Goal: Task Accomplishment & Management: Use online tool/utility

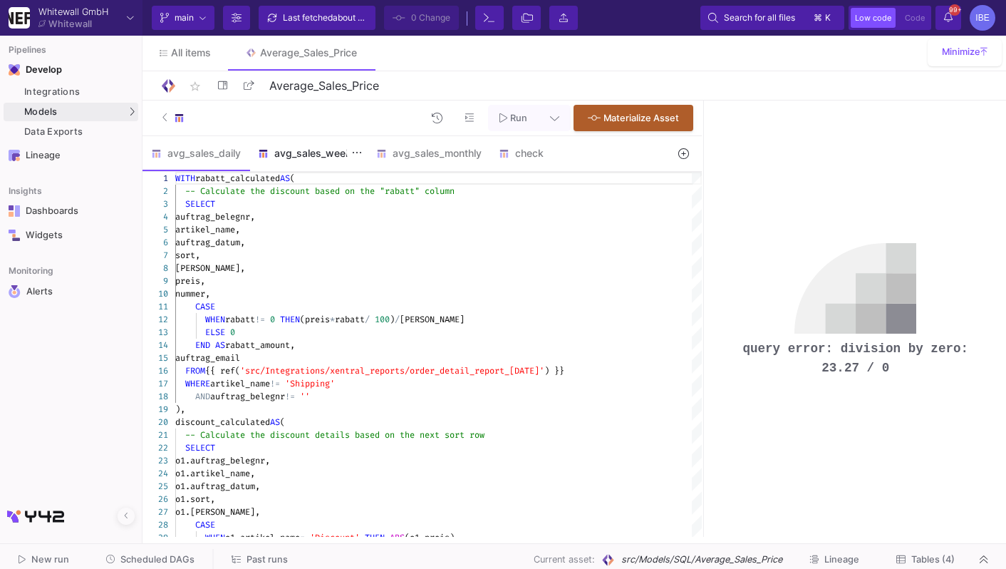
click at [317, 165] on div "avg_sales_weekly" at bounding box center [308, 153] width 118 height 34
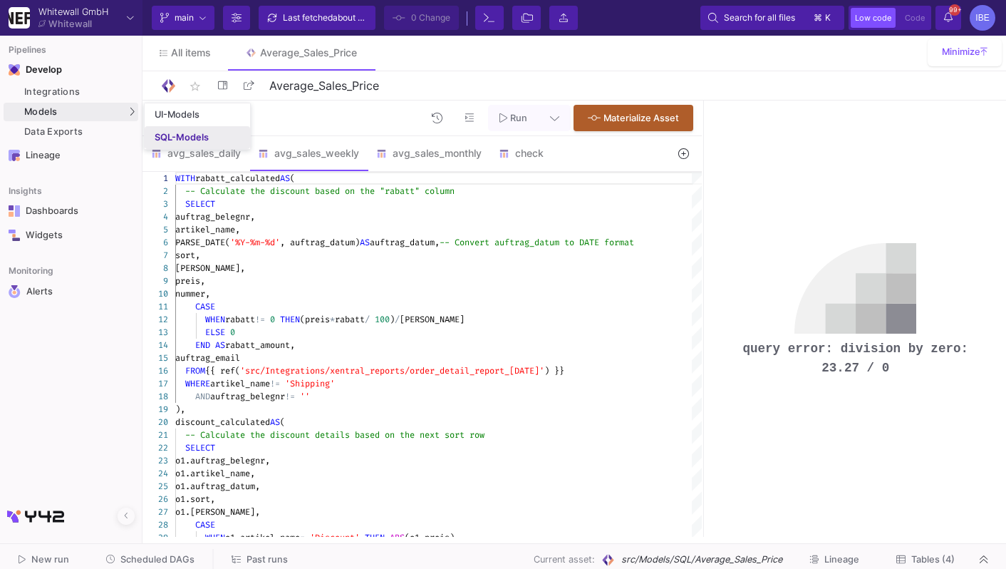
click at [167, 133] on div "SQL-Models" at bounding box center [182, 137] width 54 height 11
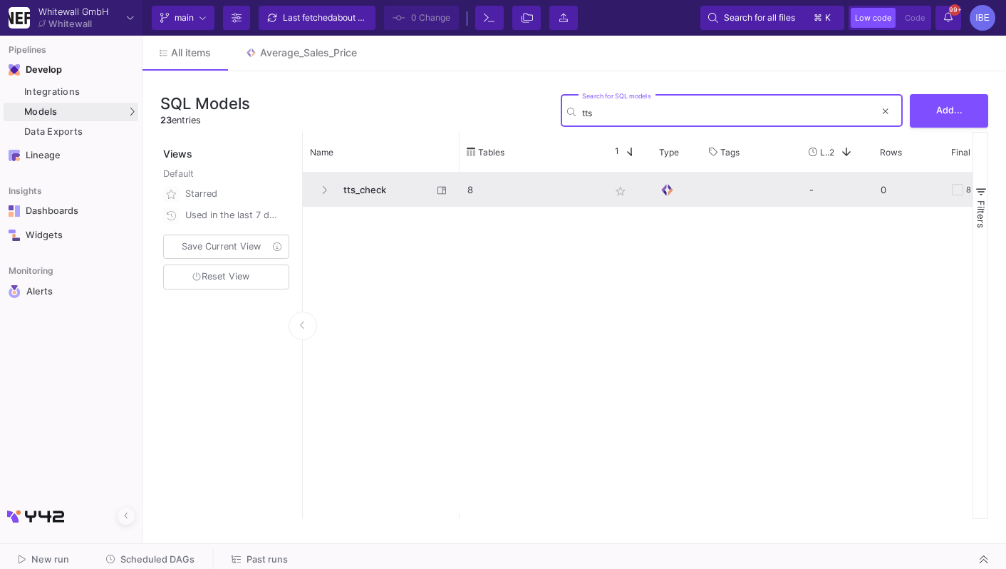
type input "tts"
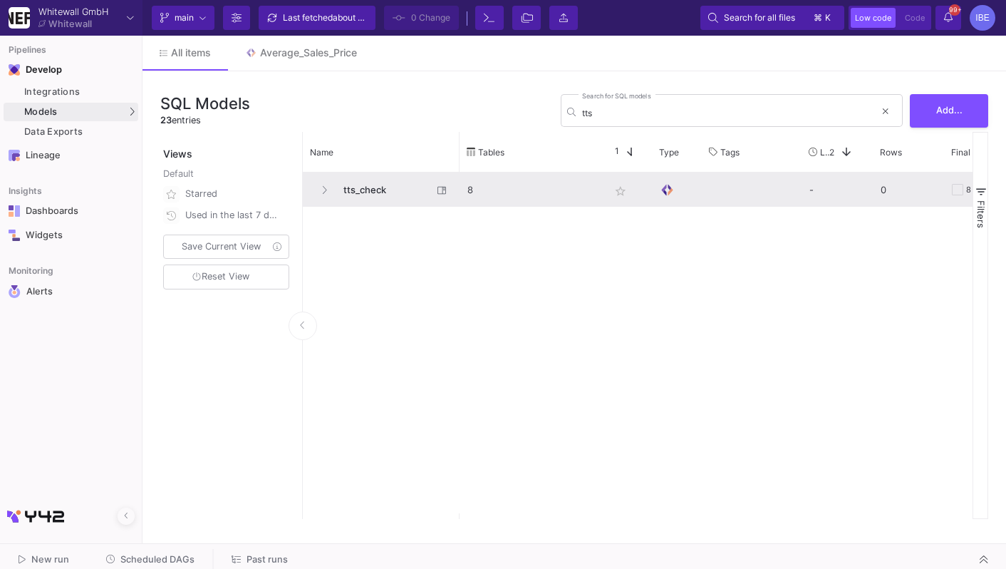
click at [380, 184] on span "tts_check" at bounding box center [384, 189] width 98 height 33
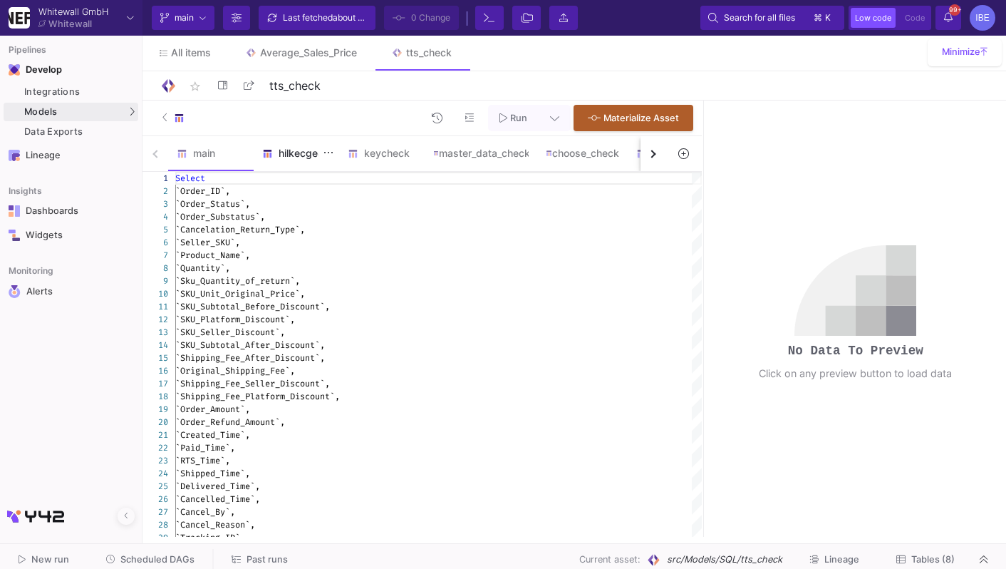
click at [290, 140] on div "hilkecgeck" at bounding box center [296, 153] width 85 height 34
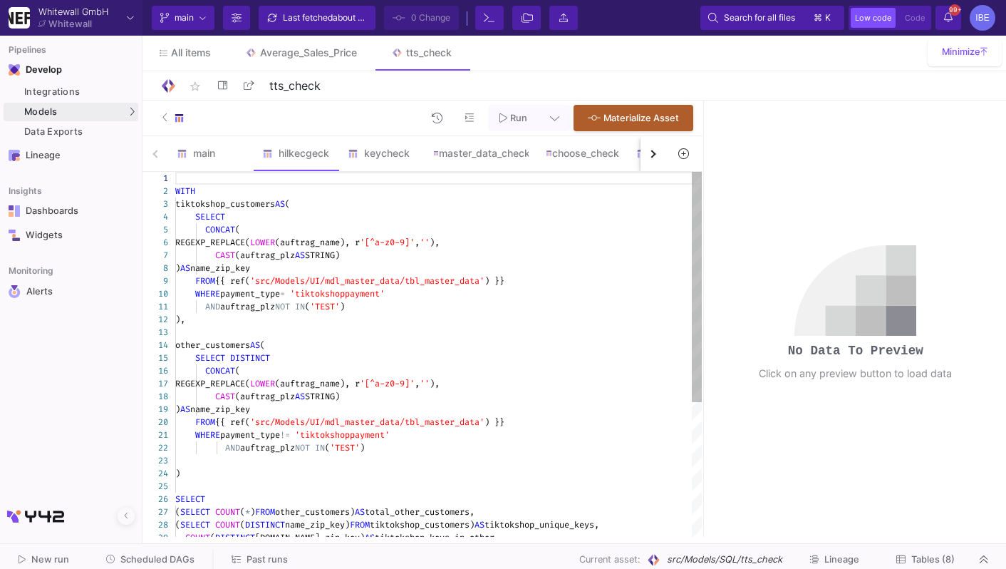
click at [333, 217] on div "SELECT" at bounding box center [438, 216] width 526 height 13
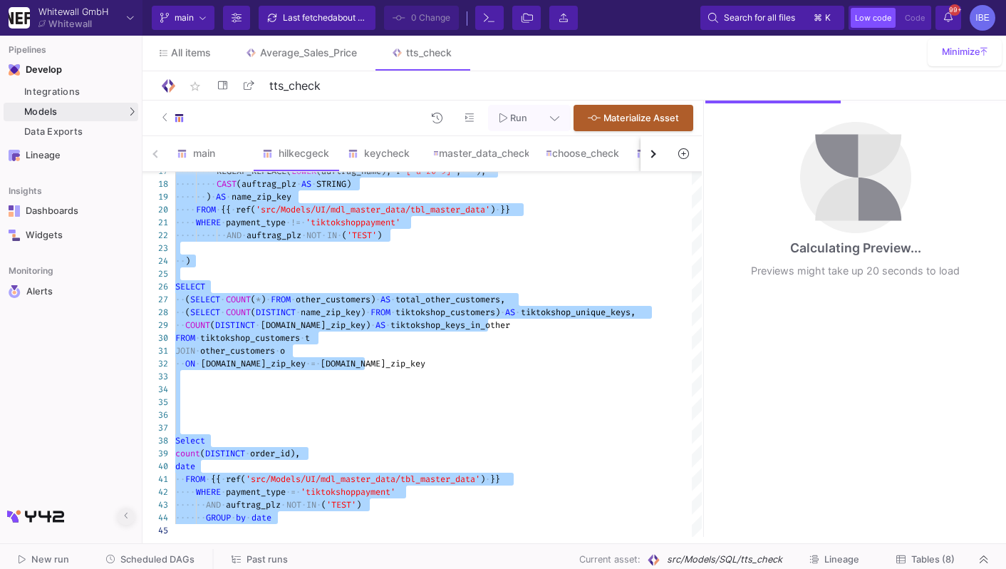
click at [128, 514] on icon at bounding box center [126, 515] width 4 height 9
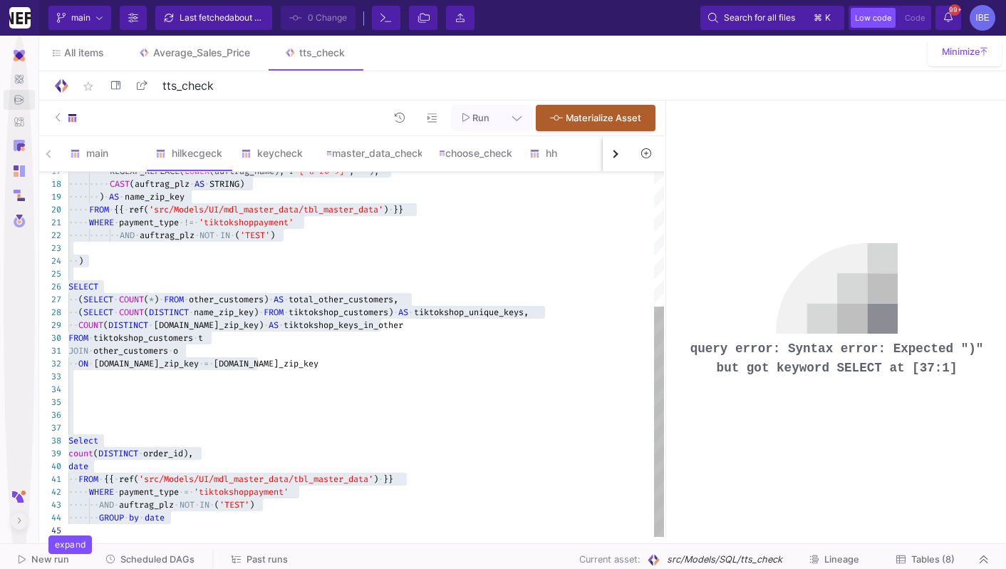
click at [512, 410] on div at bounding box center [366, 414] width 596 height 13
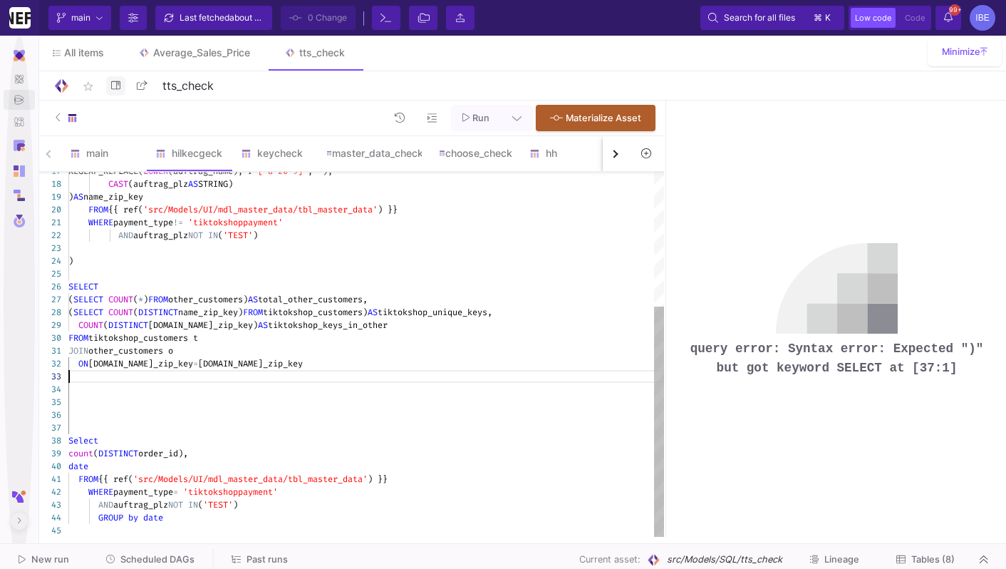
type textarea "WITH tiktokshop_customers AS ( SELECT CONCAT( REGEXP_REPLACE(LOWER(auftrag_name…"
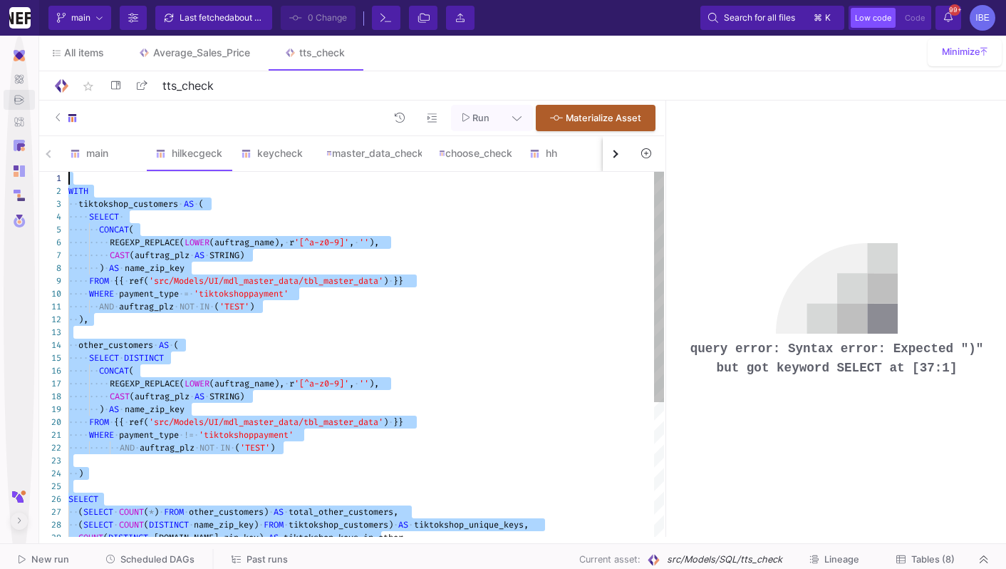
drag, startPoint x: 299, startPoint y: 377, endPoint x: 110, endPoint y: 56, distance: 372.7
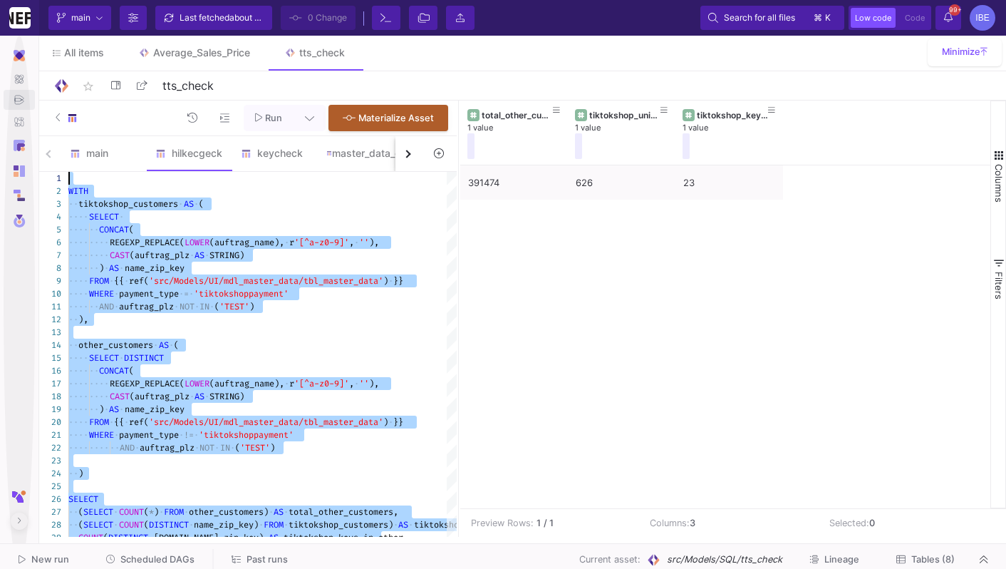
drag, startPoint x: 663, startPoint y: 256, endPoint x: 457, endPoint y: 270, distance: 206.3
click at [458, 270] on as-split "Run Materialize Asset main hilkecgeck keycheck master_data_check choose_check h…" at bounding box center [521, 318] width 970 height 436
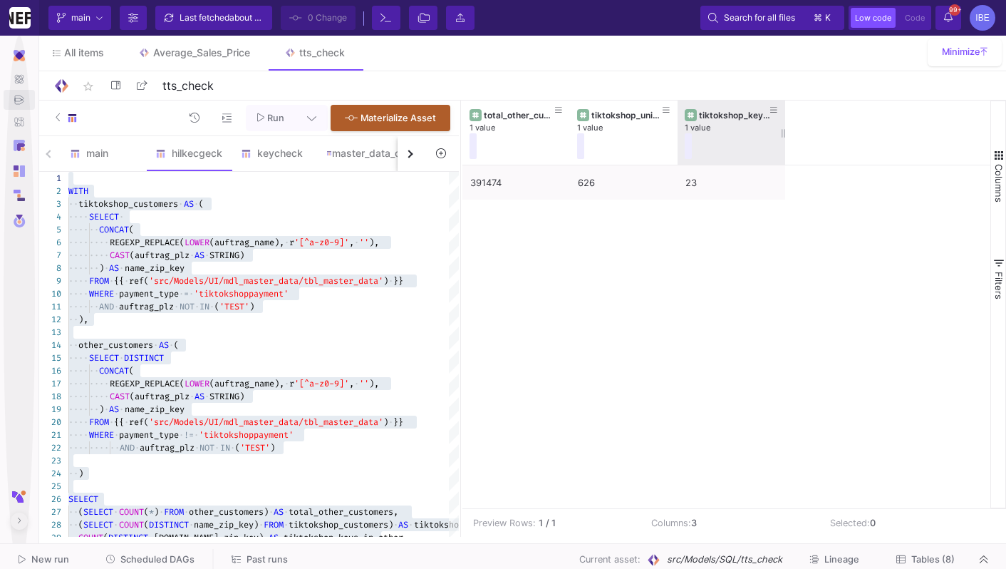
click at [780, 135] on div "tiktokshop_keys_in_other 1 value" at bounding box center [732, 132] width 108 height 64
drag, startPoint x: 782, startPoint y: 135, endPoint x: 906, endPoint y: 135, distance: 124.0
click at [883, 135] on div at bounding box center [881, 132] width 6 height 64
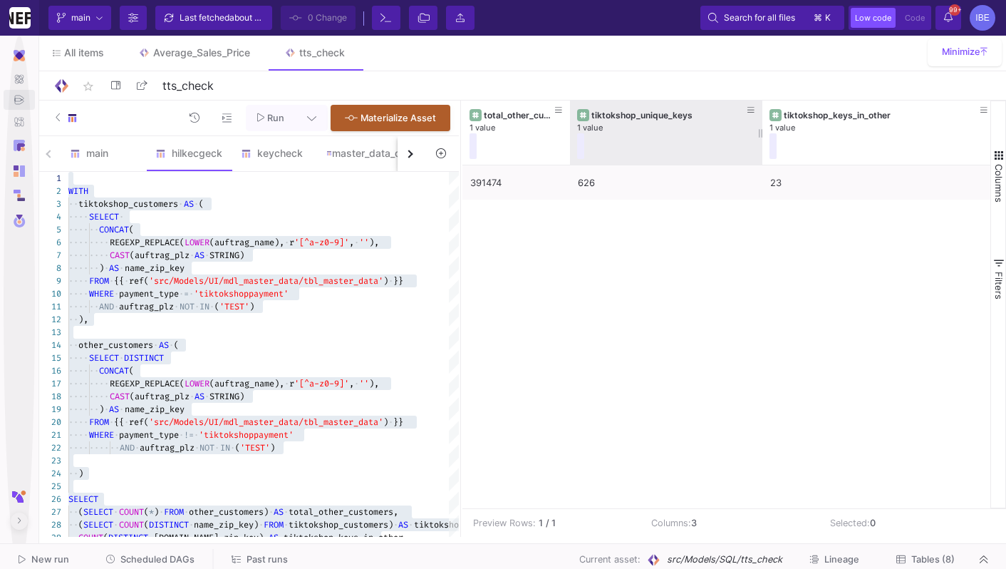
drag, startPoint x: 676, startPoint y: 144, endPoint x: 753, endPoint y: 140, distance: 77.0
click at [759, 140] on div at bounding box center [762, 132] width 6 height 64
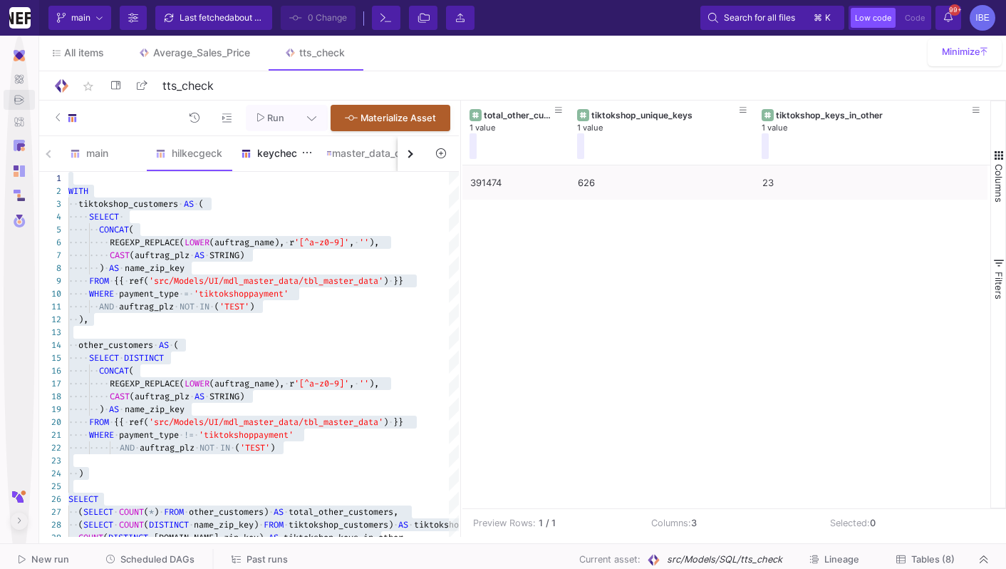
click at [271, 159] on div "keycheck" at bounding box center [274, 153] width 85 height 34
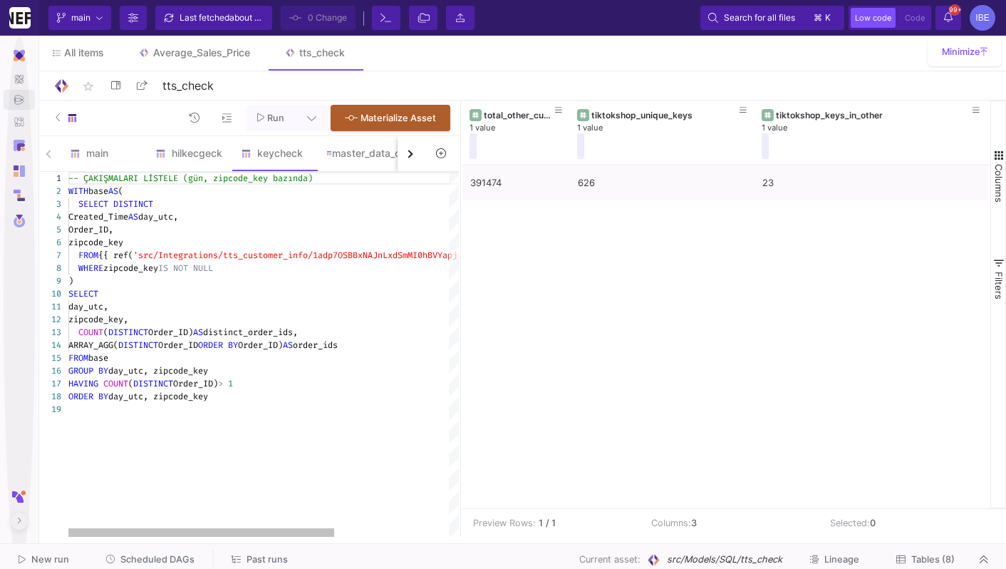
click at [271, 215] on div "Created_Time AS day_utc," at bounding box center [347, 216] width 559 height 13
click at [94, 146] on div "main" at bounding box center [103, 153] width 85 height 34
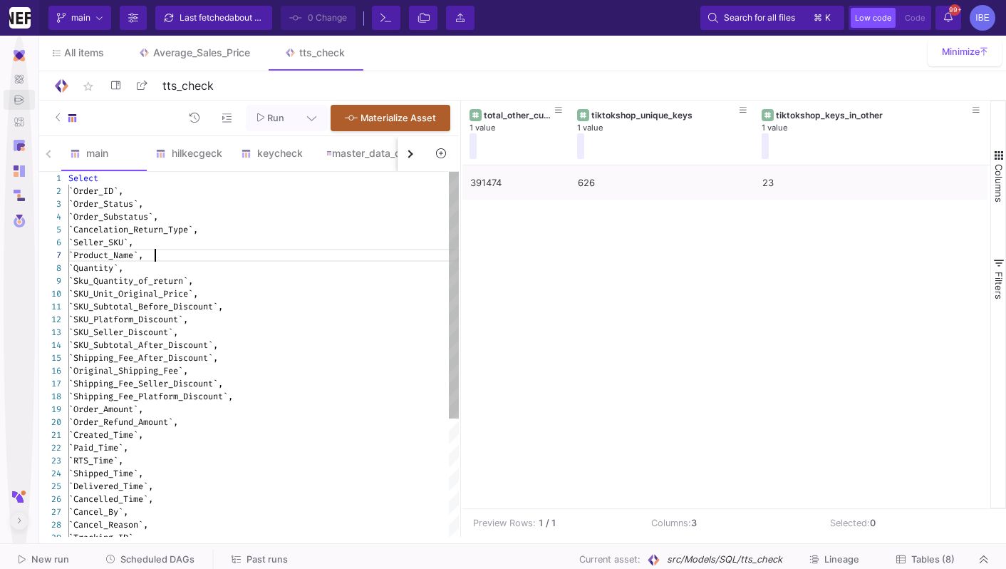
click at [207, 252] on div "`Product_Name`," at bounding box center [263, 255] width 390 height 13
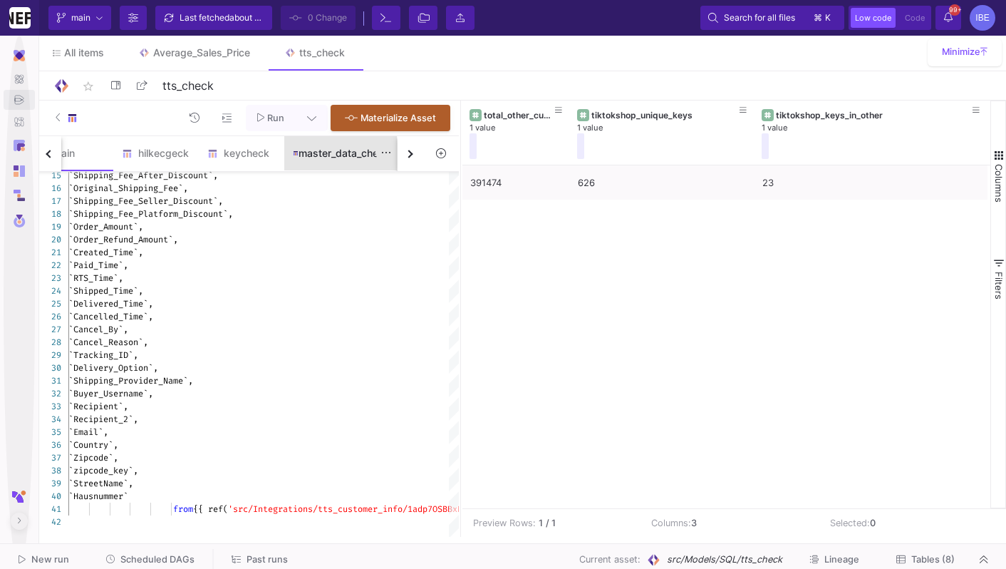
click at [339, 160] on div "master_data_check" at bounding box center [340, 153] width 113 height 34
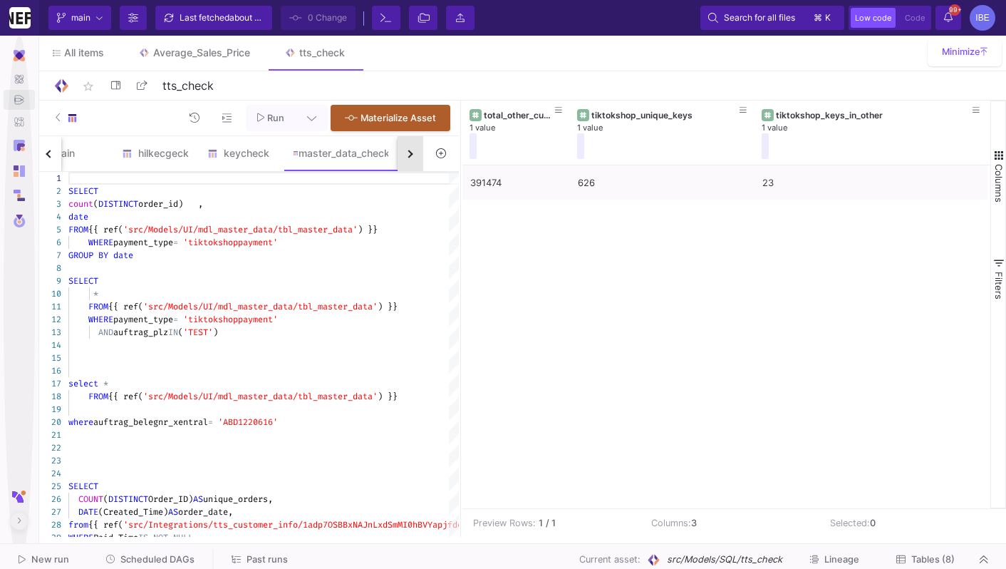
click at [403, 150] on button "button" at bounding box center [411, 153] width 26 height 35
click at [348, 157] on div "choose_check" at bounding box center [330, 152] width 73 height 11
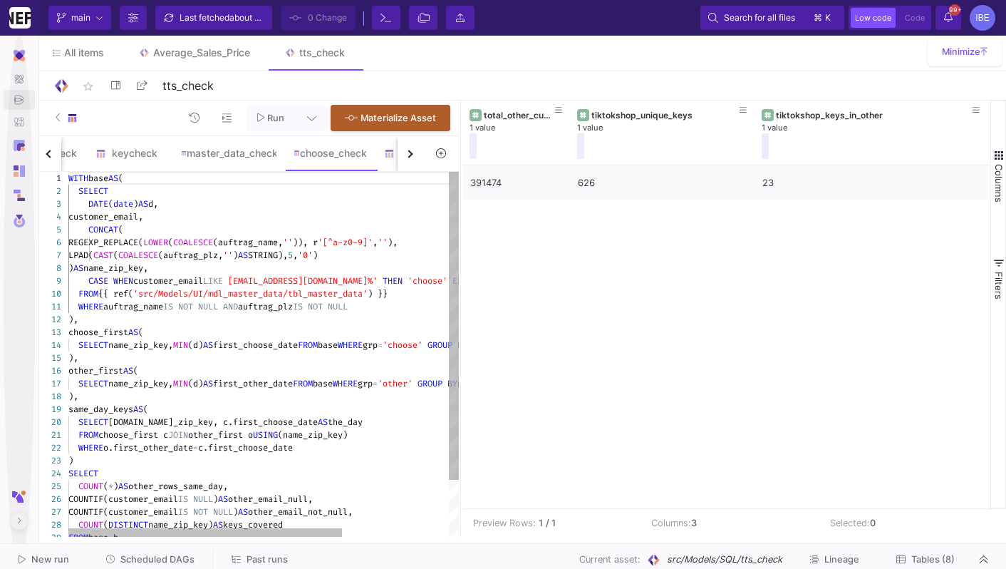
click at [322, 204] on div "DATE ( date ) AS d," at bounding box center [339, 203] width 543 height 13
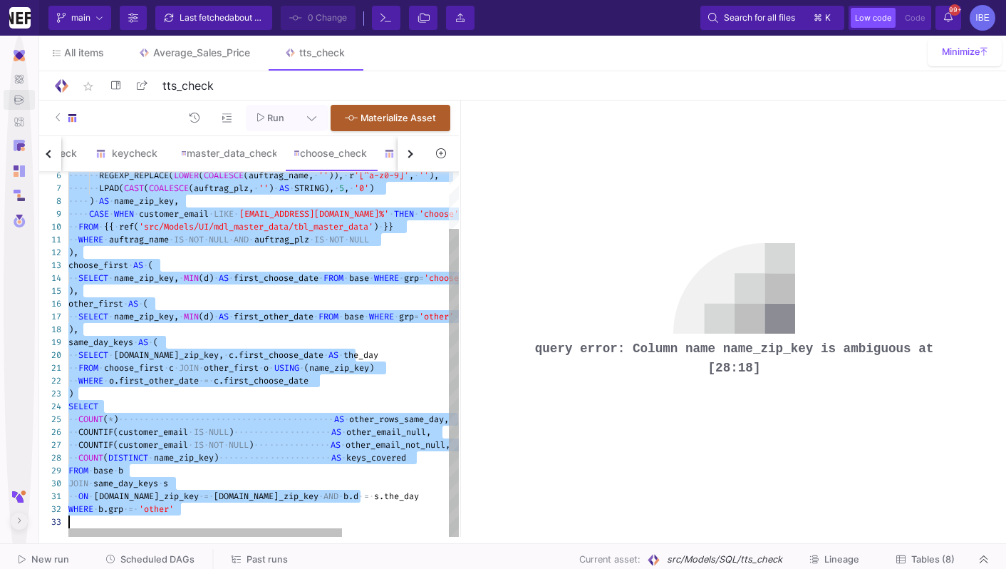
type textarea "FROM choose_first c JOIN other_first o USING (name_zip_key) WHERE o.first_other…"
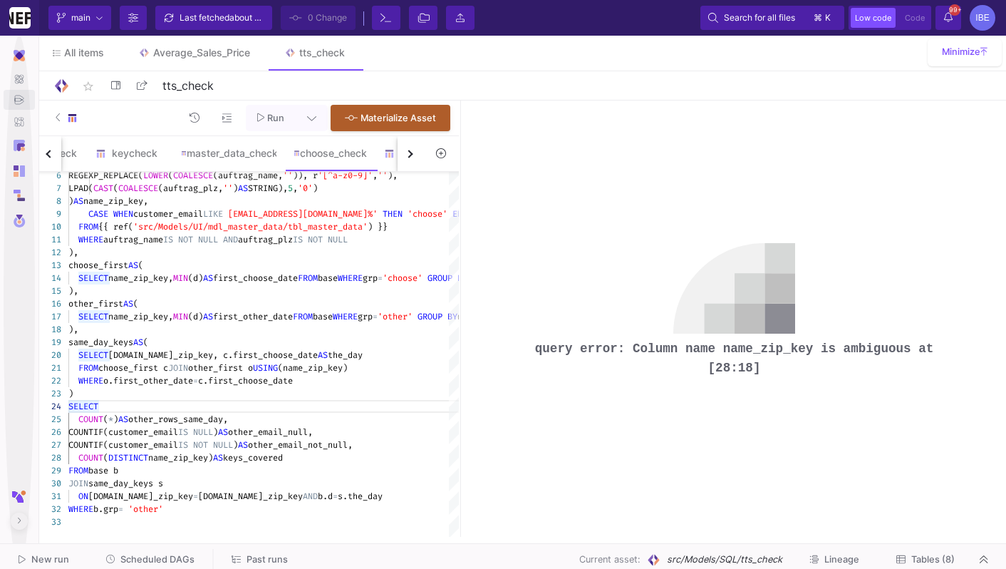
click at [405, 154] on div "button" at bounding box center [409, 154] width 8 height 8
click at [305, 154] on div "hh" at bounding box center [305, 152] width 68 height 11
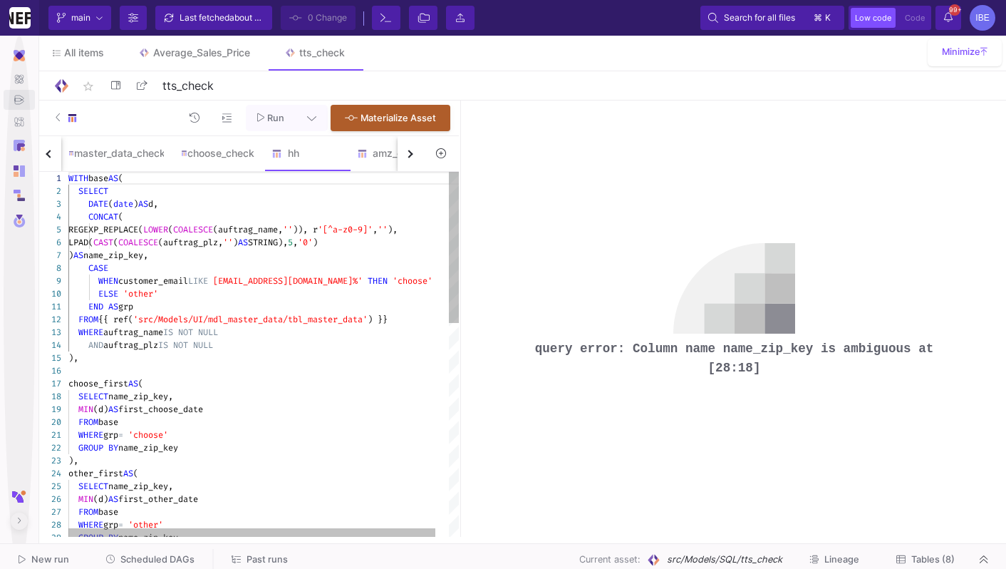
click at [286, 266] on div "CASE" at bounding box center [270, 267] width 405 height 13
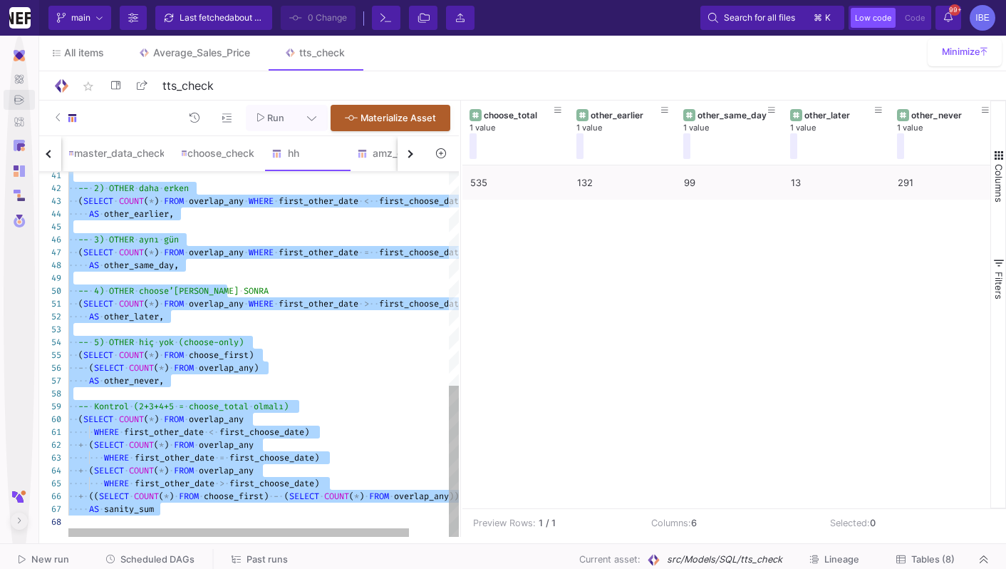
type textarea "-- 2) OTHER daha erken (SELECT COUNT(*) FROM overlap_any WHERE first_other_date…"
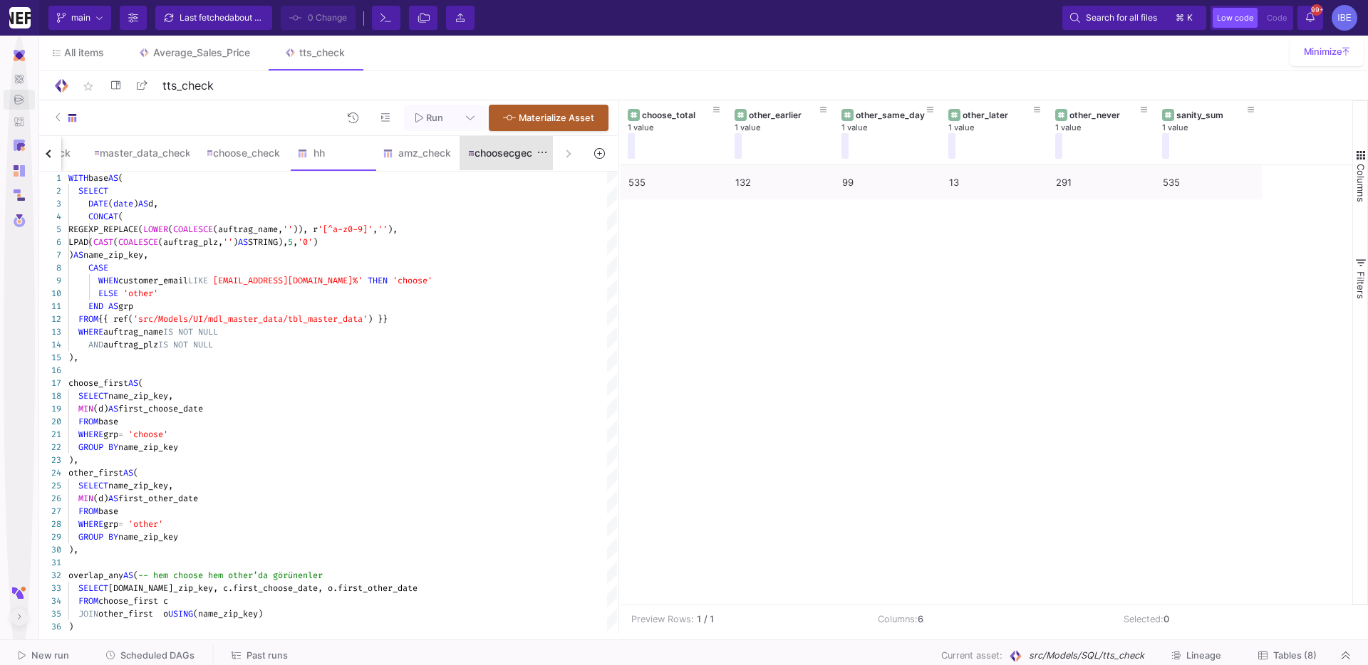
click at [502, 147] on div "choosecgeck2" at bounding box center [506, 152] width 76 height 11
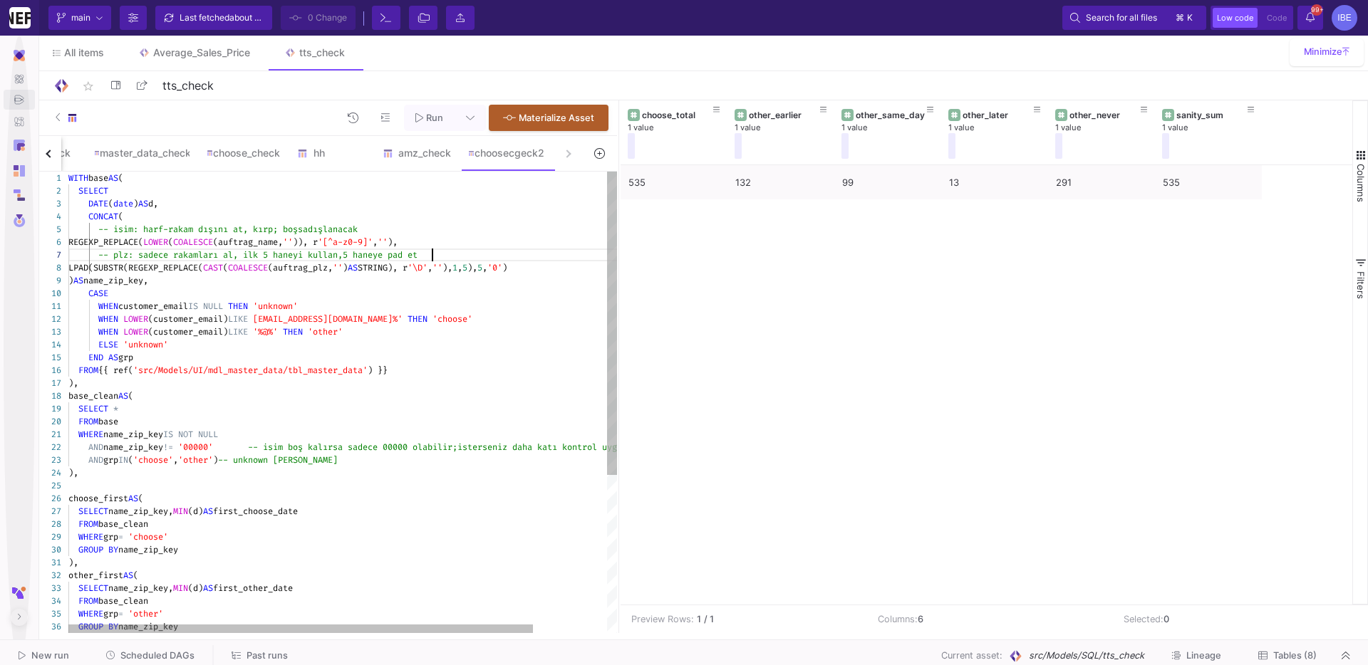
click at [464, 251] on div "-- plz: sadece rakamları al, ilk 5 haneyi kullan, 5 haneye pad et" at bounding box center [385, 255] width 635 height 13
type textarea "WITH base AS ( SELECT DATE(date) AS d, CONCAT( -- isim: harf-rakam dışını at, k…"
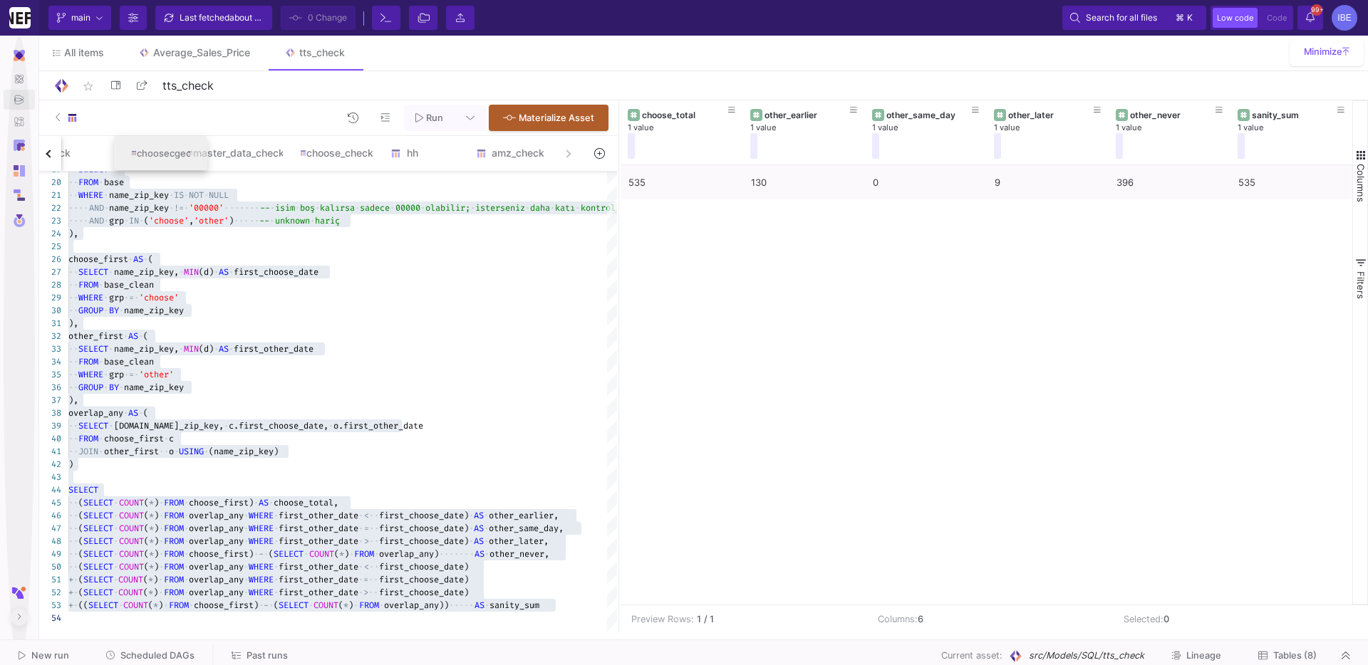
drag, startPoint x: 502, startPoint y: 151, endPoint x: 154, endPoint y: 145, distance: 348.4
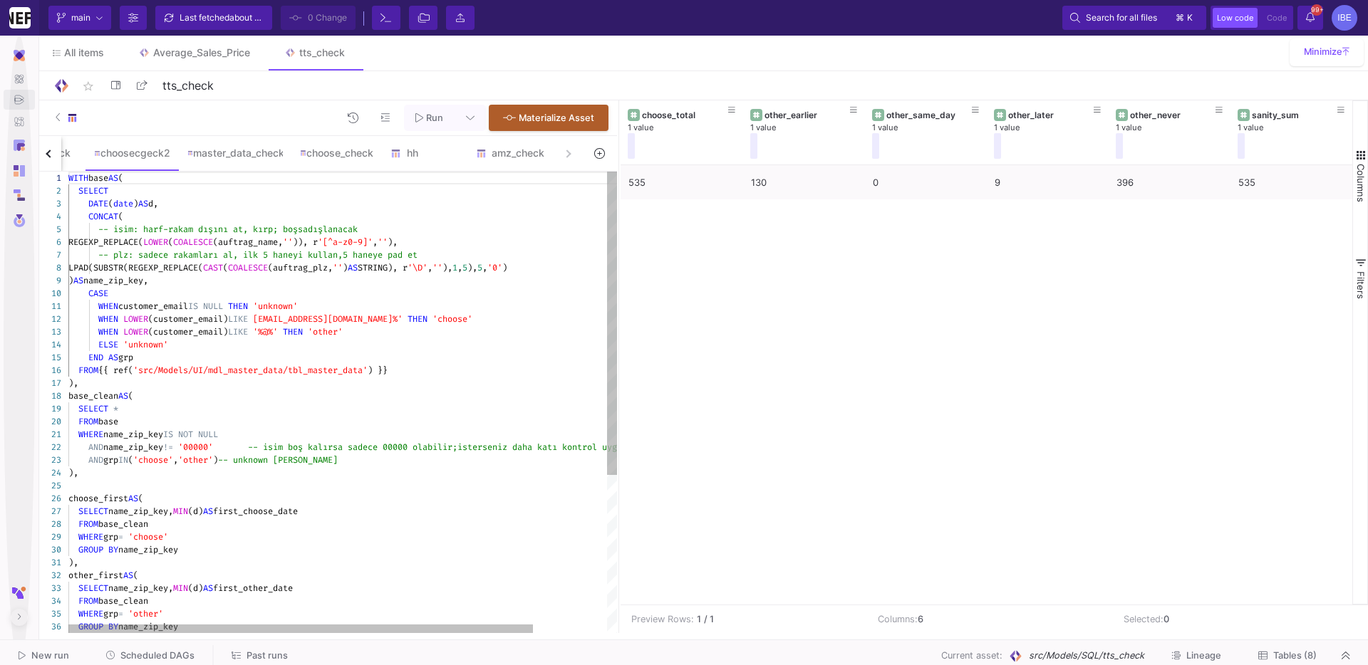
click at [43, 157] on button "button" at bounding box center [49, 153] width 26 height 35
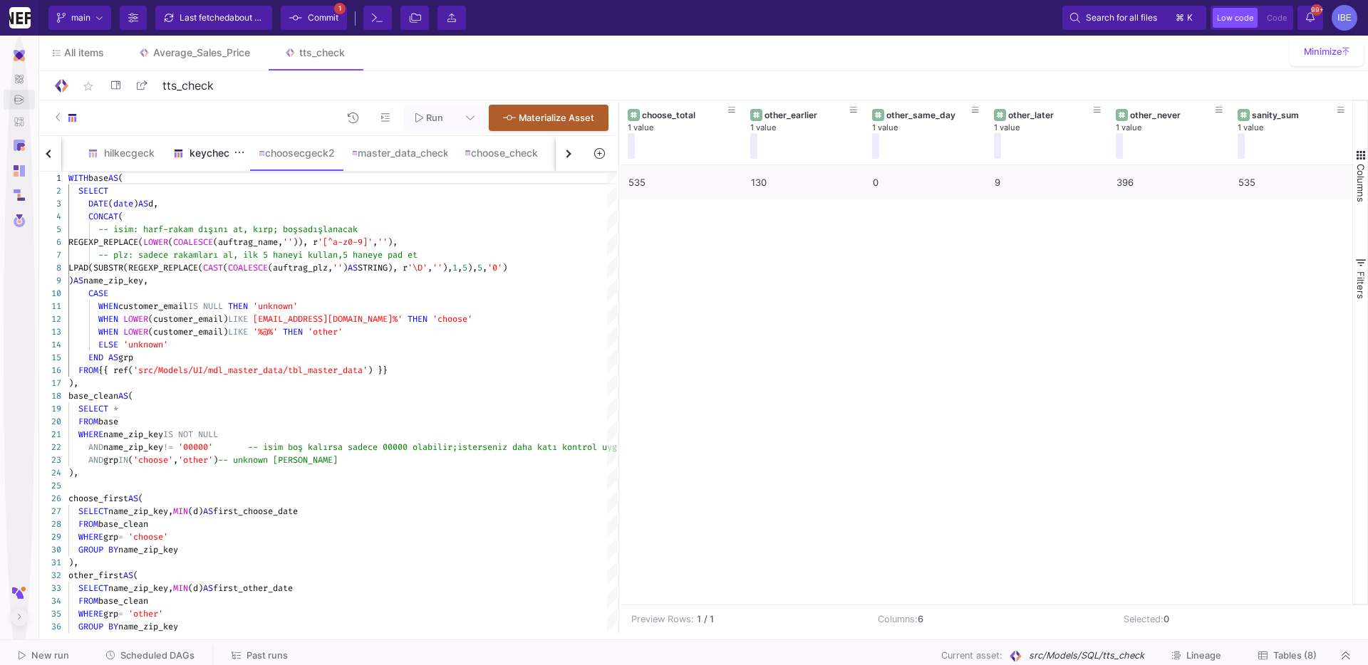
click at [195, 163] on div "keycheck" at bounding box center [207, 153] width 85 height 34
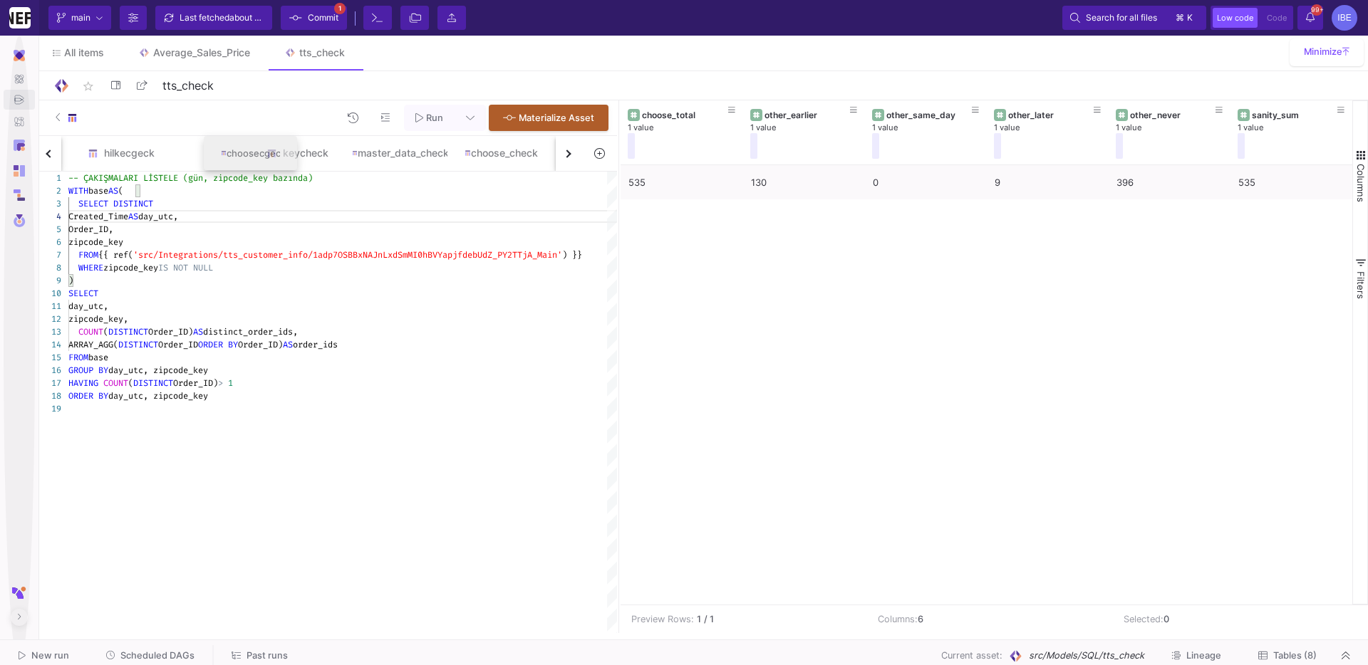
drag, startPoint x: 268, startPoint y: 152, endPoint x: 217, endPoint y: 150, distance: 50.6
click at [114, 150] on div "hilkecgeck" at bounding box center [122, 152] width 68 height 11
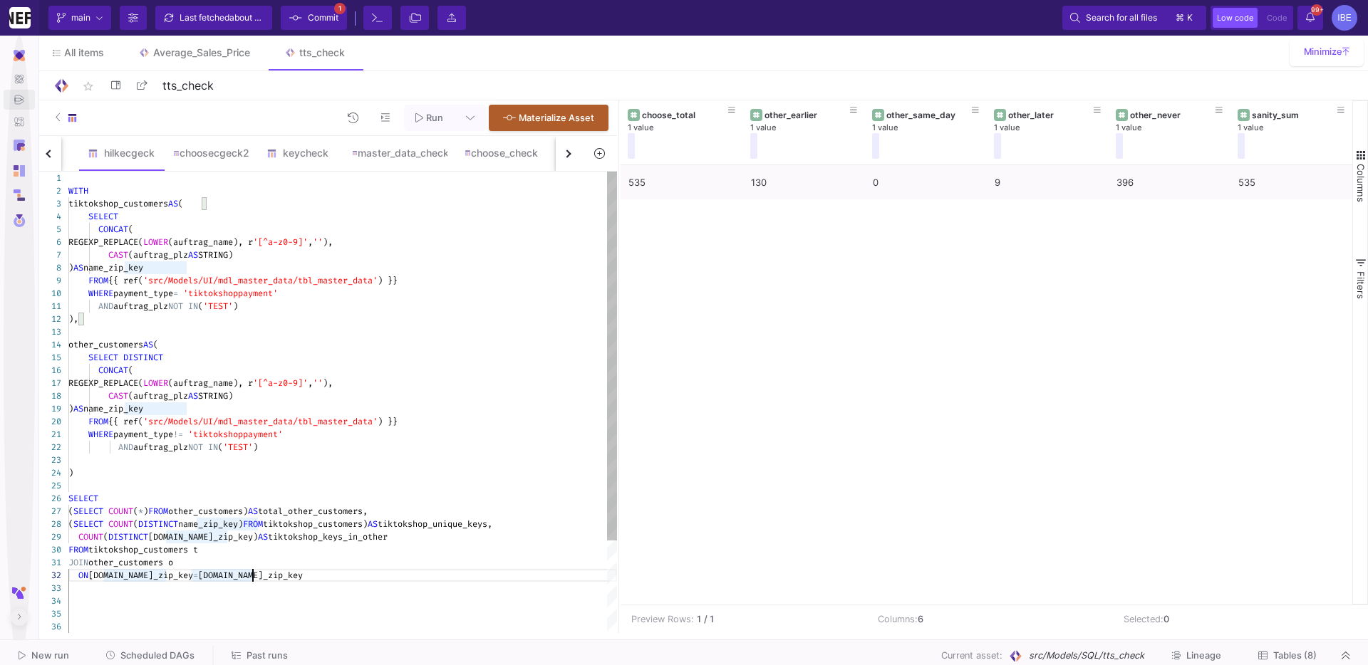
click at [286, 568] on div "ON [DOMAIN_NAME]_zip_key = [DOMAIN_NAME]_zip_key" at bounding box center [342, 575] width 549 height 13
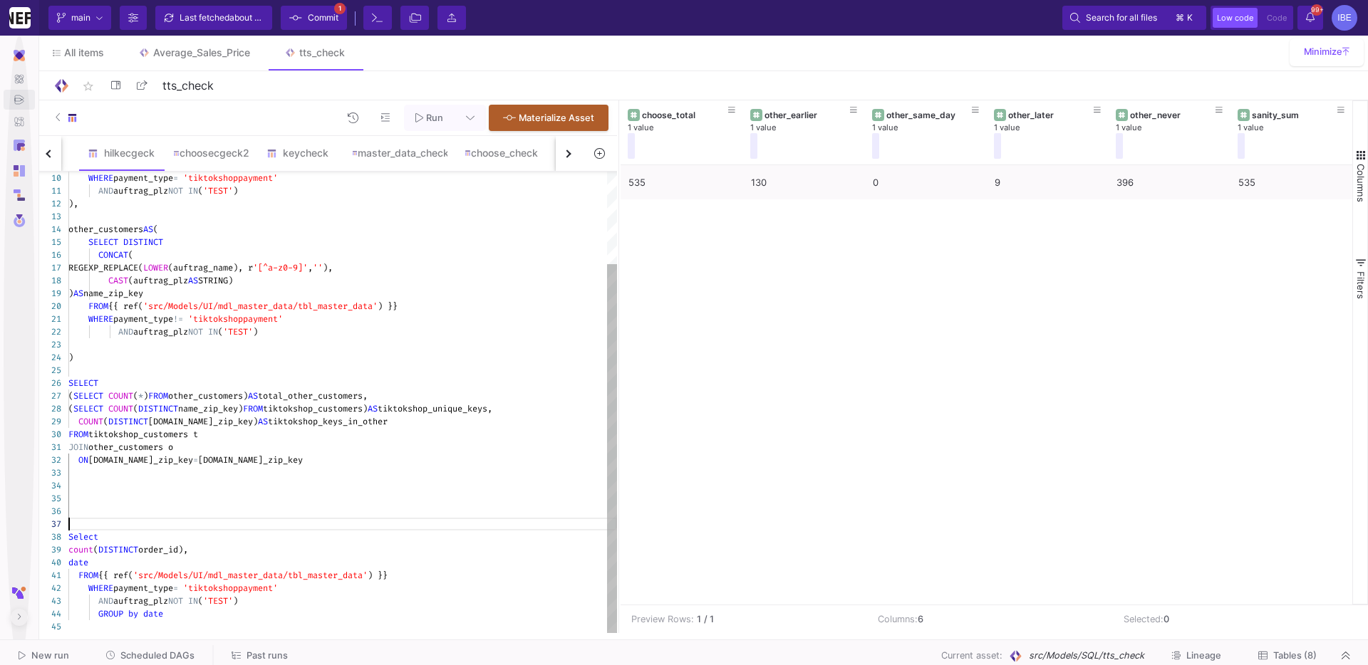
drag, startPoint x: 226, startPoint y: 521, endPoint x: 226, endPoint y: 737, distance: 216.6
click at [226, 568] on html "Whitewall GmbH Whitewall Current branch main Branch Options Last fetched about …" at bounding box center [684, 332] width 1368 height 665
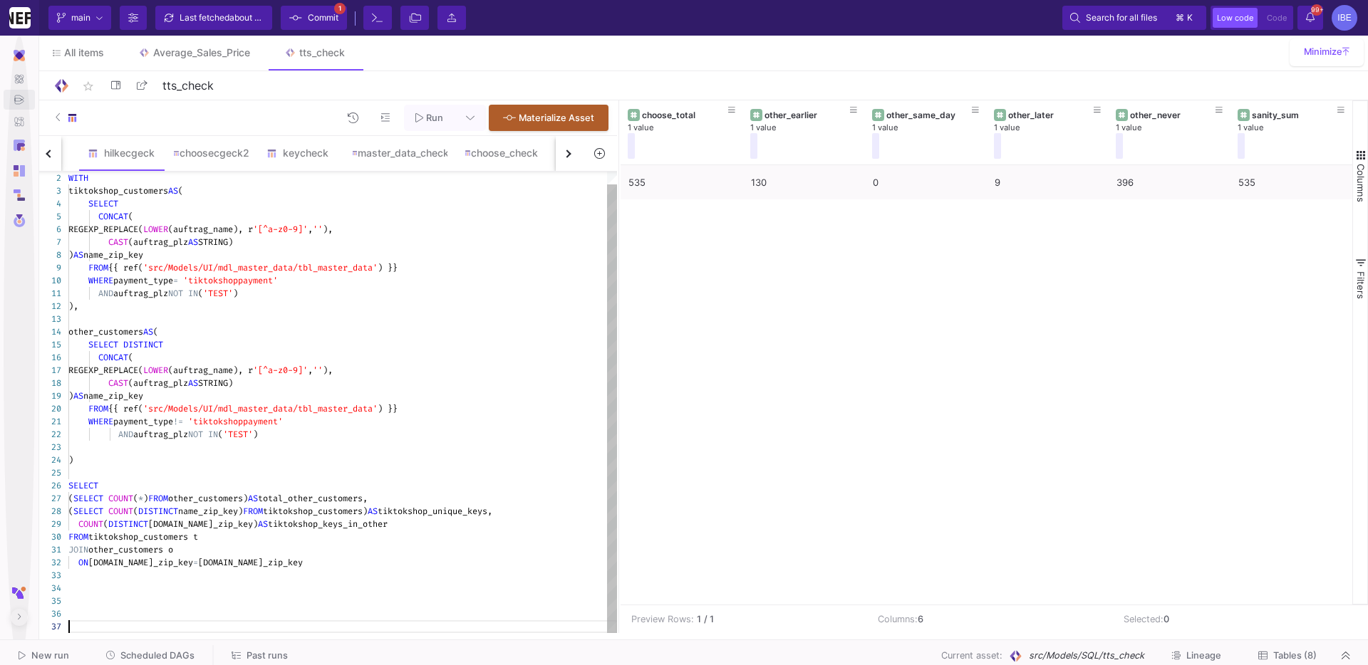
type textarea "WITH tiktokshop_customers AS ( SELECT CONCAT( REGEXP_REPLACE(LOWER(auftrag_name…"
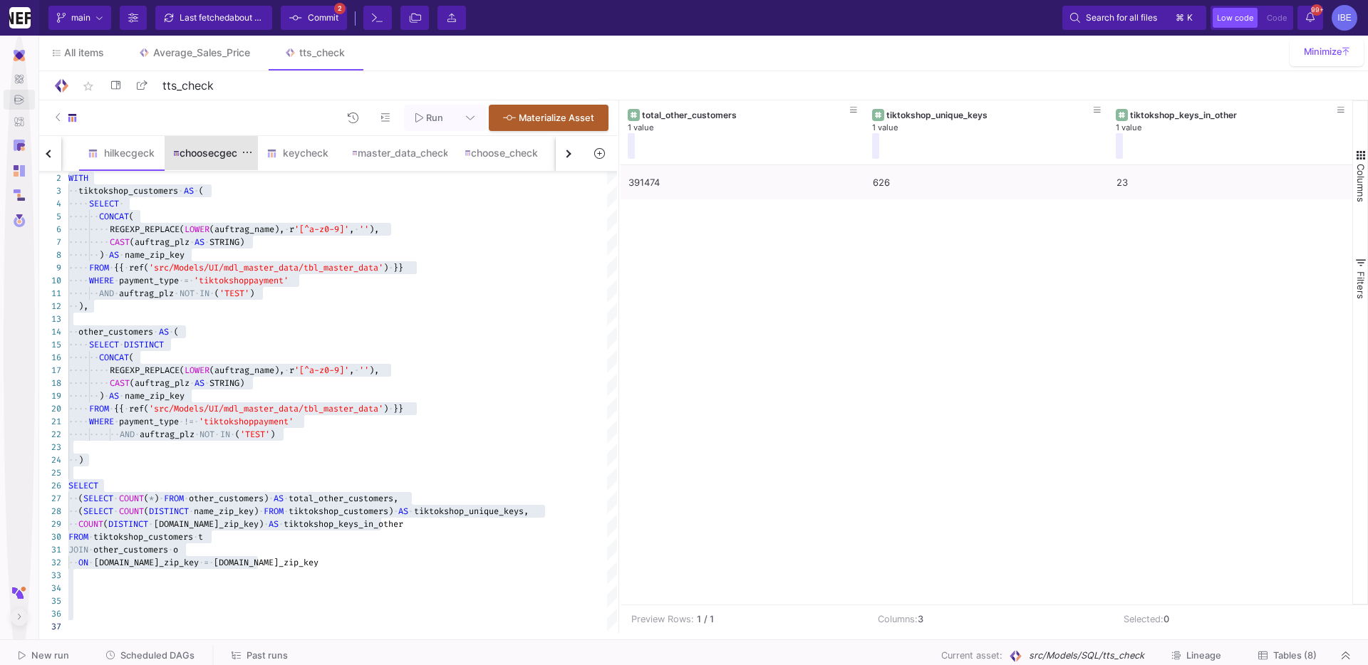
click at [194, 162] on div "choosecgeck2" at bounding box center [211, 153] width 93 height 34
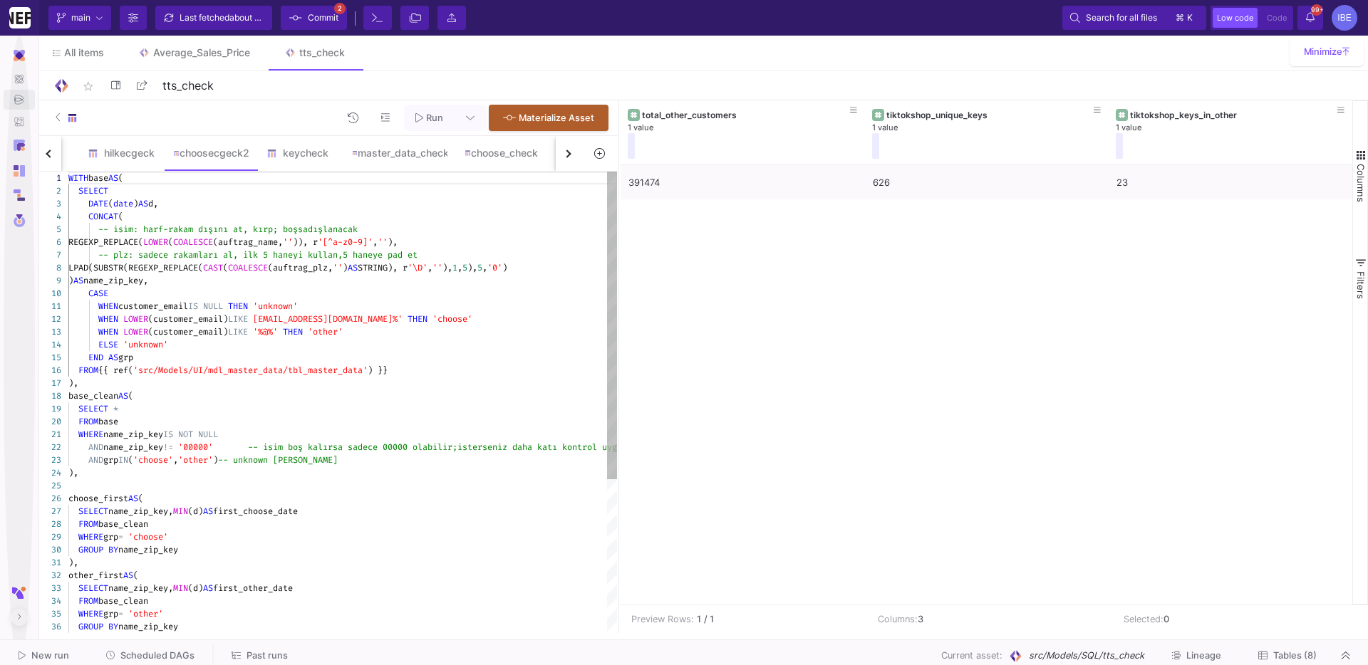
click at [232, 222] on div "CONCAT (" at bounding box center [342, 216] width 549 height 13
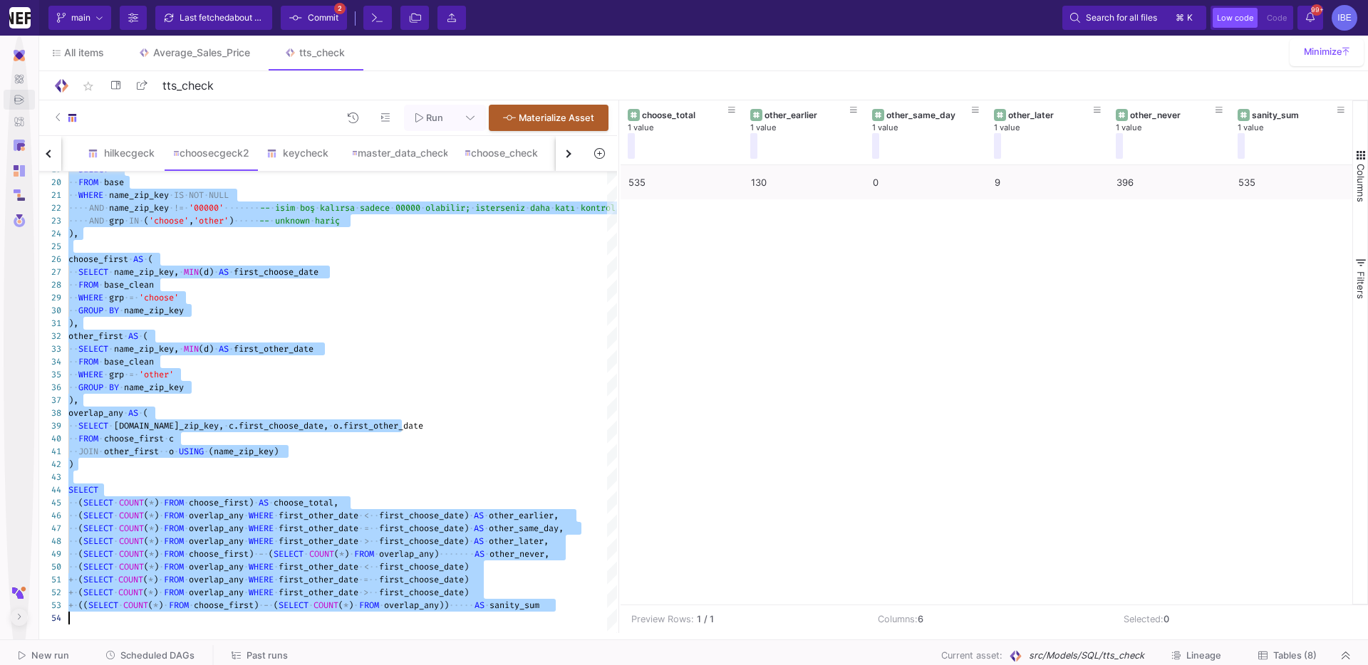
click at [451, 568] on div "+ · ( SELECT · COUNT ( * ) · FROM · overlap_any · WHERE · first_other_date · > …" at bounding box center [385, 592] width 635 height 13
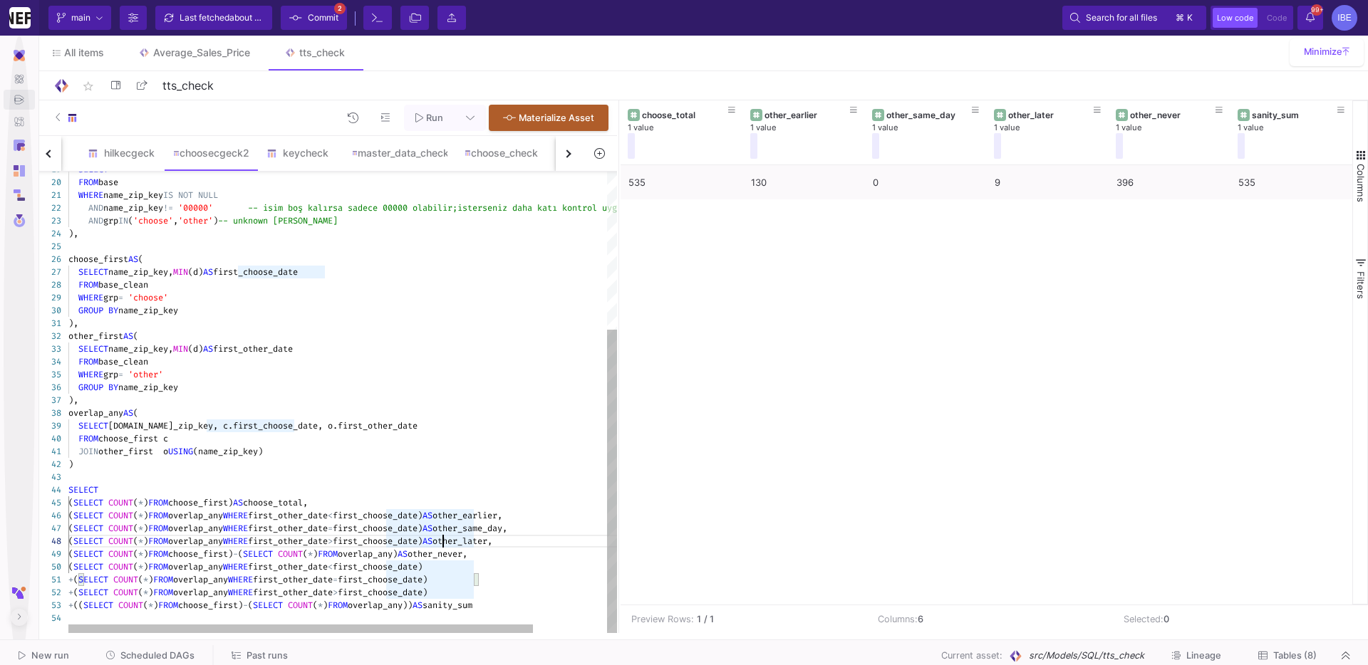
click at [442, 540] on div "19 20 21 22 23 24 25 26 27 28 29 30 31 32 33 34 35 36 37 38 39 40 41 42 43 44 4…" at bounding box center [326, 403] width 581 height 462
click at [417, 266] on div "SELECT name_zip_key, MIN (d) AS first_choose_date" at bounding box center [385, 272] width 635 height 13
type textarea "WITH base AS ( SELECT DATE(date) AS d, CONCAT( -- isim: harf-rakam dışını at, k…"
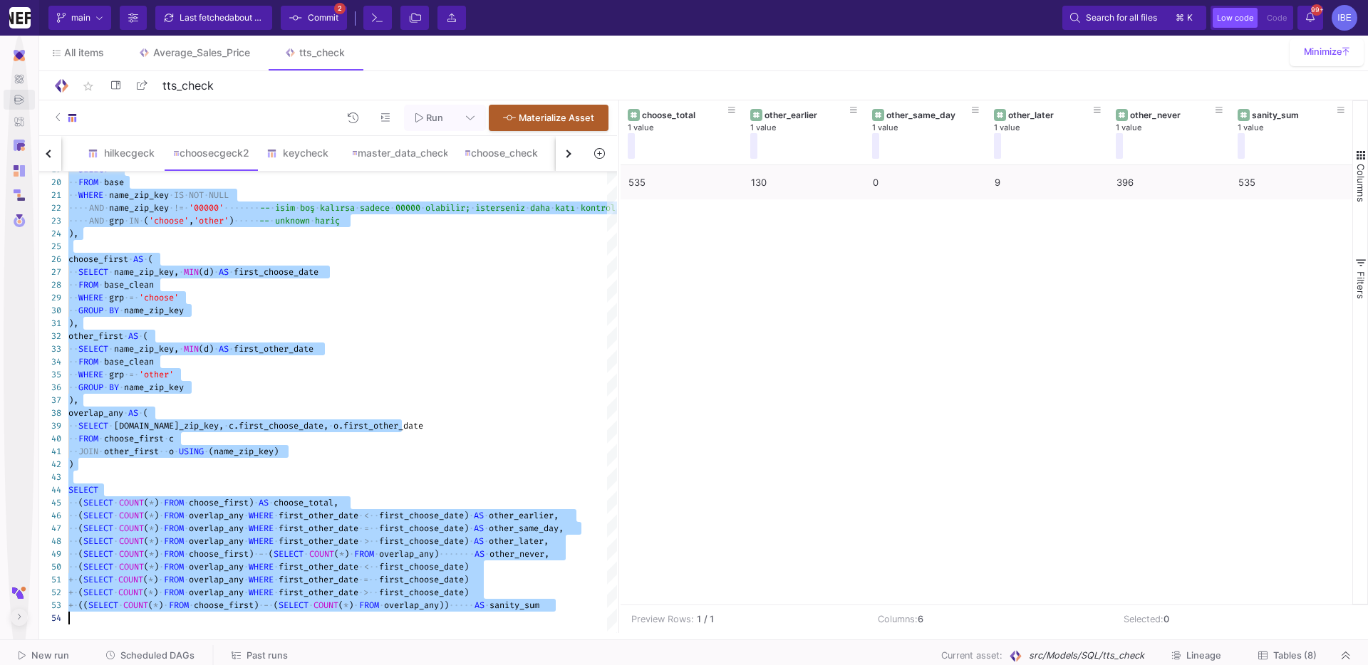
click at [606, 158] on button at bounding box center [599, 153] width 33 height 22
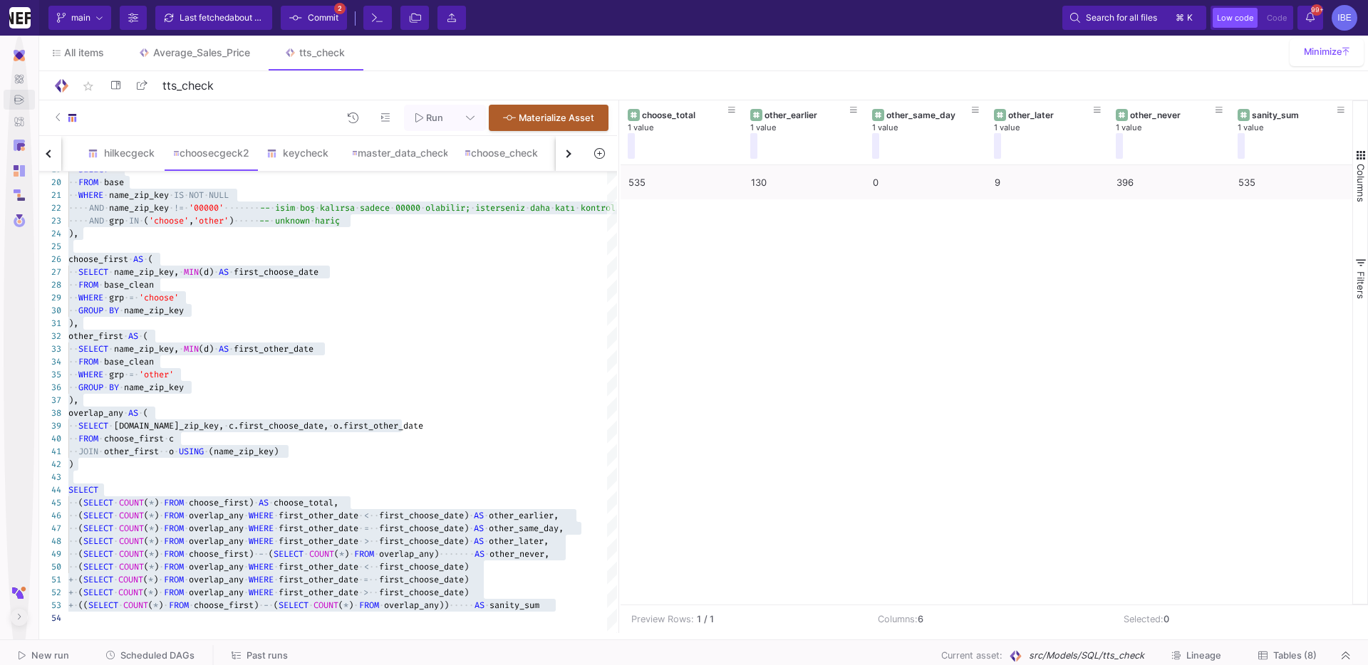
click at [606, 158] on button at bounding box center [599, 153] width 33 height 22
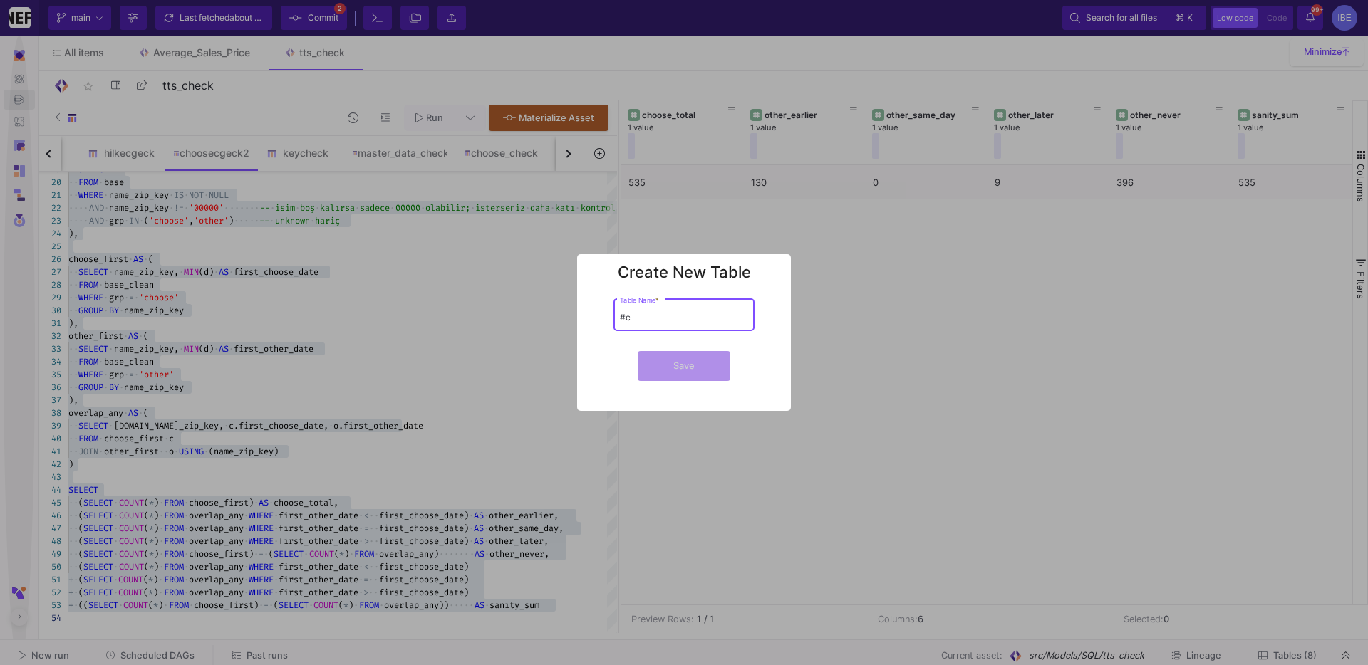
type input "#"
type input "choose_check2"
click at [638, 351] on button "Save" at bounding box center [684, 366] width 93 height 30
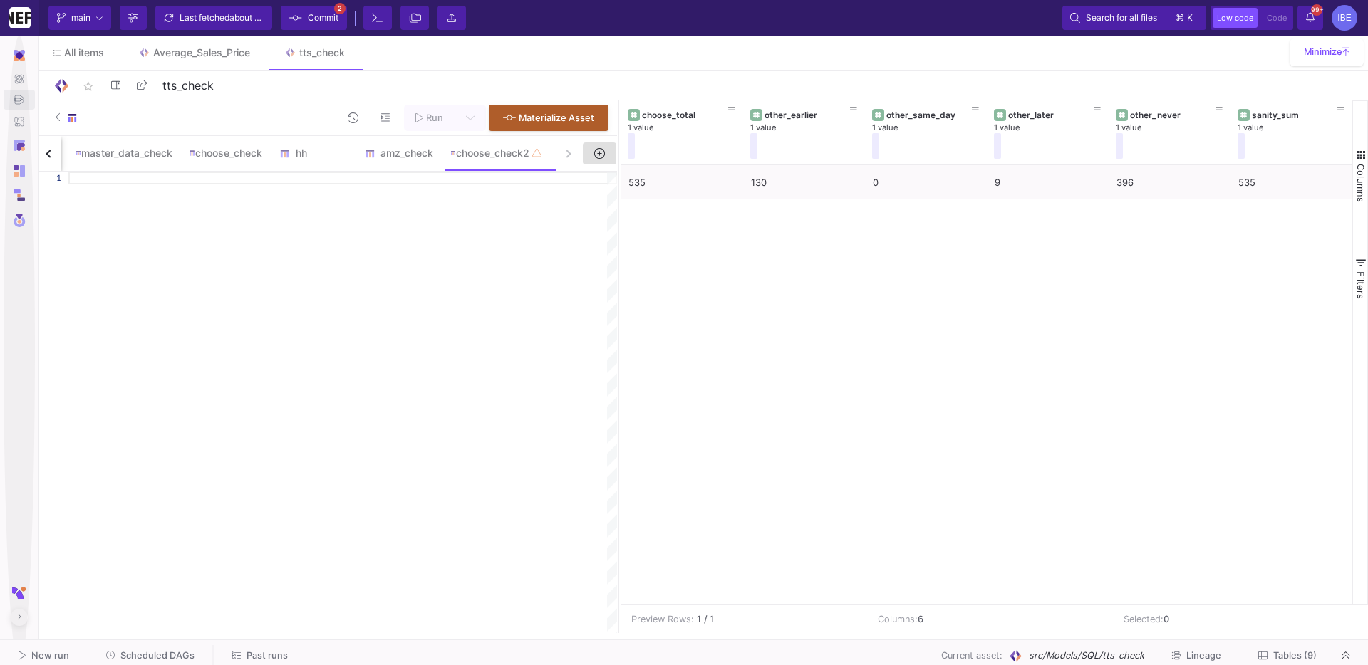
click at [489, 212] on div at bounding box center [342, 403] width 549 height 462
paste textarea "other_first_range.other_first_max FROM counts CROSS JOIN overlap_counts CROSS J…"
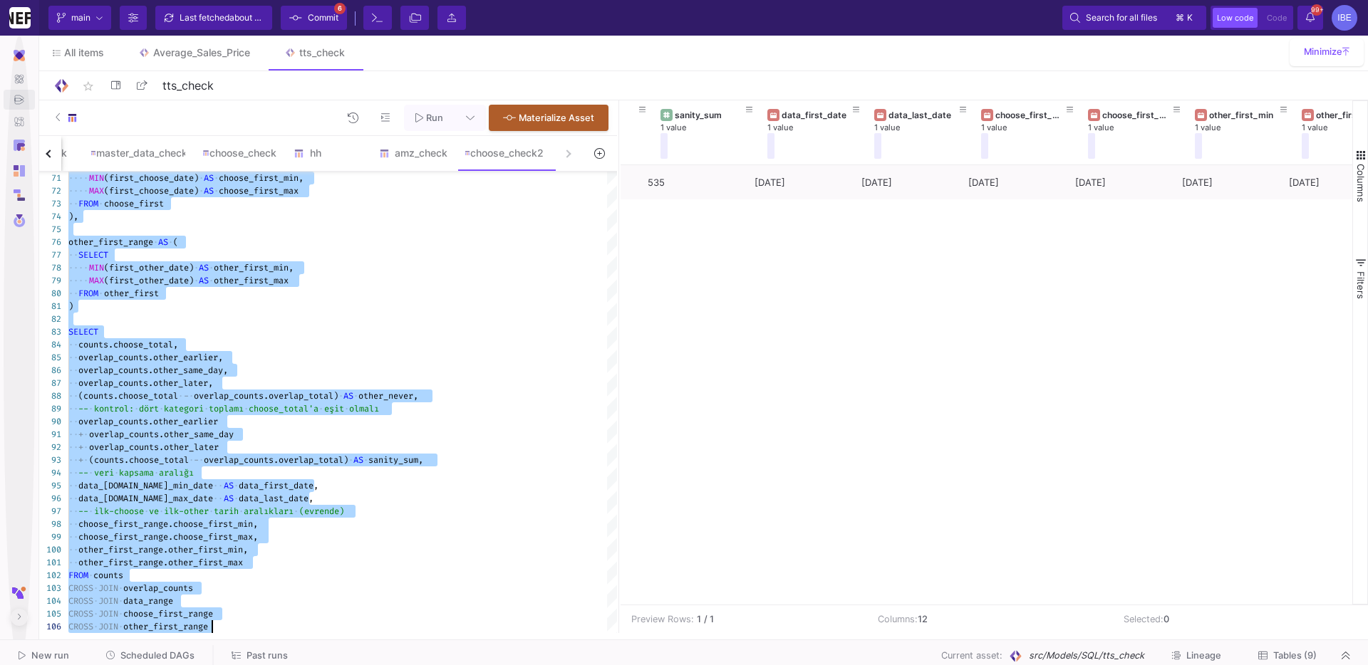
scroll to position [0, 522]
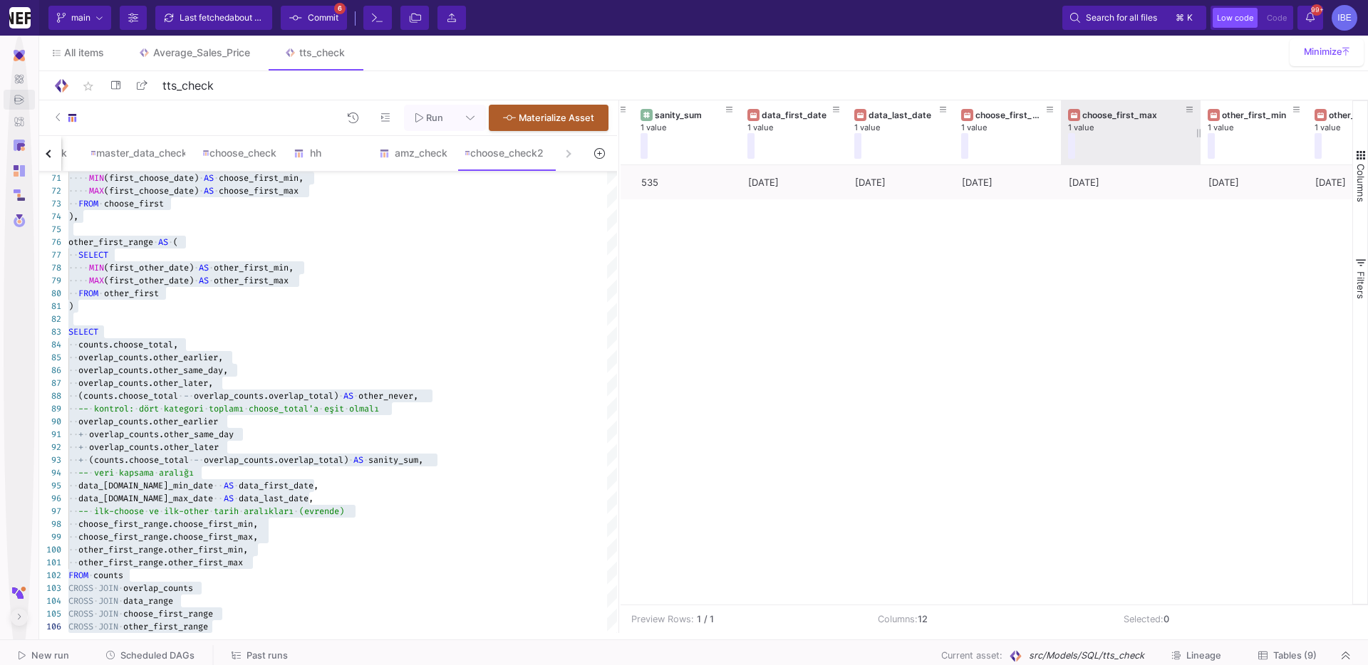
drag, startPoint x: 1167, startPoint y: 130, endPoint x: 1200, endPoint y: 133, distance: 32.9
click at [1005, 133] on div at bounding box center [1201, 132] width 6 height 64
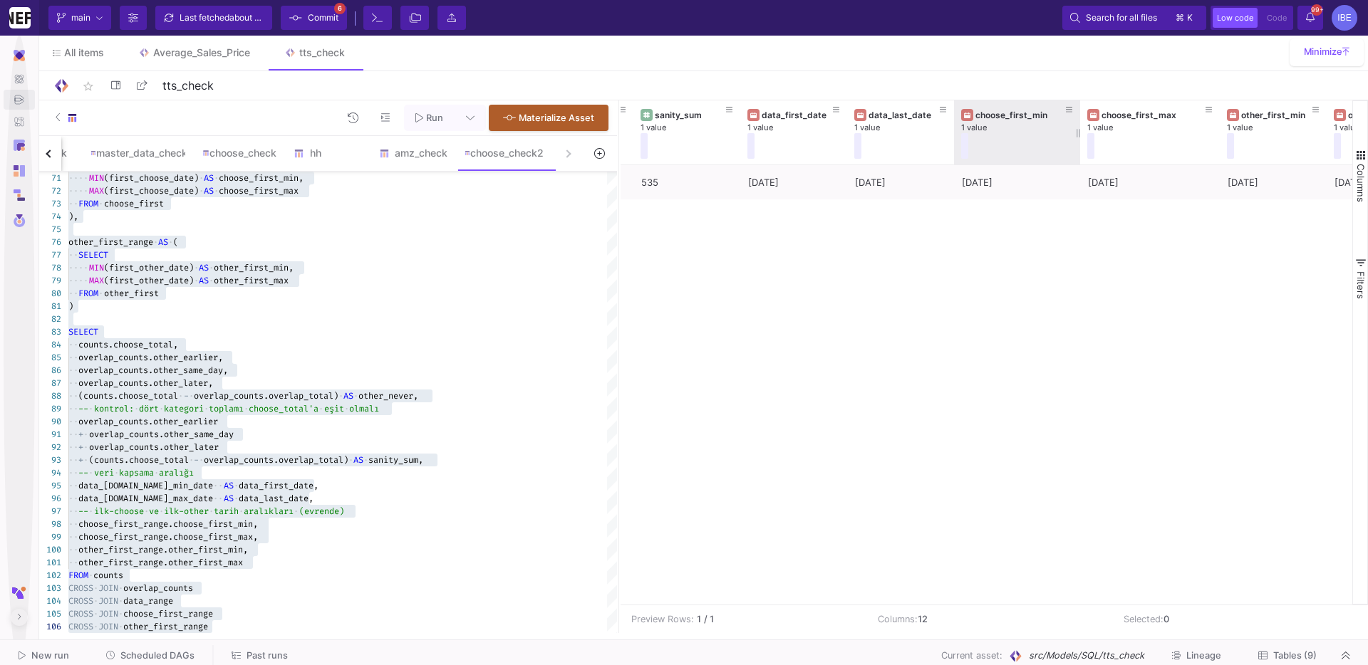
drag, startPoint x: 1059, startPoint y: 133, endPoint x: 1076, endPoint y: 140, distance: 18.3
click at [1005, 140] on div at bounding box center [1080, 132] width 6 height 64
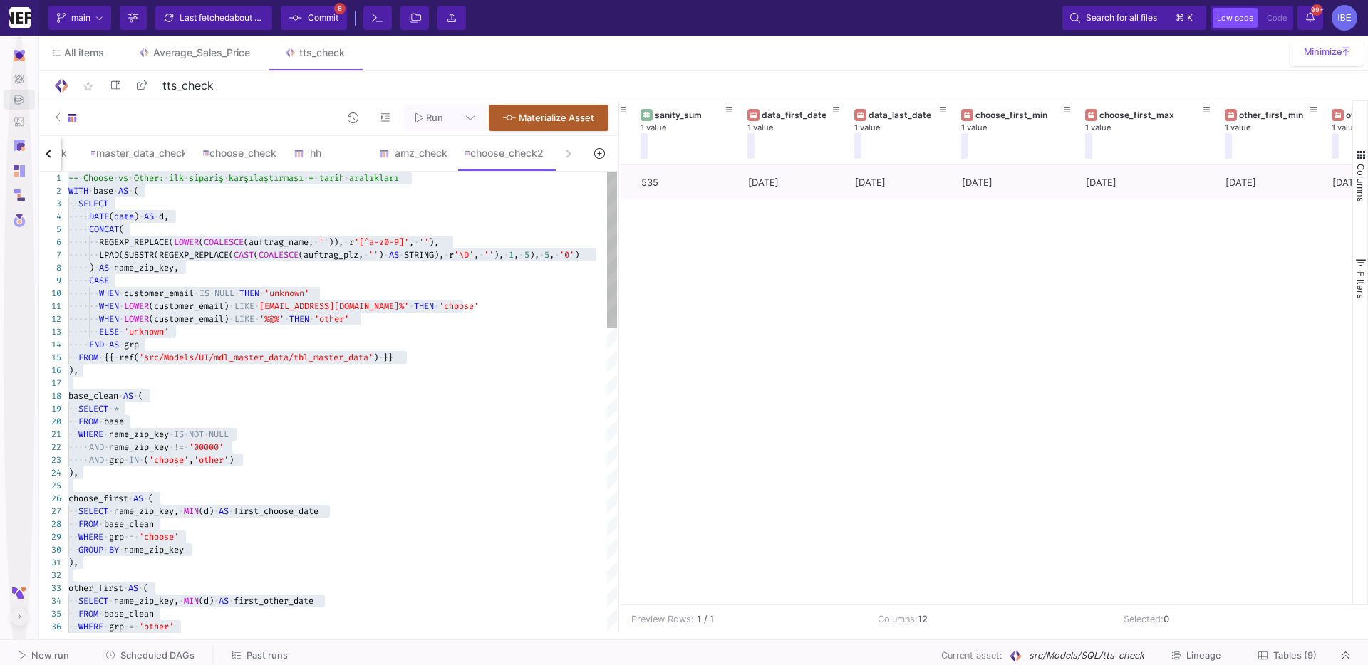
click at [271, 301] on span "[EMAIL_ADDRESS][DOMAIN_NAME]%'" at bounding box center [334, 306] width 150 height 11
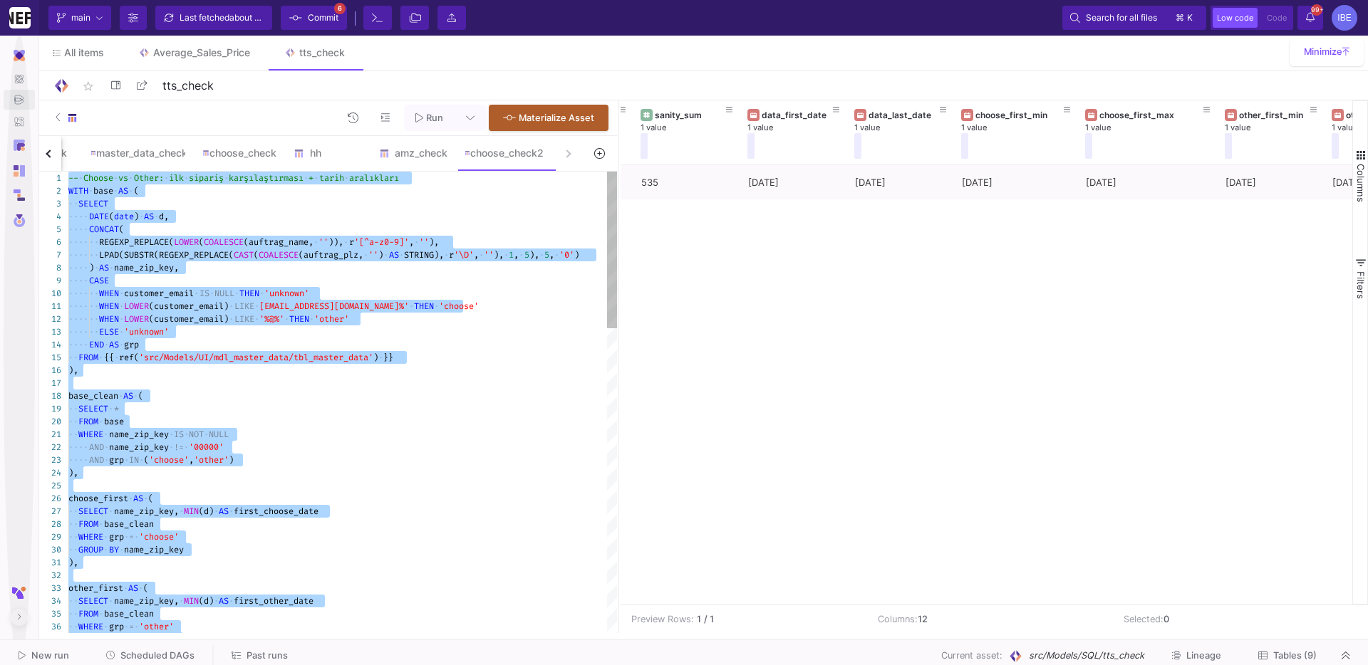
click at [304, 306] on span "[EMAIL_ADDRESS][DOMAIN_NAME]%'" at bounding box center [334, 306] width 150 height 11
click at [271, 306] on span "[EMAIL_ADDRESS][DOMAIN_NAME]%'" at bounding box center [334, 306] width 150 height 11
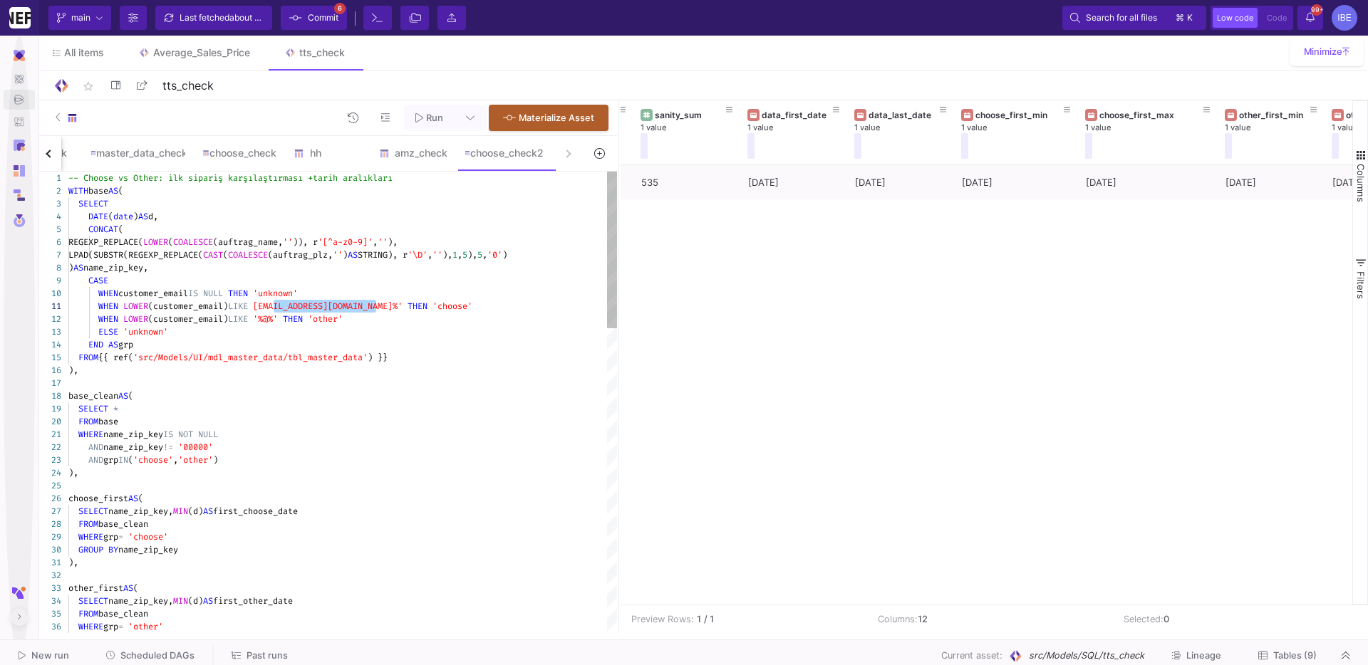
drag, startPoint x: 271, startPoint y: 305, endPoint x: 376, endPoint y: 303, distance: 104.7
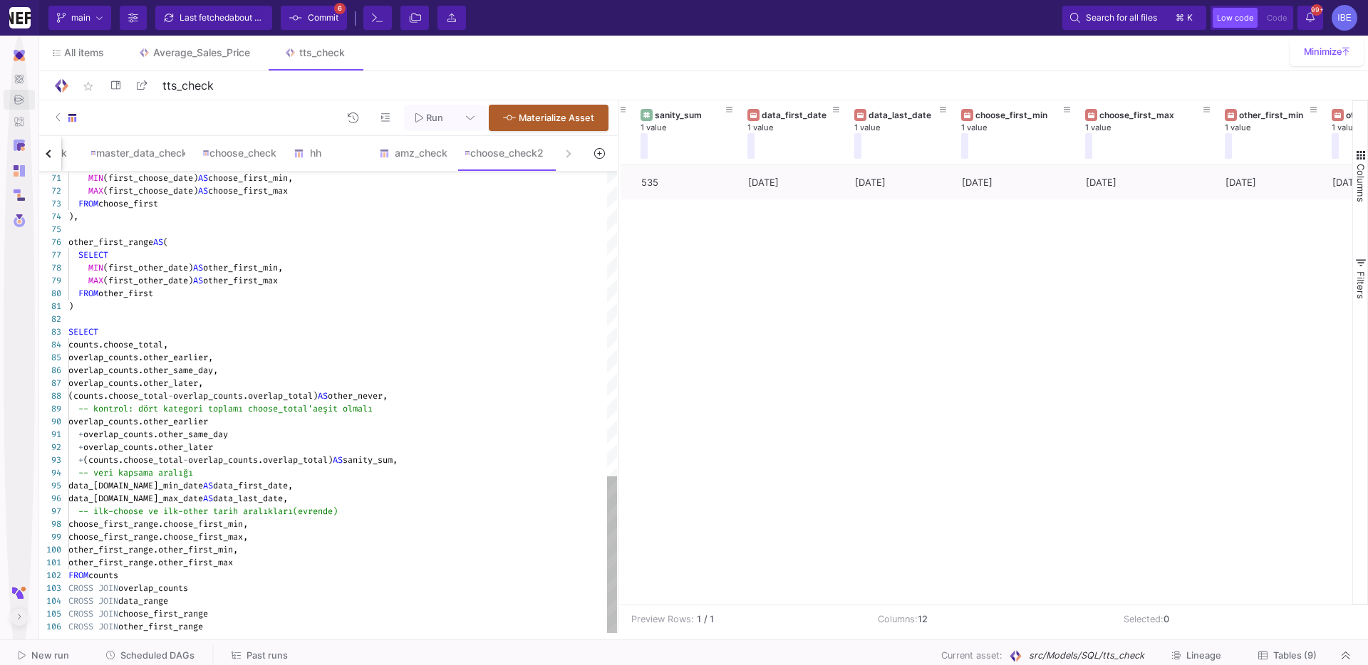
click at [288, 568] on div "CROSS JOIN choose_first_range" at bounding box center [342, 614] width 549 height 13
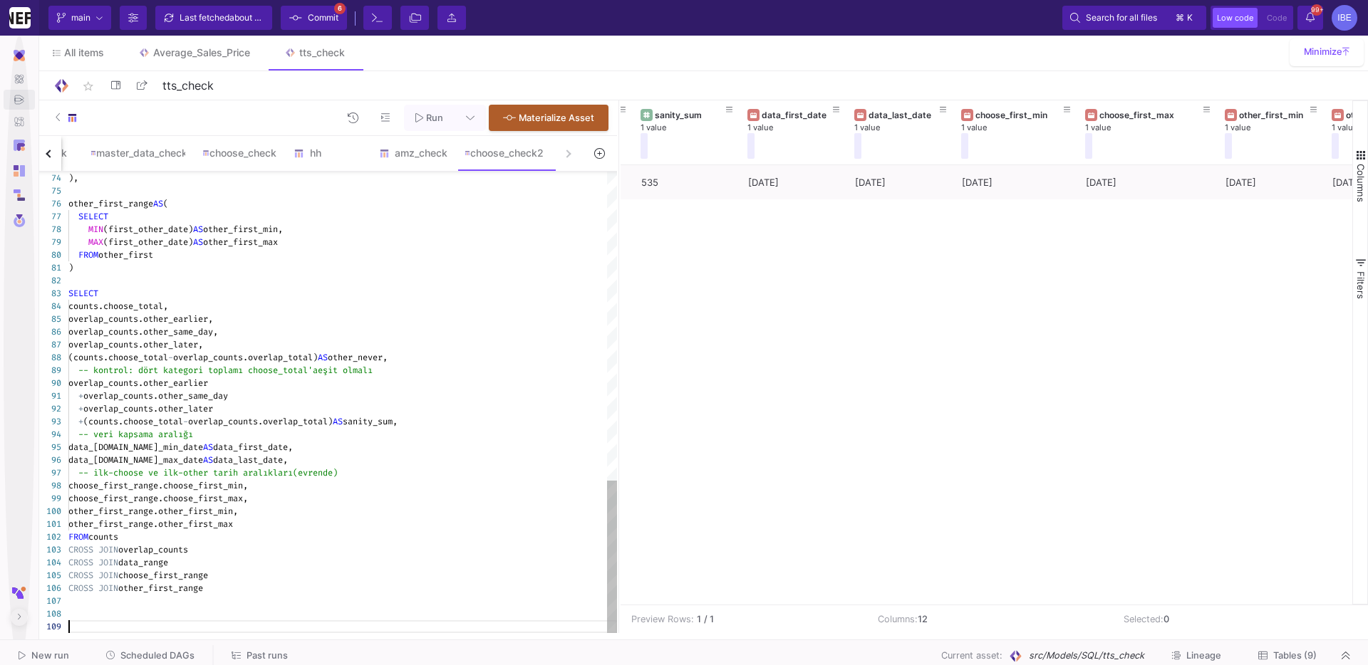
scroll to position [115, 0]
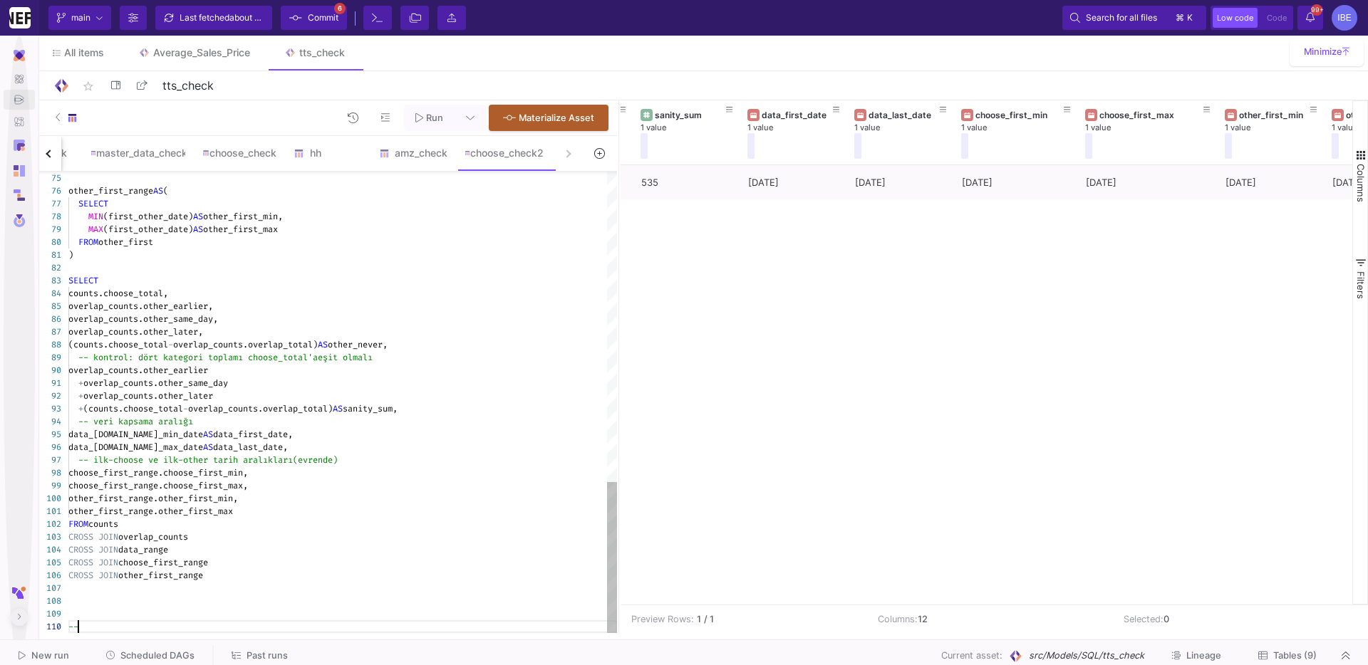
type textarea "other_first_range.other_first_max FROM counts CROSS JOIN overlap_counts CROSS J…"
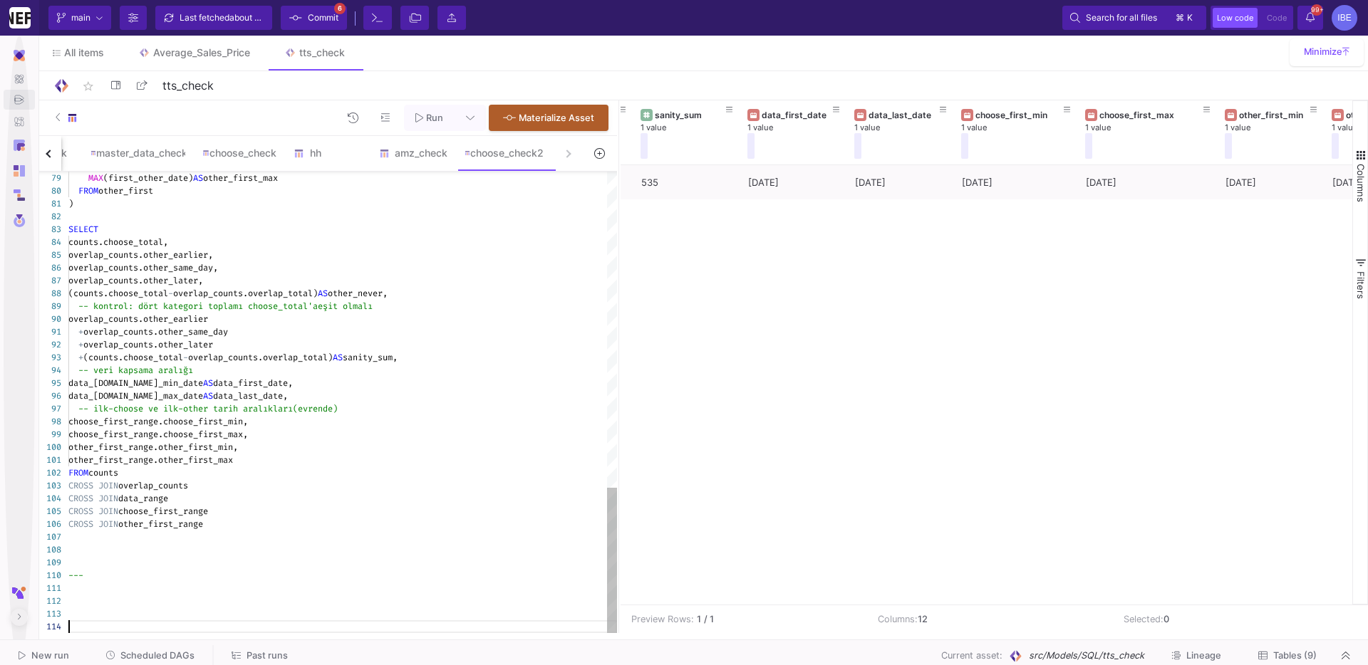
scroll to position [51, 0]
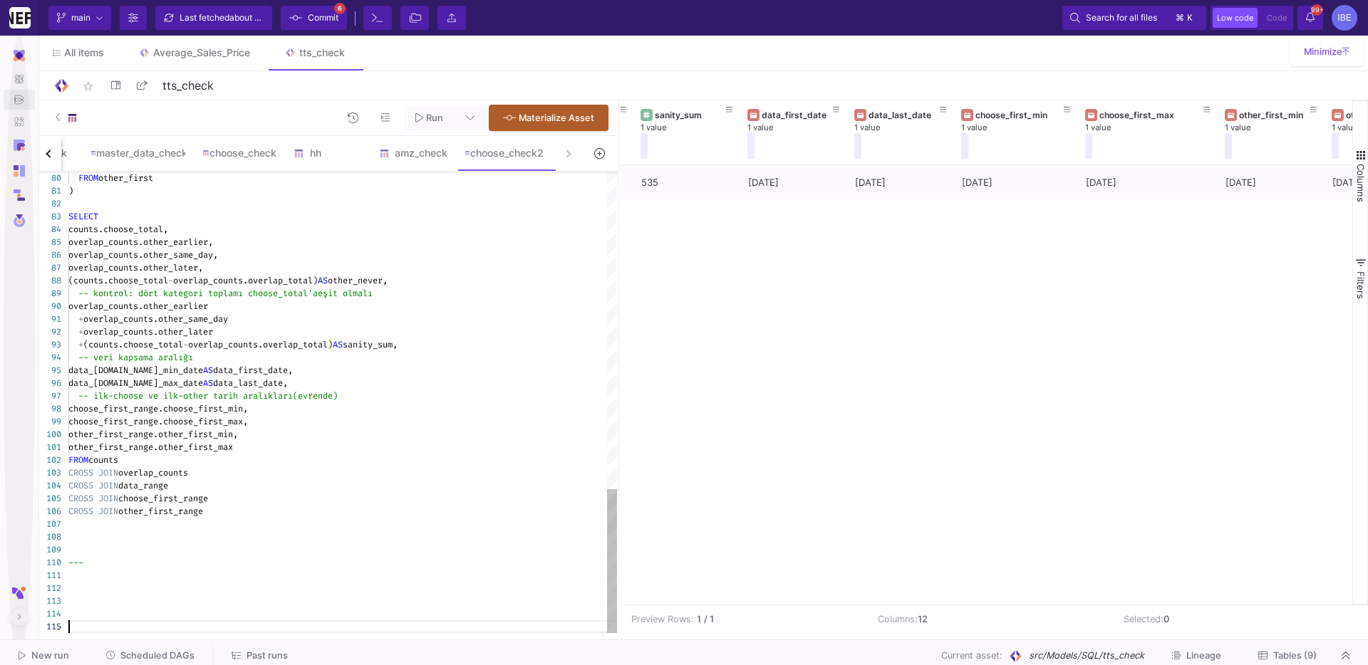
paste textarea "@[DOMAIN_NAME]"
click at [196, 568] on div at bounding box center [342, 575] width 549 height 13
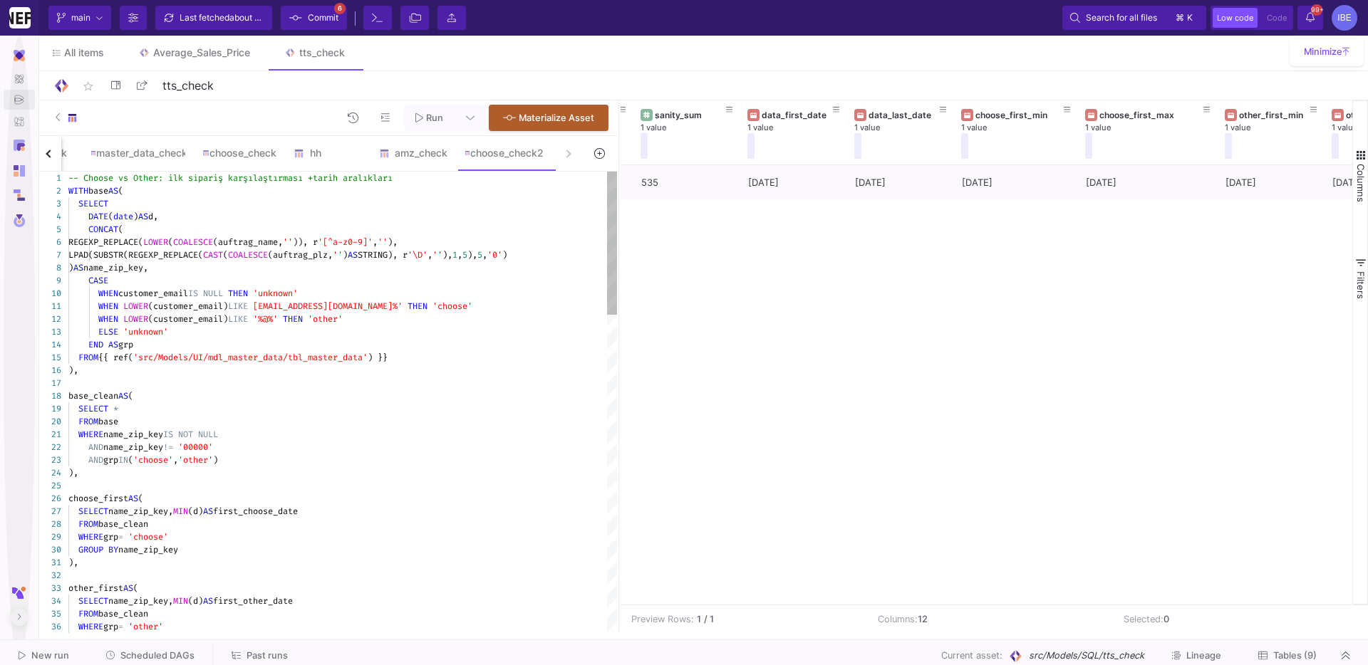
click at [218, 358] on span "'src/Models/UI/mdl_master_data/tbl_master_data'" at bounding box center [250, 357] width 234 height 11
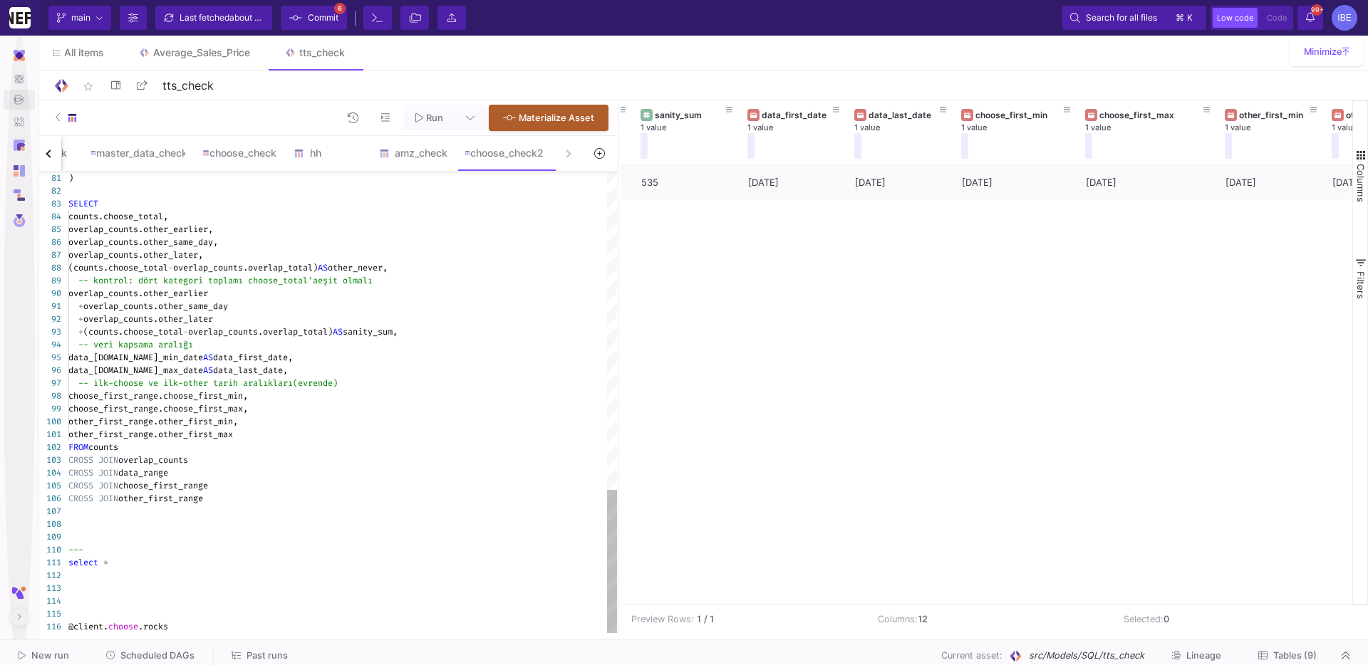
click at [143, 568] on div at bounding box center [342, 601] width 549 height 13
paste textarea "FROM {{ ref('src/Models/UI/mdl_master_data/tbl_master_data') }}"
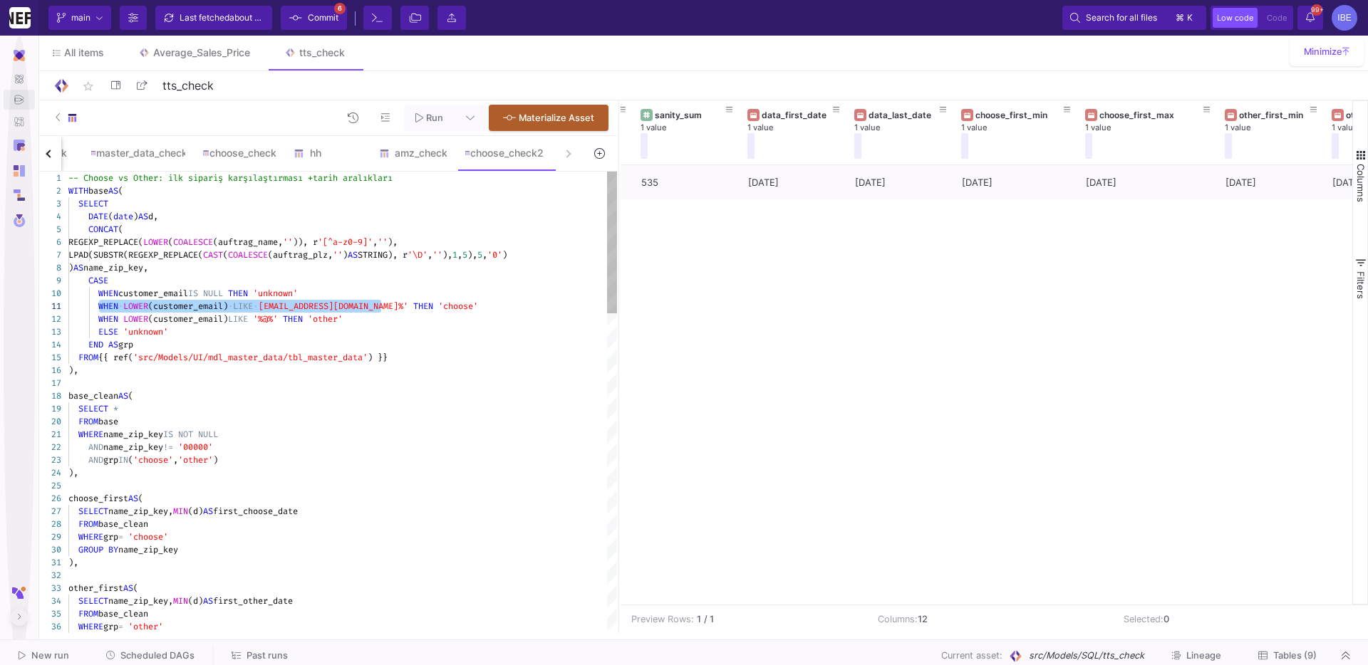
drag, startPoint x: 97, startPoint y: 306, endPoint x: 382, endPoint y: 309, distance: 285.0
drag, startPoint x: 386, startPoint y: 306, endPoint x: 95, endPoint y: 310, distance: 291.4
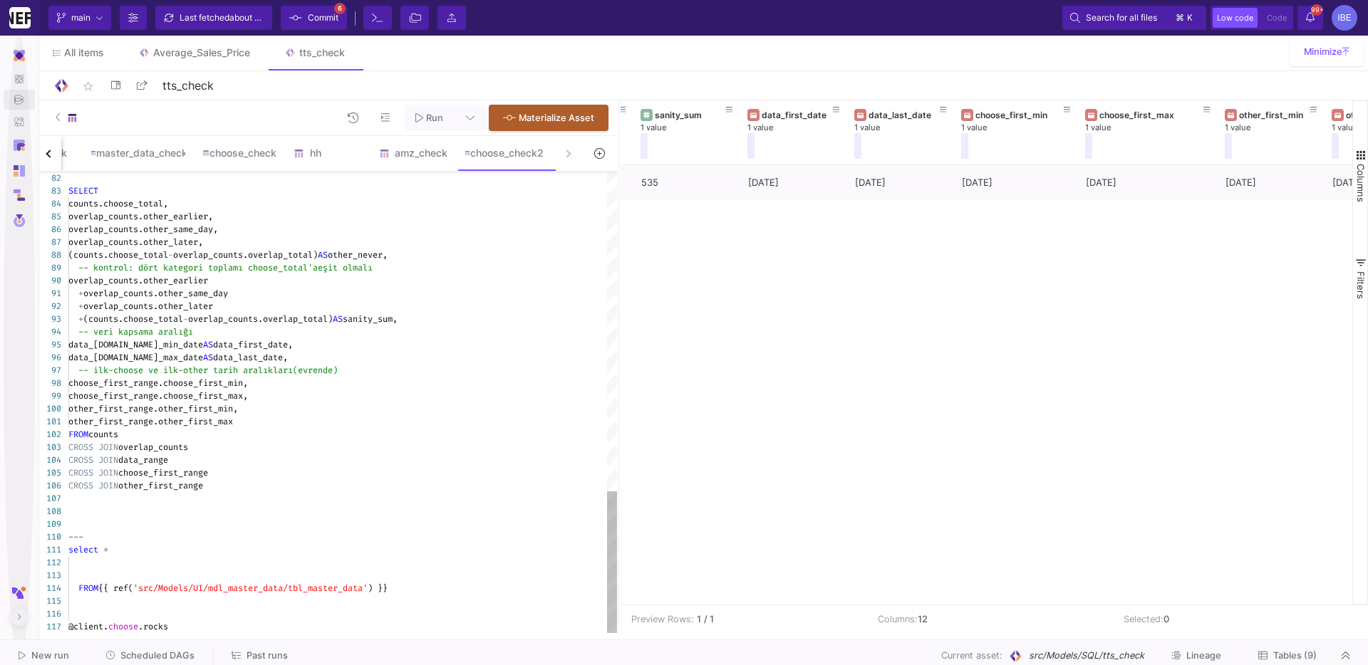
click at [100, 568] on span "@client." at bounding box center [88, 626] width 40 height 11
paste textarea "WHEN LOWER(customer_email) LIKE [EMAIL_ADDRESS][DOMAIN_NAME]%'"
click at [81, 568] on span "WHEN" at bounding box center [78, 626] width 20 height 11
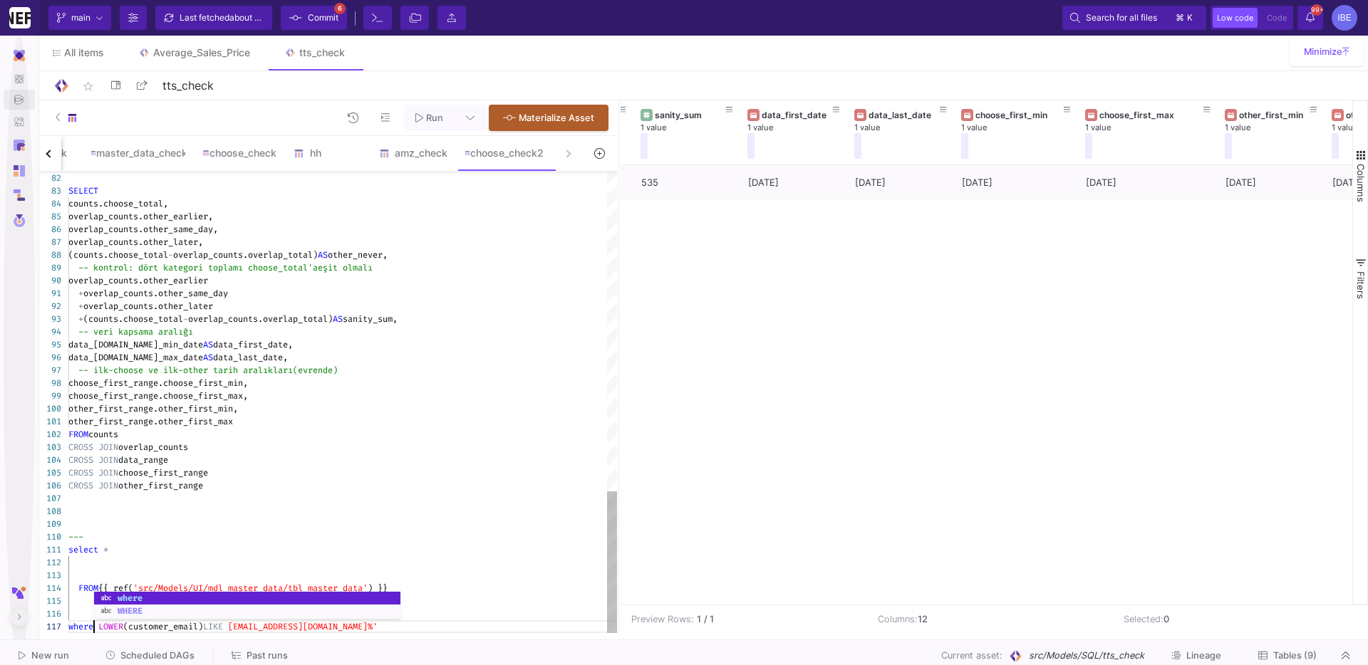
scroll to position [76, 26]
click at [189, 540] on div "---" at bounding box center [342, 537] width 549 height 13
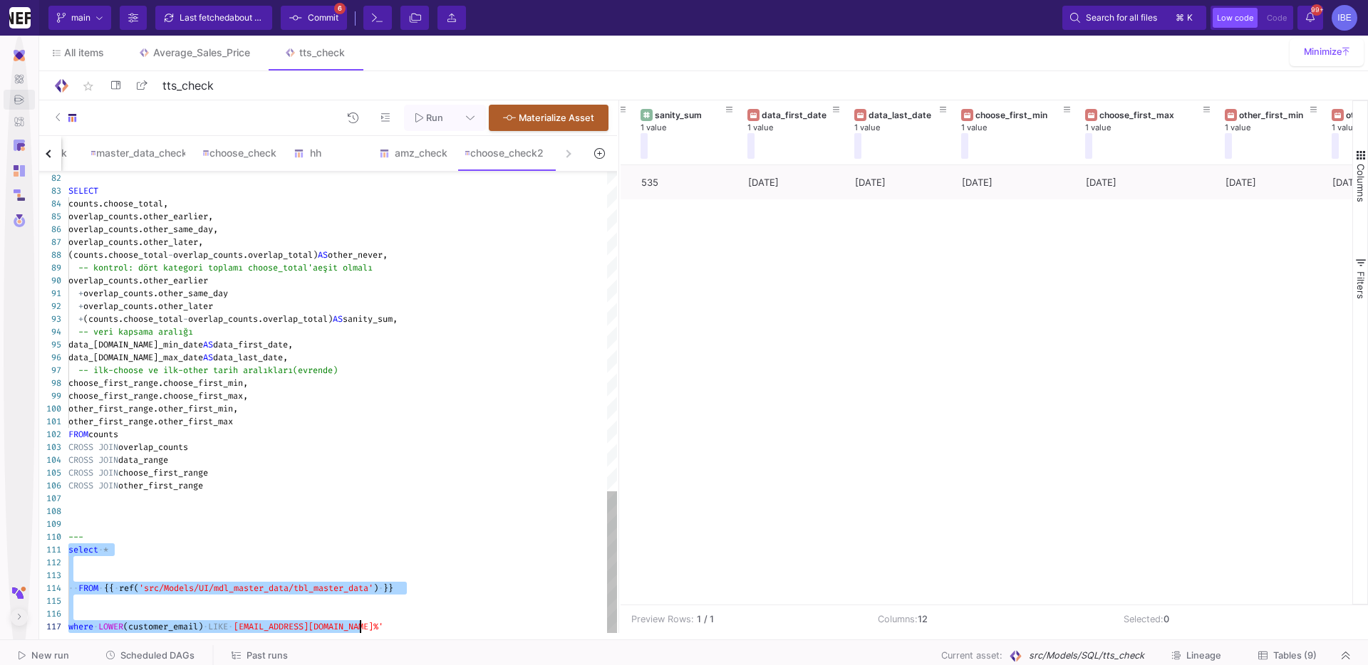
drag, startPoint x: 70, startPoint y: 551, endPoint x: 372, endPoint y: 652, distance: 318.6
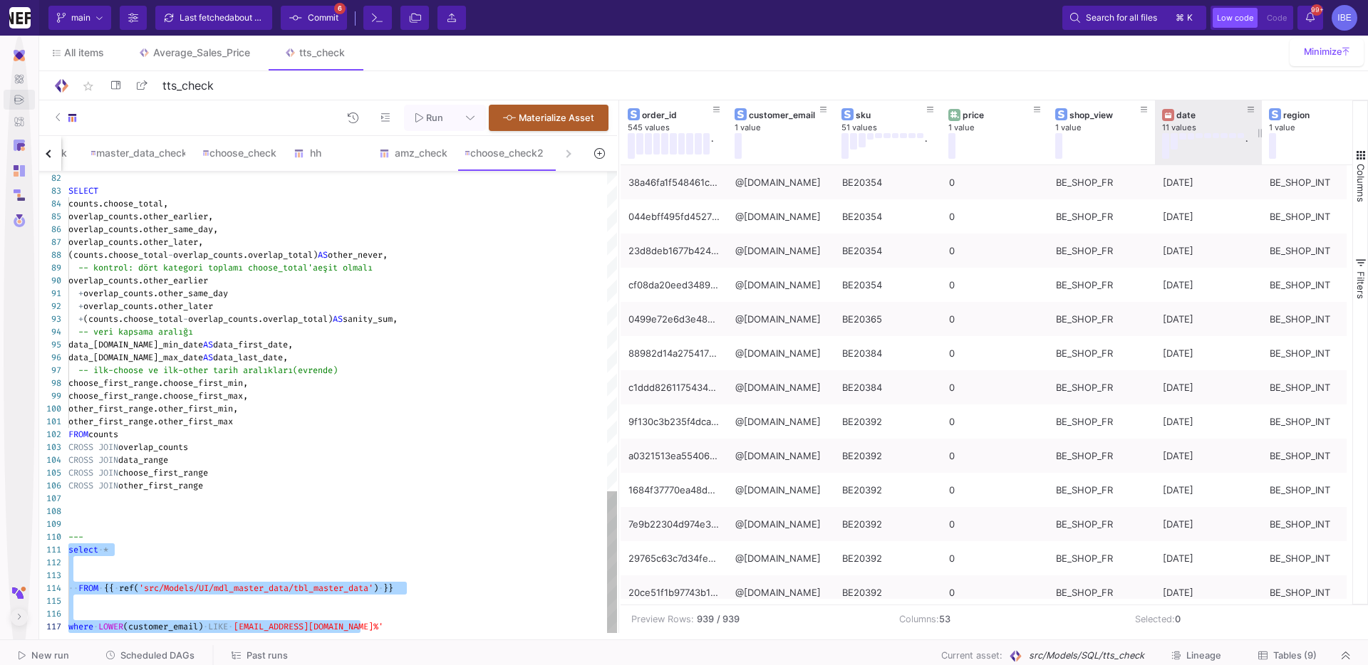
type textarea "select * FROM {{ ref('src/Models/UI/mdl_master_data/tbl_master_data') }} where …"
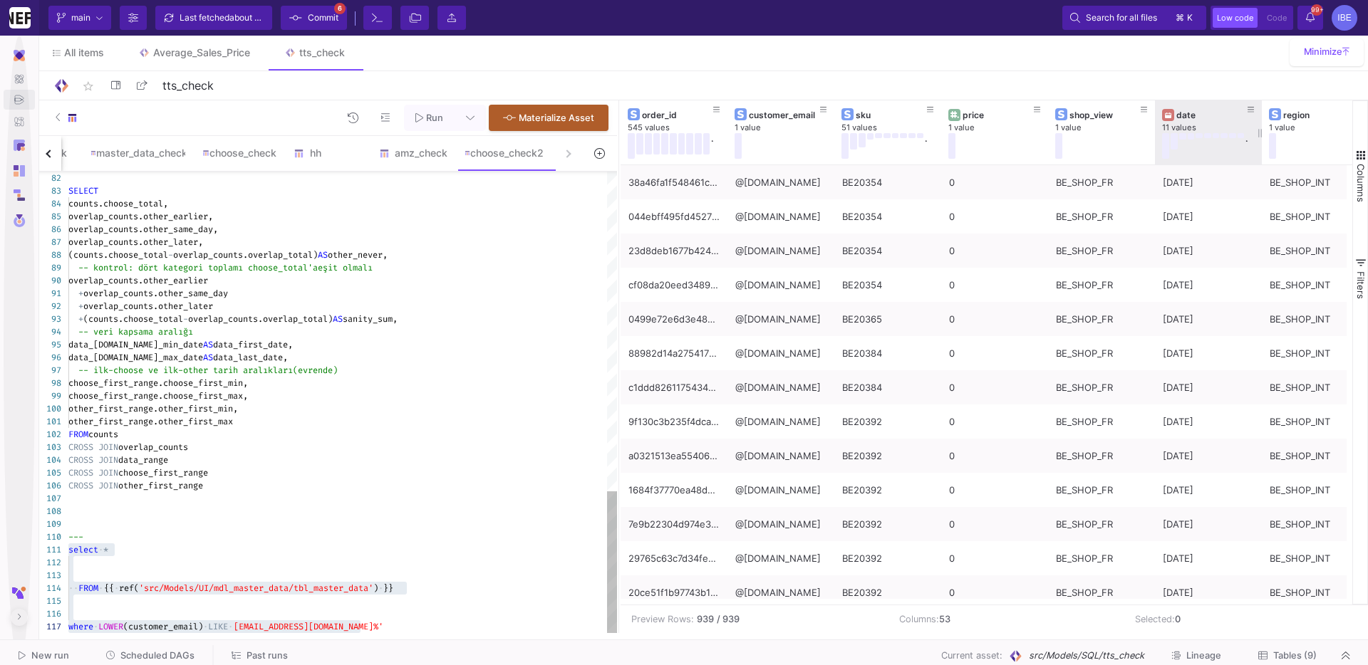
click at [1005, 110] on div "date" at bounding box center [1211, 115] width 71 height 11
click at [335, 14] on span "Commit" at bounding box center [323, 17] width 31 height 21
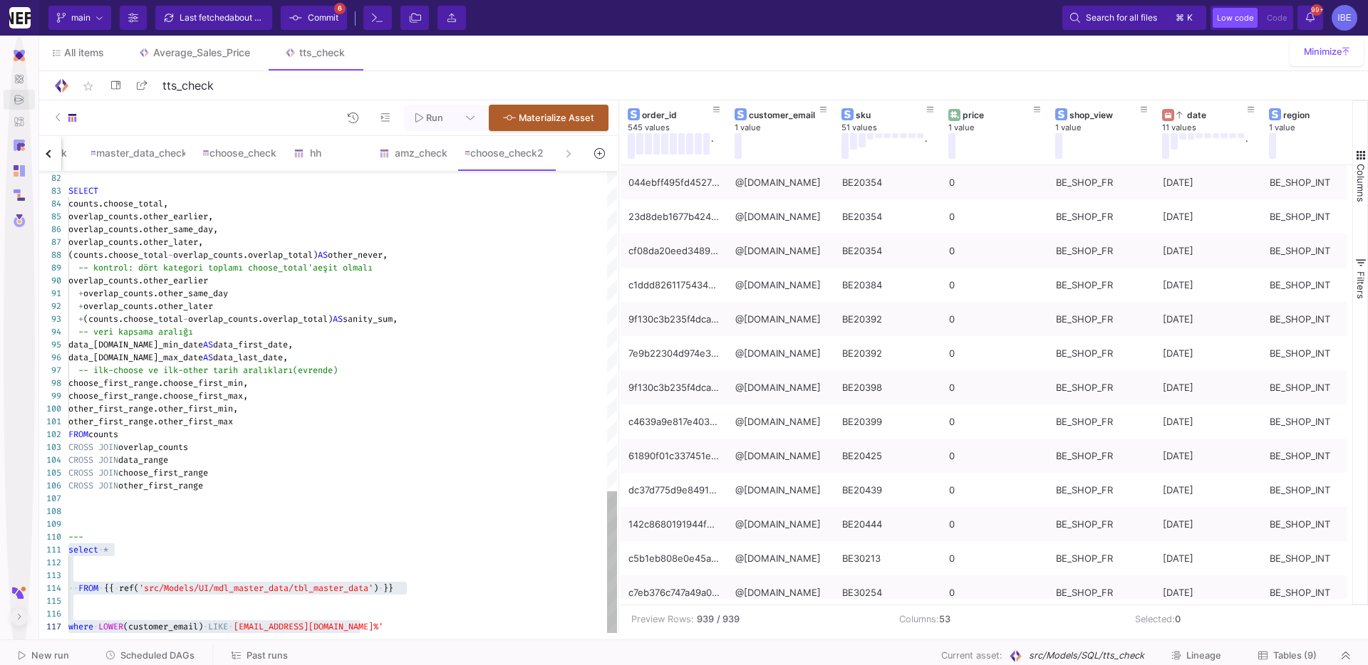
click at [335, 14] on span "Commit" at bounding box center [323, 17] width 31 height 21
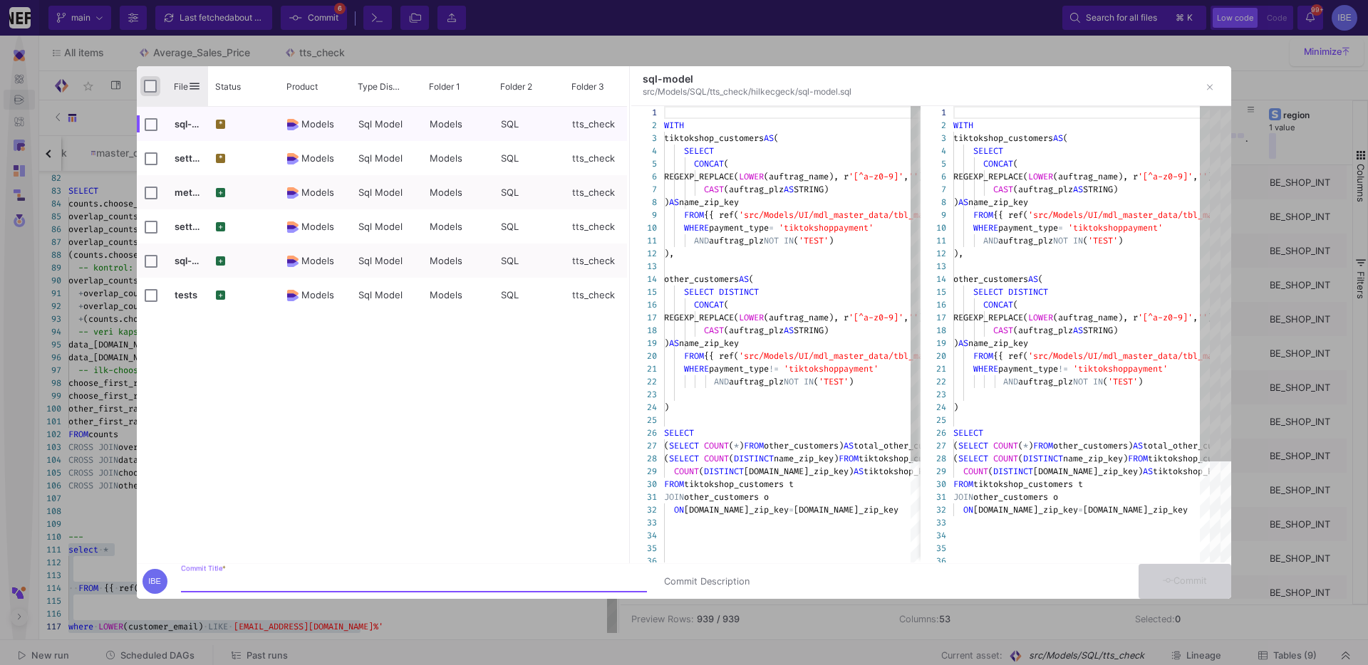
click at [151, 88] on input "Press Space to toggle all rows selection (unchecked)" at bounding box center [150, 86] width 13 height 13
checkbox input "true"
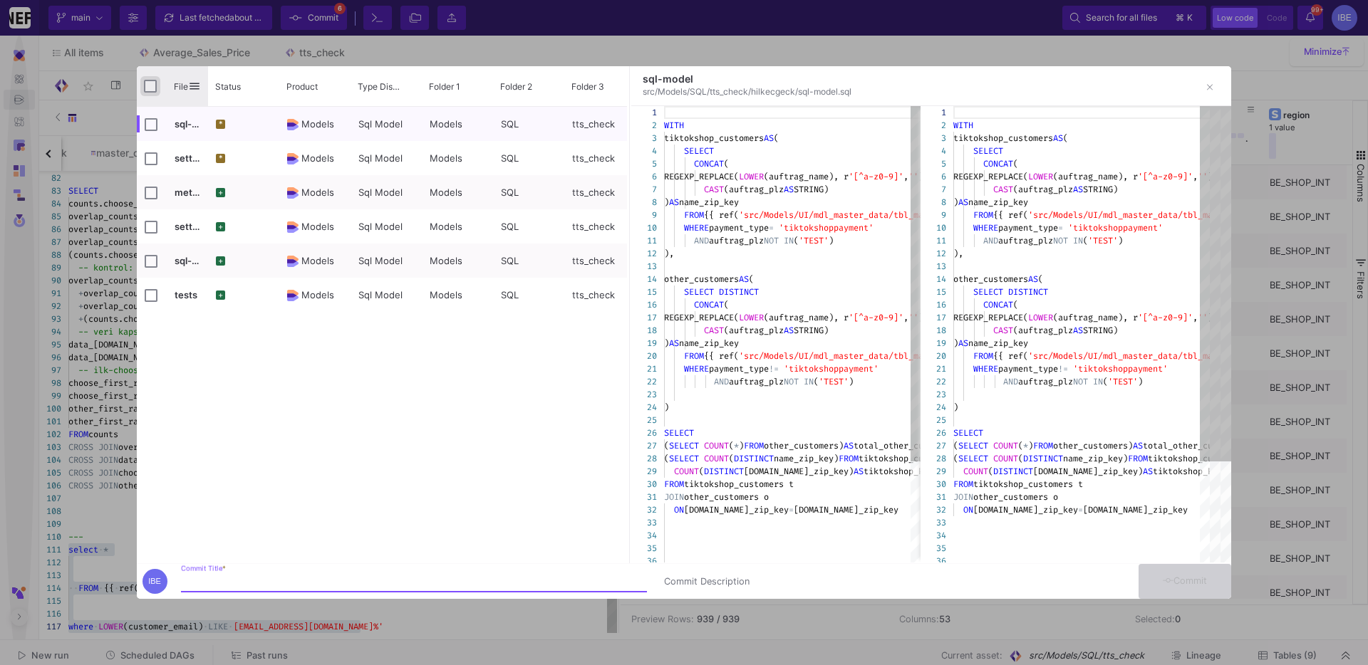
checkbox input "true"
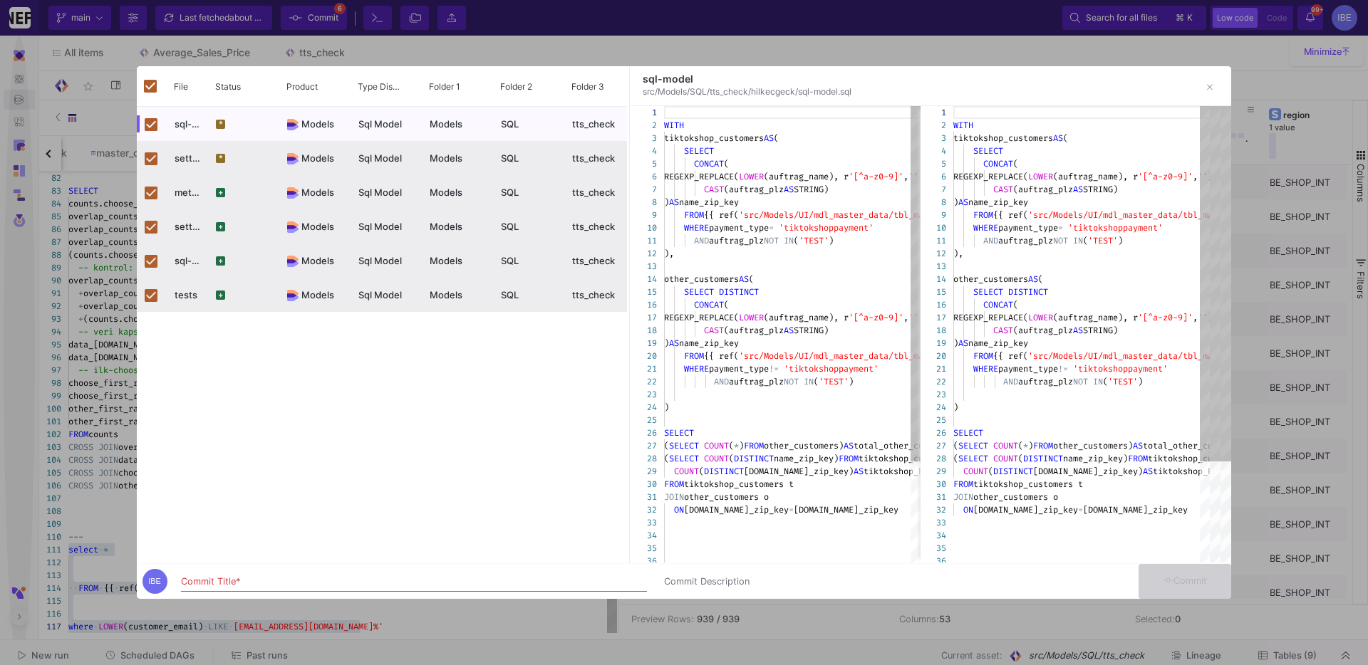
click at [490, 568] on input "Commit Title *" at bounding box center [414, 581] width 466 height 11
type input "burcu"
click at [1005, 568] on button "Commit" at bounding box center [1184, 581] width 93 height 35
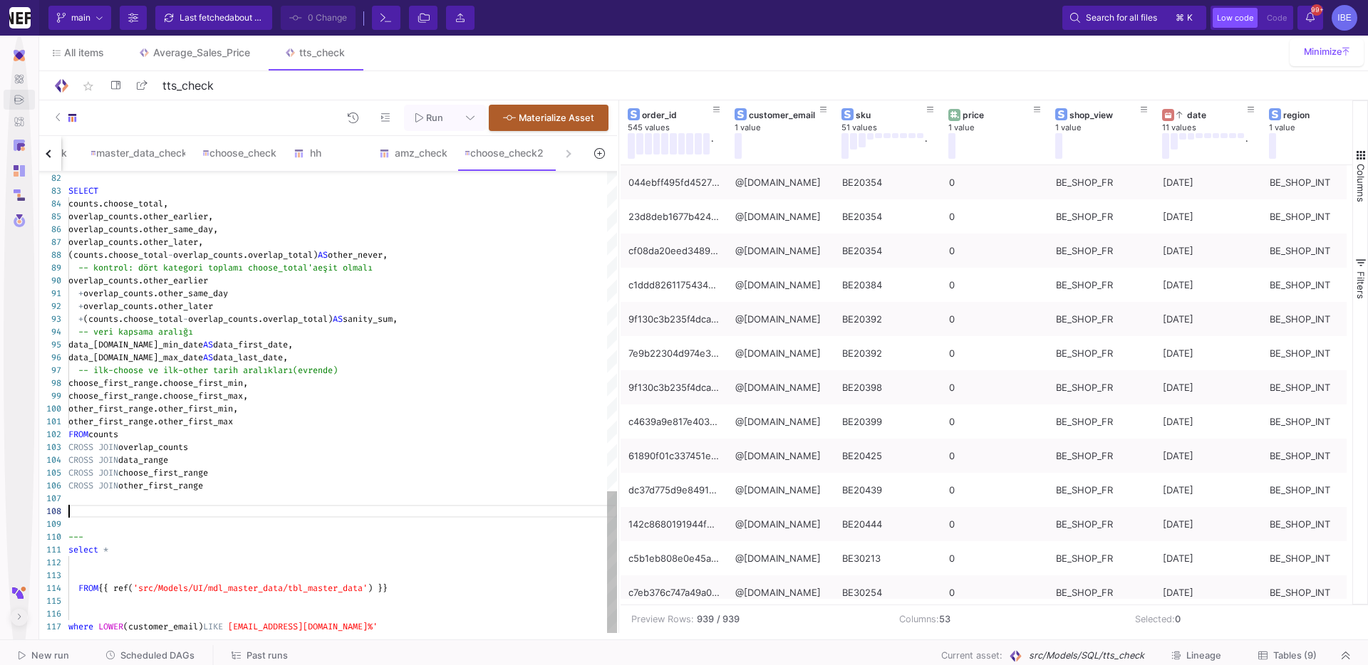
click at [235, 510] on div at bounding box center [342, 511] width 549 height 13
type textarea "select * FROM {{ ref('src/Models/UI/mdl_master_data/tbl_master_data') }} where …"
click at [103, 568] on div "82 83 84 85 86 87 88 89 90 91 92 93 94 95 96 97 98 99 100 101 102 103 104 105 1…" at bounding box center [326, 403] width 581 height 462
click at [187, 568] on div at bounding box center [342, 614] width 549 height 13
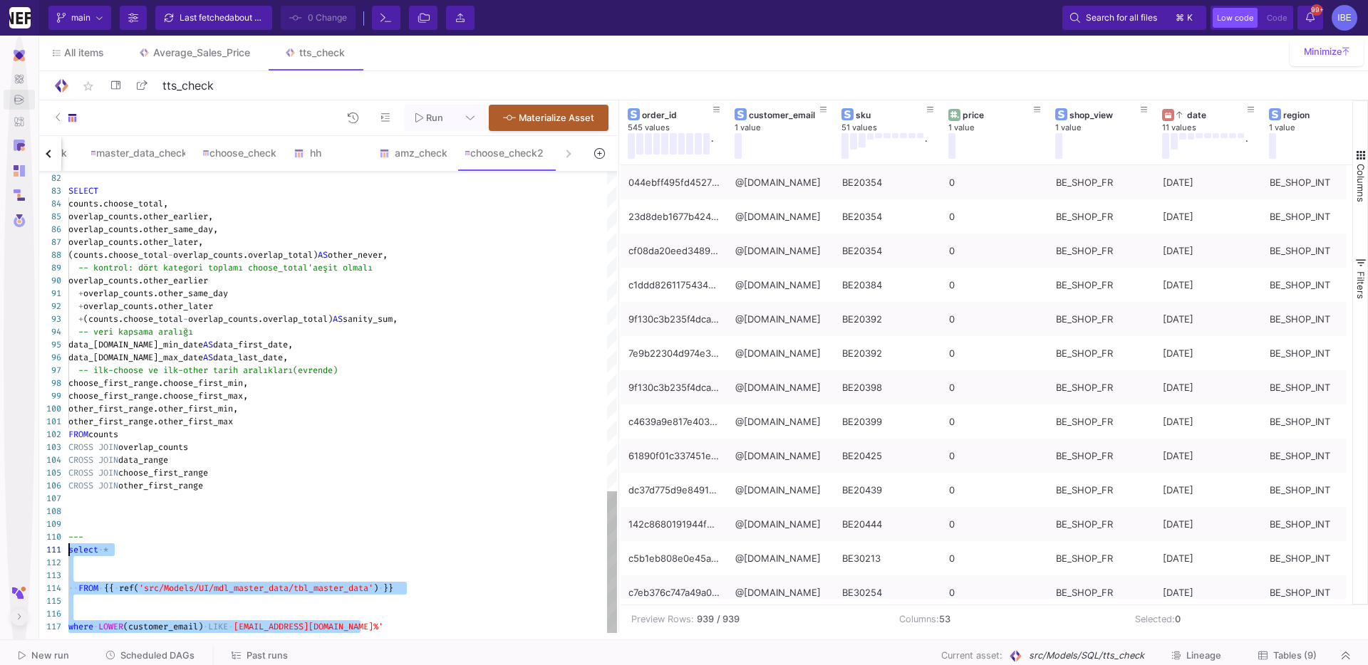
drag, startPoint x: 360, startPoint y: 630, endPoint x: 52, endPoint y: 556, distance: 317.3
click at [54, 115] on button at bounding box center [69, 118] width 51 height 26
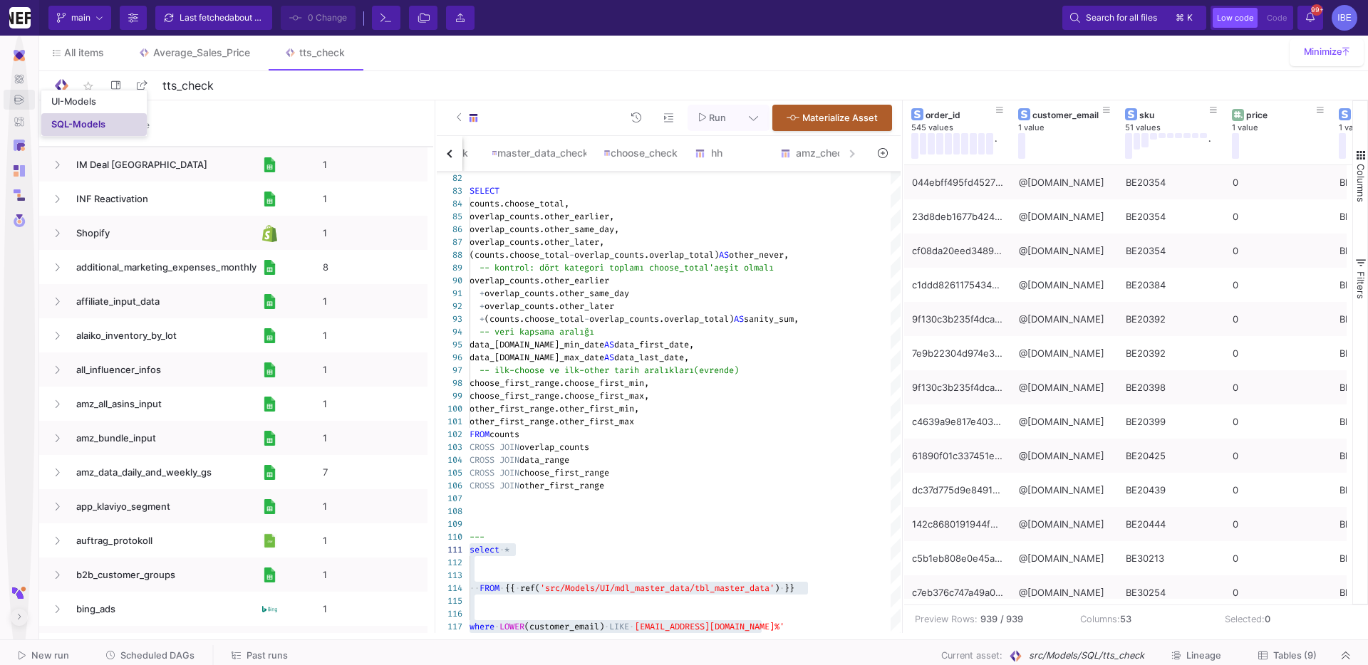
click at [60, 125] on div "SQL-Models" at bounding box center [78, 124] width 54 height 11
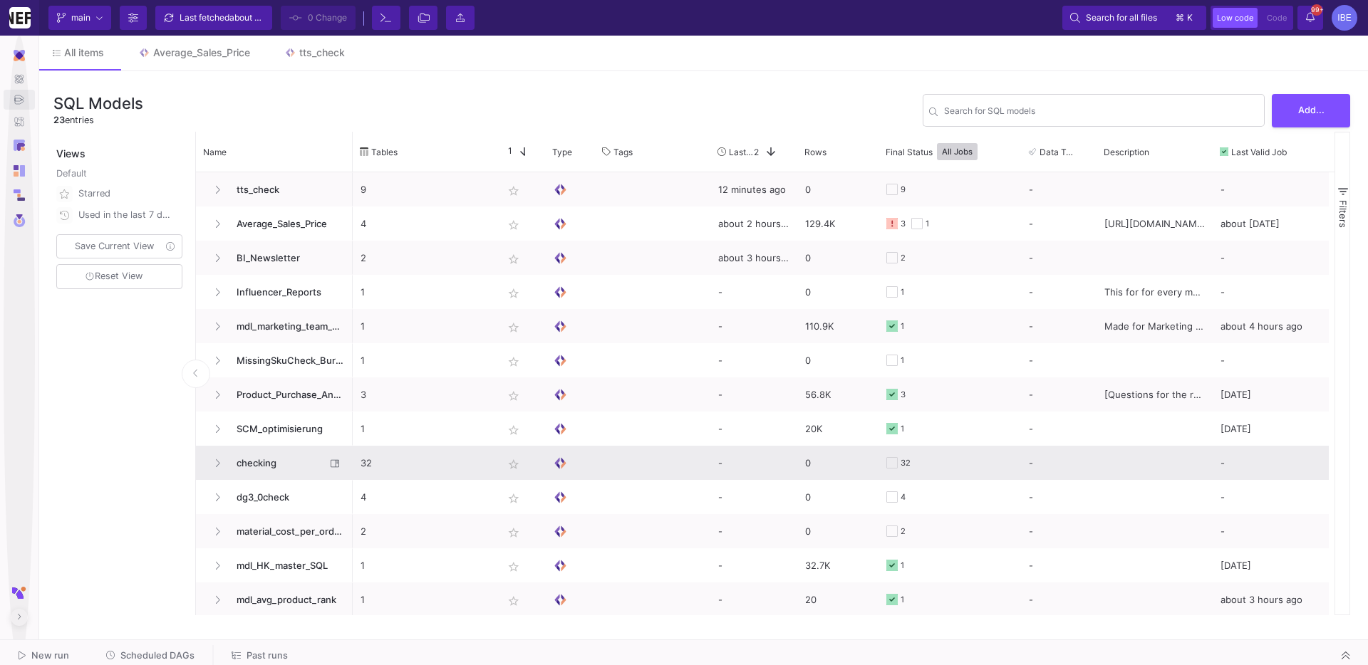
click at [289, 452] on span "checking" at bounding box center [277, 463] width 98 height 33
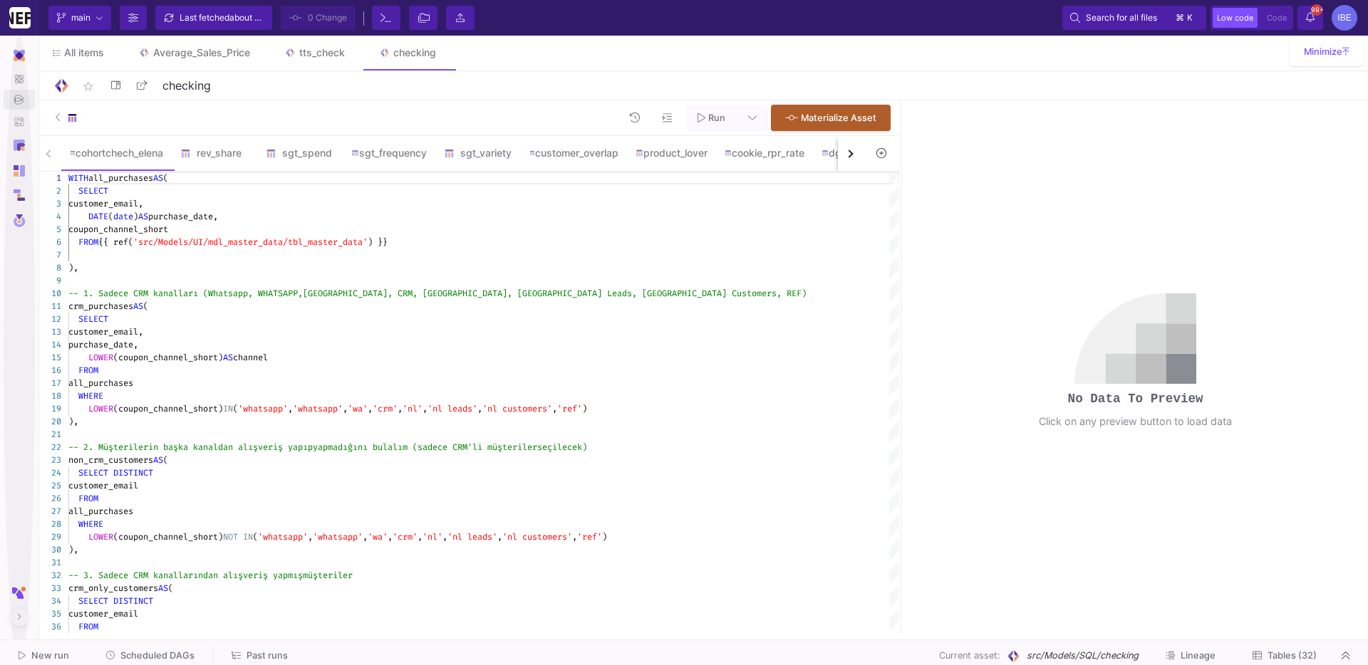
click at [866, 163] on button at bounding box center [881, 153] width 33 height 22
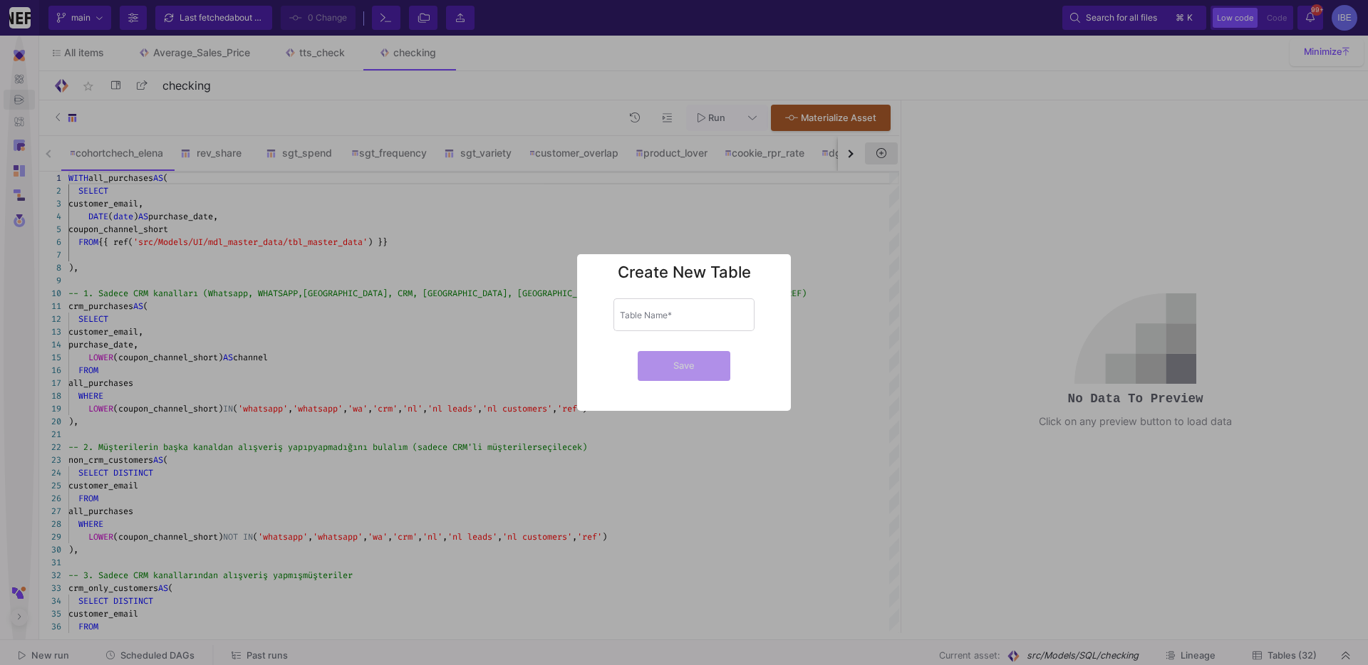
click at [866, 163] on div at bounding box center [684, 332] width 1368 height 665
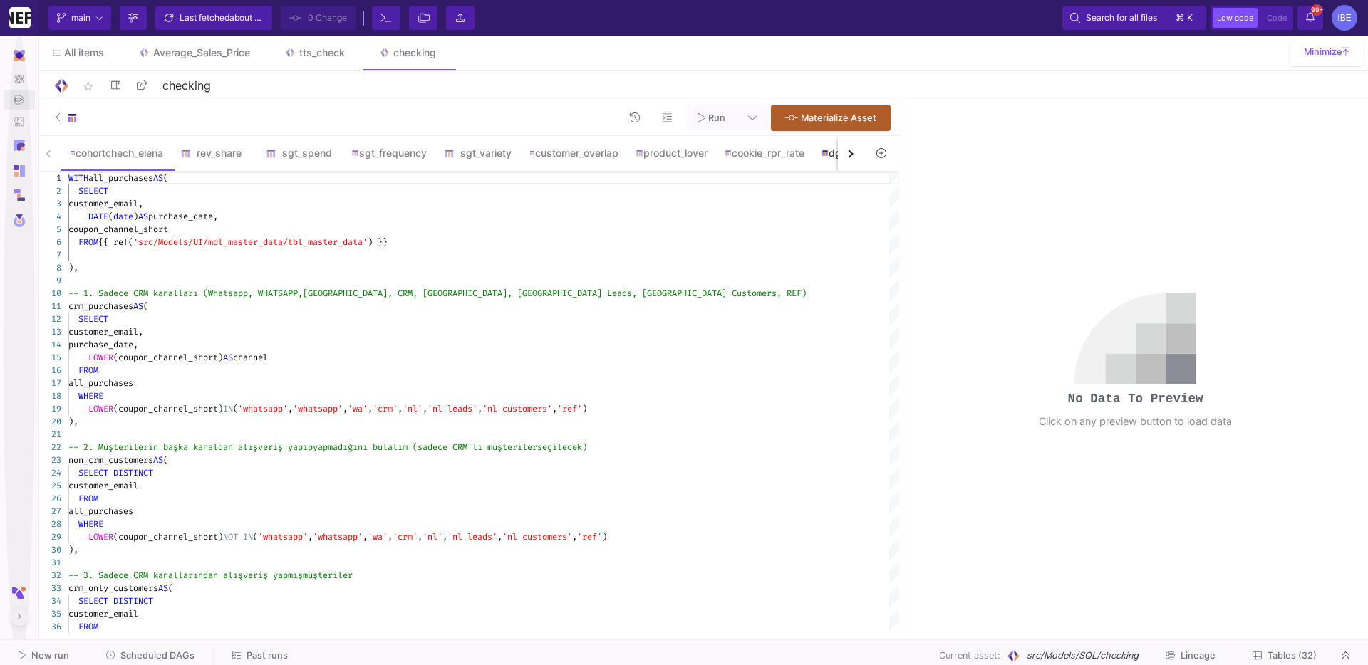
click at [837, 162] on div "dgcheck_netural" at bounding box center [864, 153] width 102 height 34
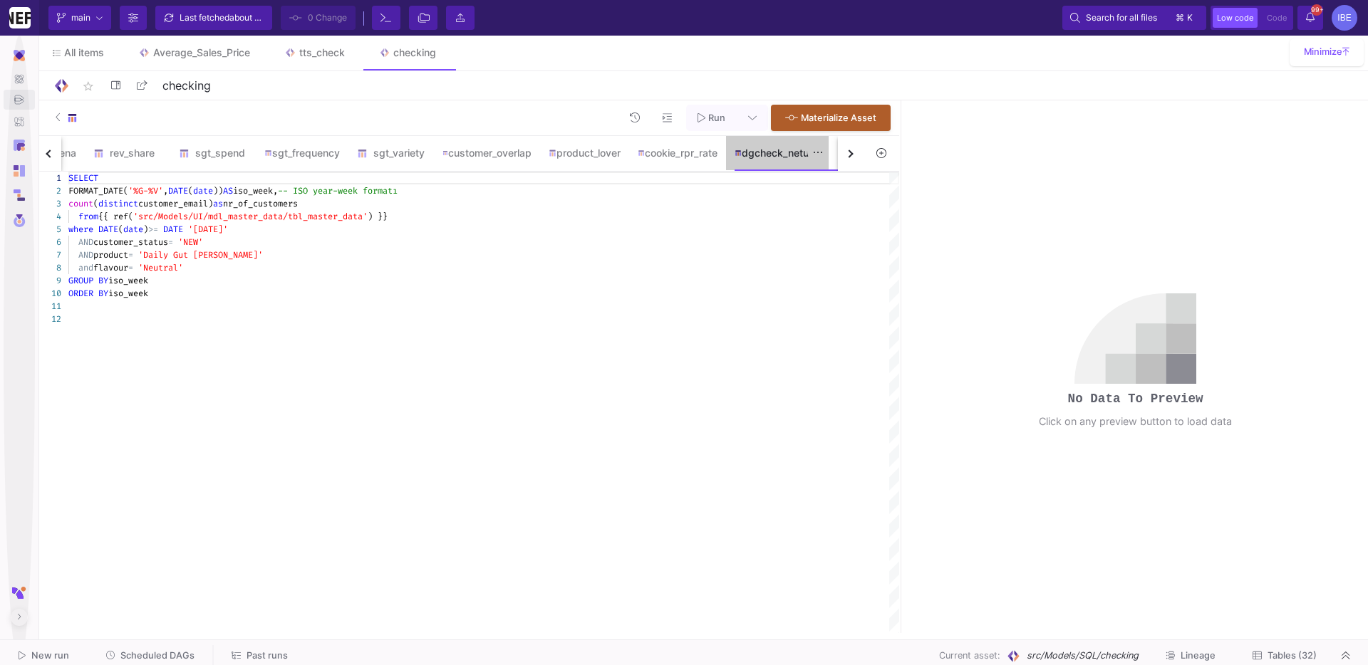
click at [828, 162] on div "dgcheck_netural" at bounding box center [777, 153] width 102 height 34
click at [844, 157] on button "button" at bounding box center [851, 153] width 26 height 35
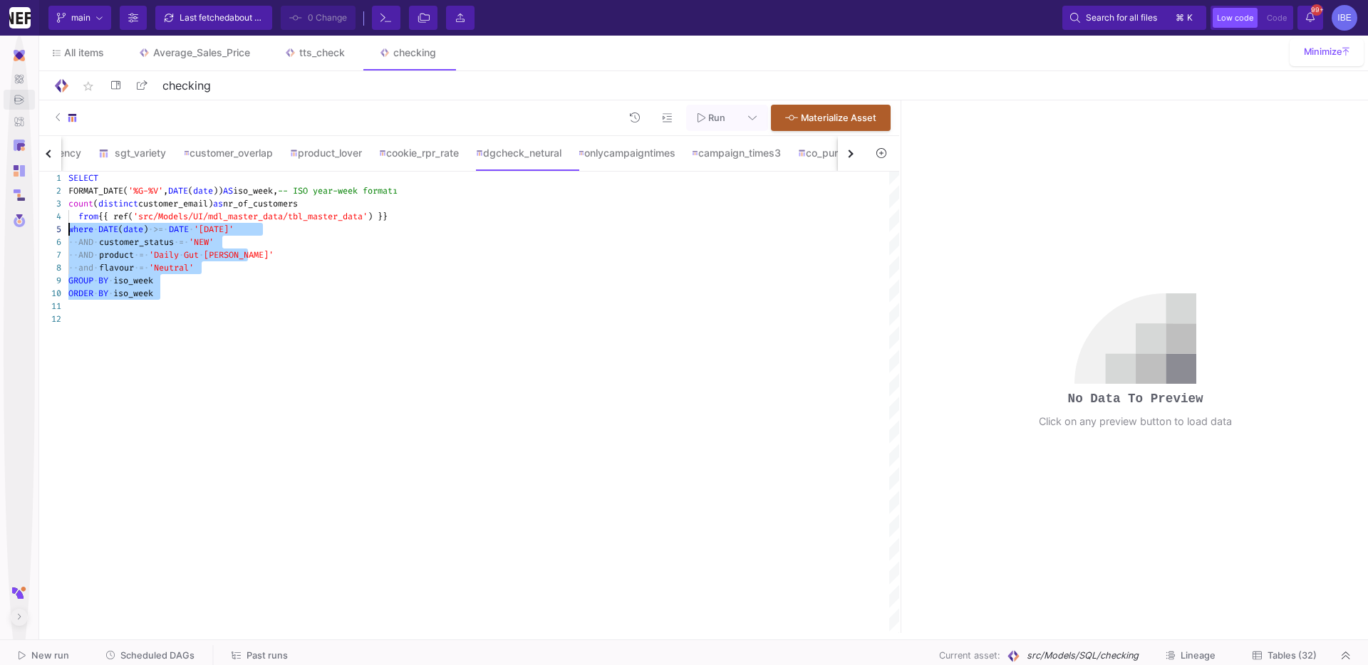
drag, startPoint x: 176, startPoint y: 308, endPoint x: 46, endPoint y: 235, distance: 149.0
click at [42, 232] on div "1 2 3 4 5 6 7 8 9 10 11 12 SELECT FORMAT_DATE( '%G-%V' , DATE ( date )) AS iso_…" at bounding box center [467, 403] width 863 height 462
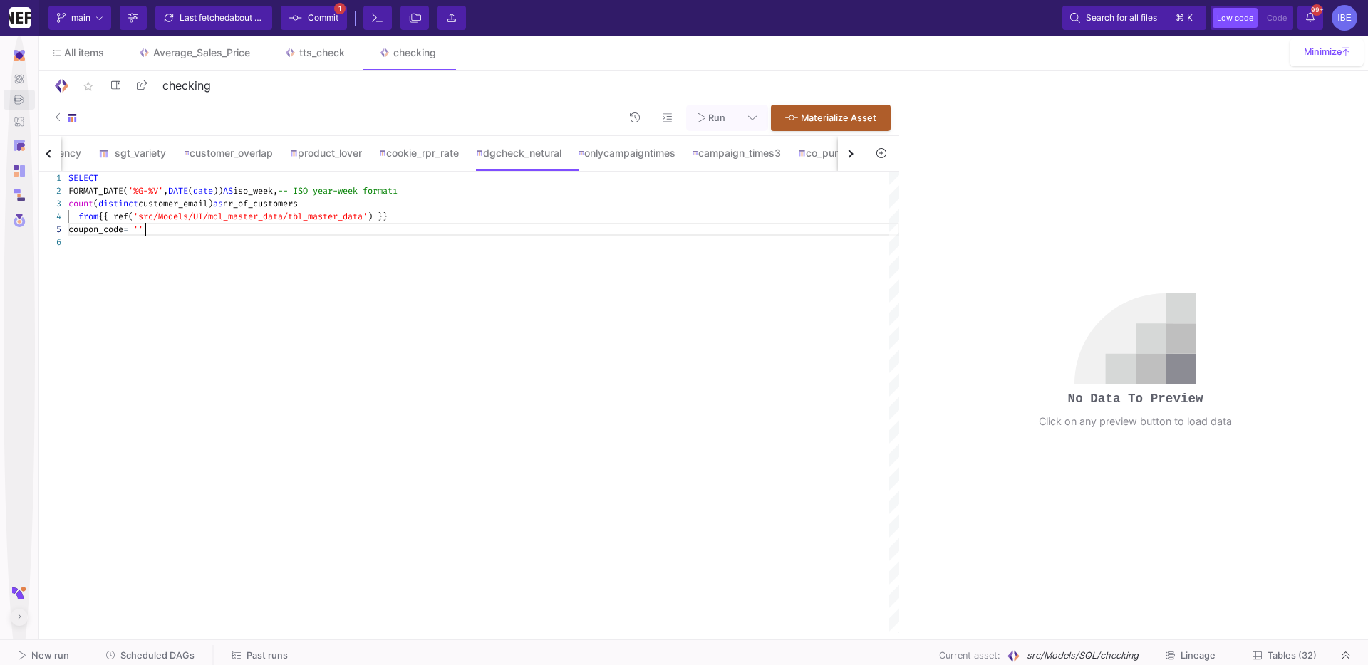
scroll to position [51, 77]
click at [145, 229] on textarea "SELECT FORMAT_DATE('%G-%V', DATE(date)) AS iso_week, -- ISO year-week formatı c…" at bounding box center [145, 229] width 1 height 13
paste textarea "where LOWER(customer_email) LIKE [EMAIL_ADDRESS][DOMAIN_NAME]%"
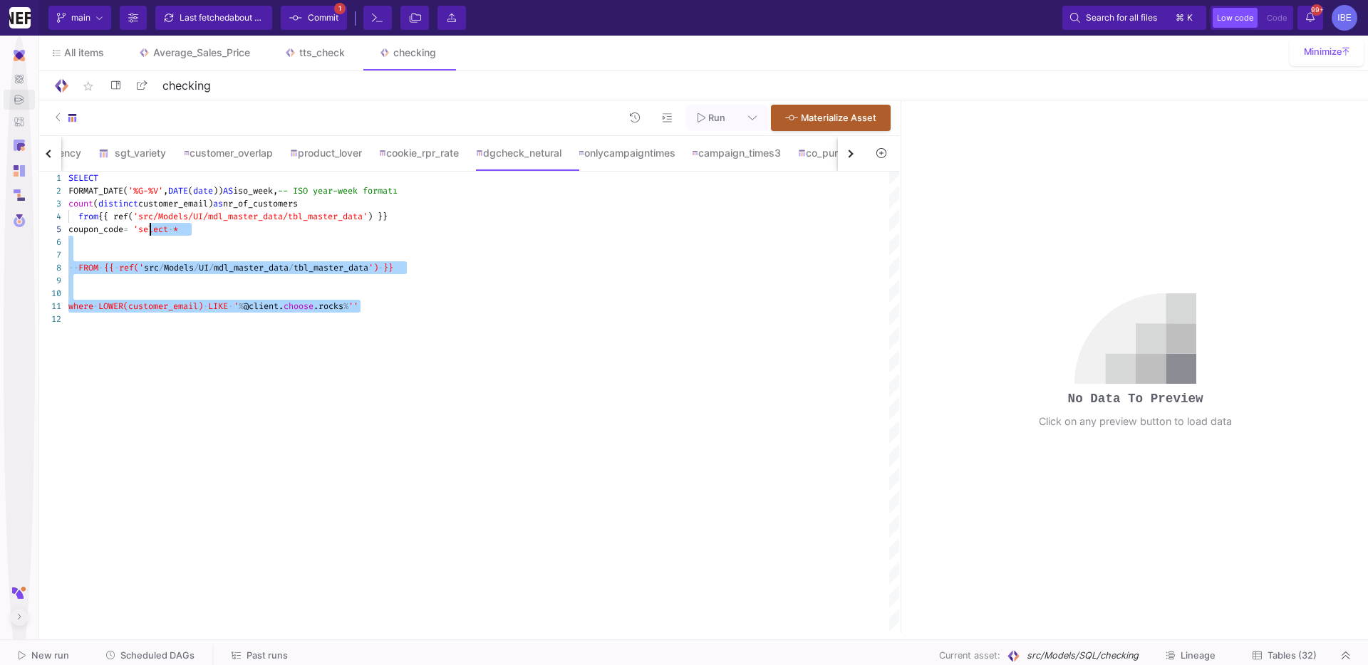
drag, startPoint x: 361, startPoint y: 304, endPoint x: 152, endPoint y: 238, distance: 219.0
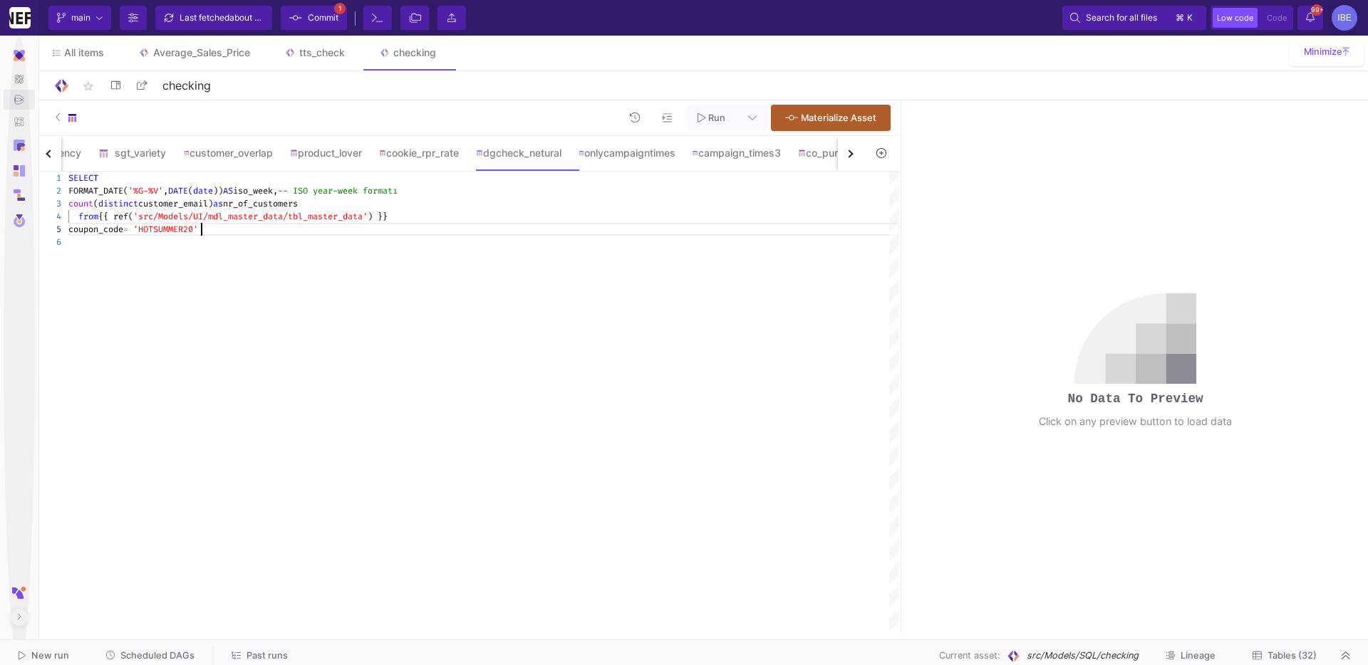
scroll to position [51, 133]
click at [68, 231] on span "coupon_code" at bounding box center [95, 229] width 55 height 11
click at [70, 231] on span "coupon_code" at bounding box center [95, 229] width 55 height 11
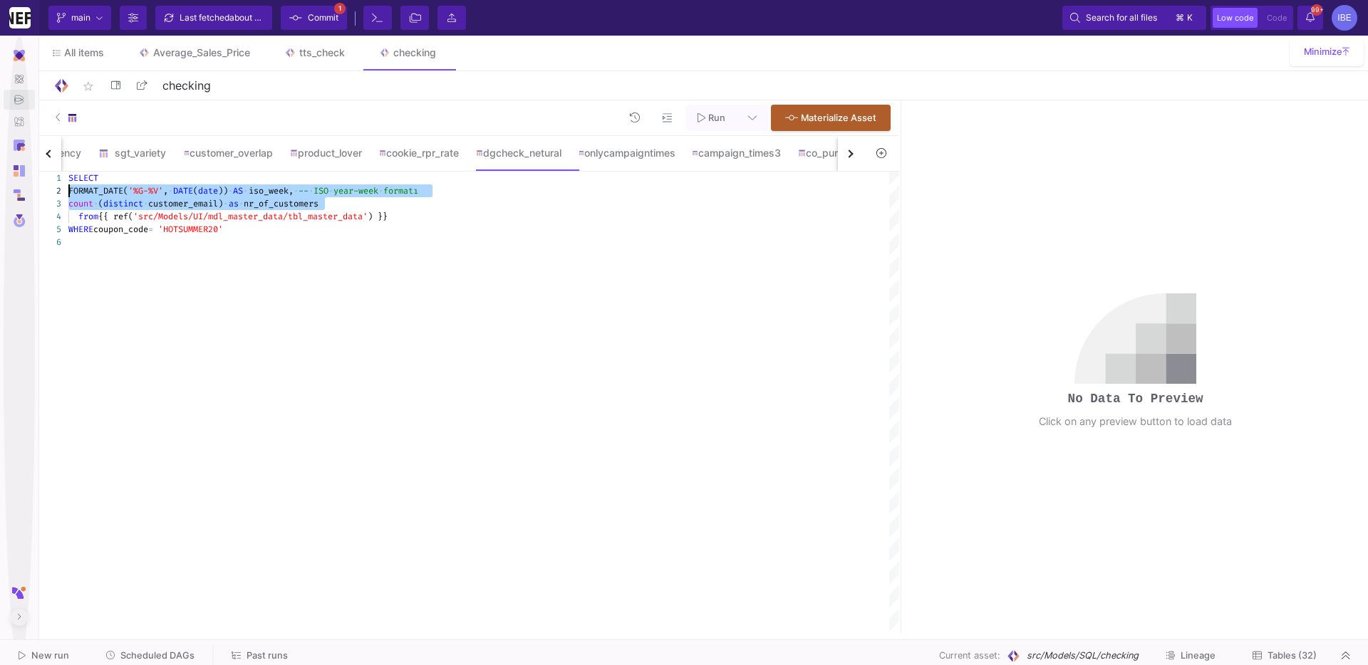
drag, startPoint x: 333, startPoint y: 201, endPoint x: 61, endPoint y: 190, distance: 273.1
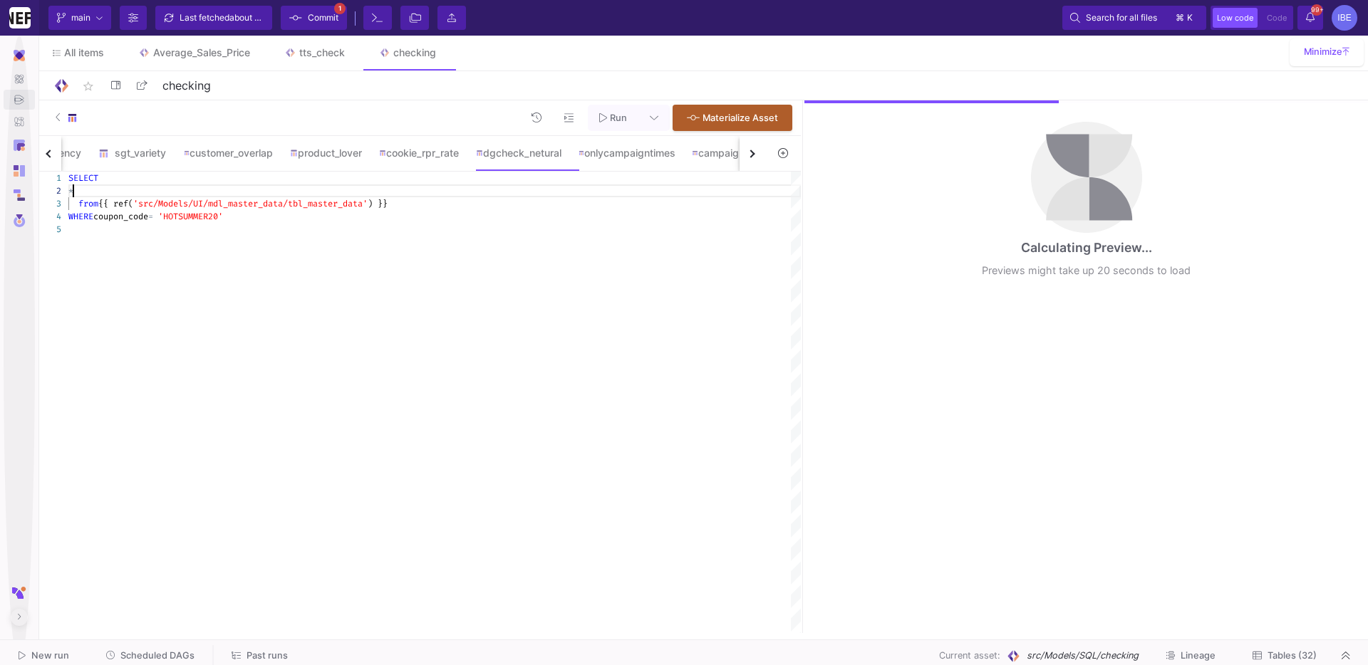
drag, startPoint x: 898, startPoint y: 226, endPoint x: 849, endPoint y: 226, distance: 49.2
click at [801, 222] on div at bounding box center [803, 366] width 4 height 533
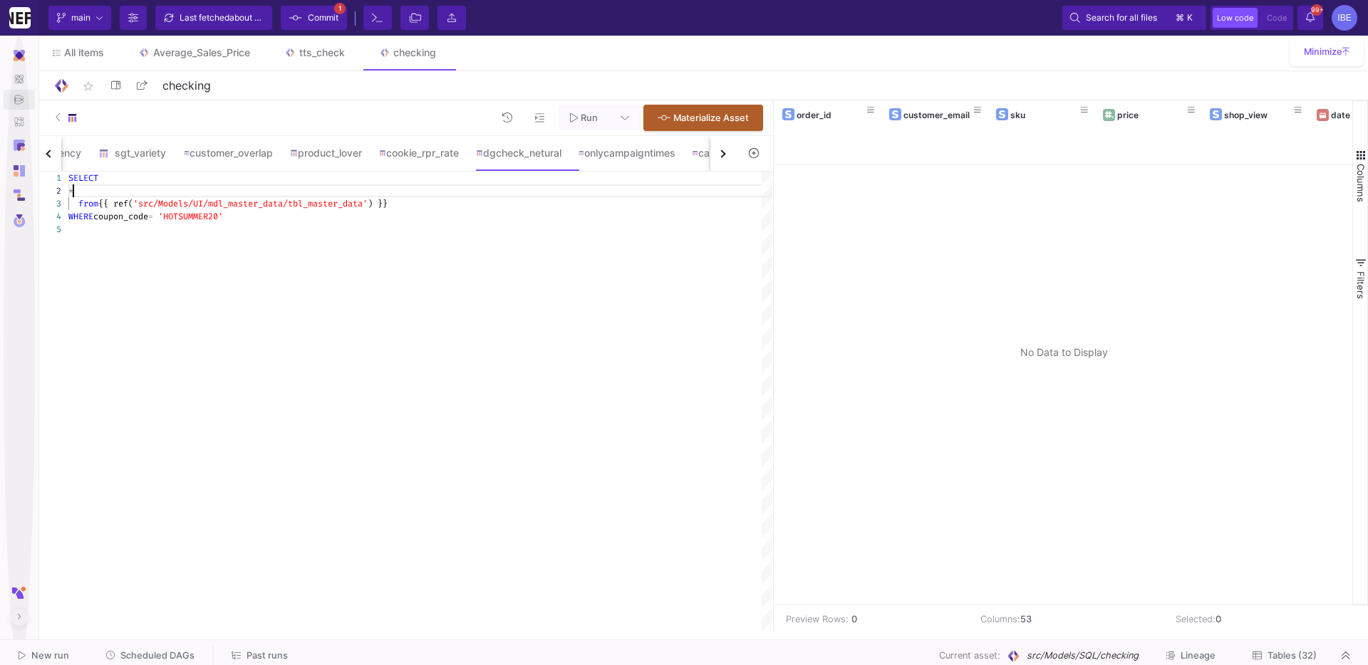
type textarea "SELECT * from {{ ref('src/Models/UI/mdl_master_data/tbl_master_data') }} WHERE …"
click at [314, 19] on span "Commit" at bounding box center [323, 17] width 31 height 21
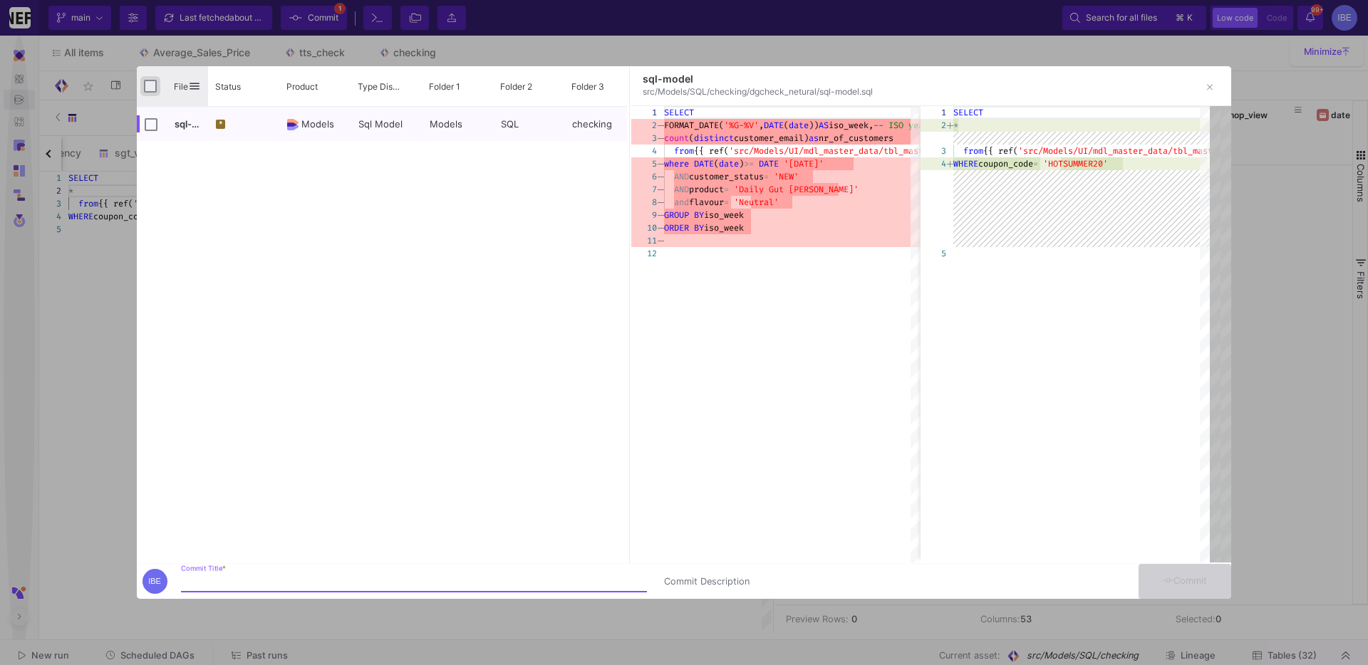
click at [155, 88] on input "Press Space to toggle all rows selection (unchecked)" at bounding box center [150, 86] width 13 height 13
checkbox input "true"
click at [343, 568] on div at bounding box center [684, 332] width 1368 height 665
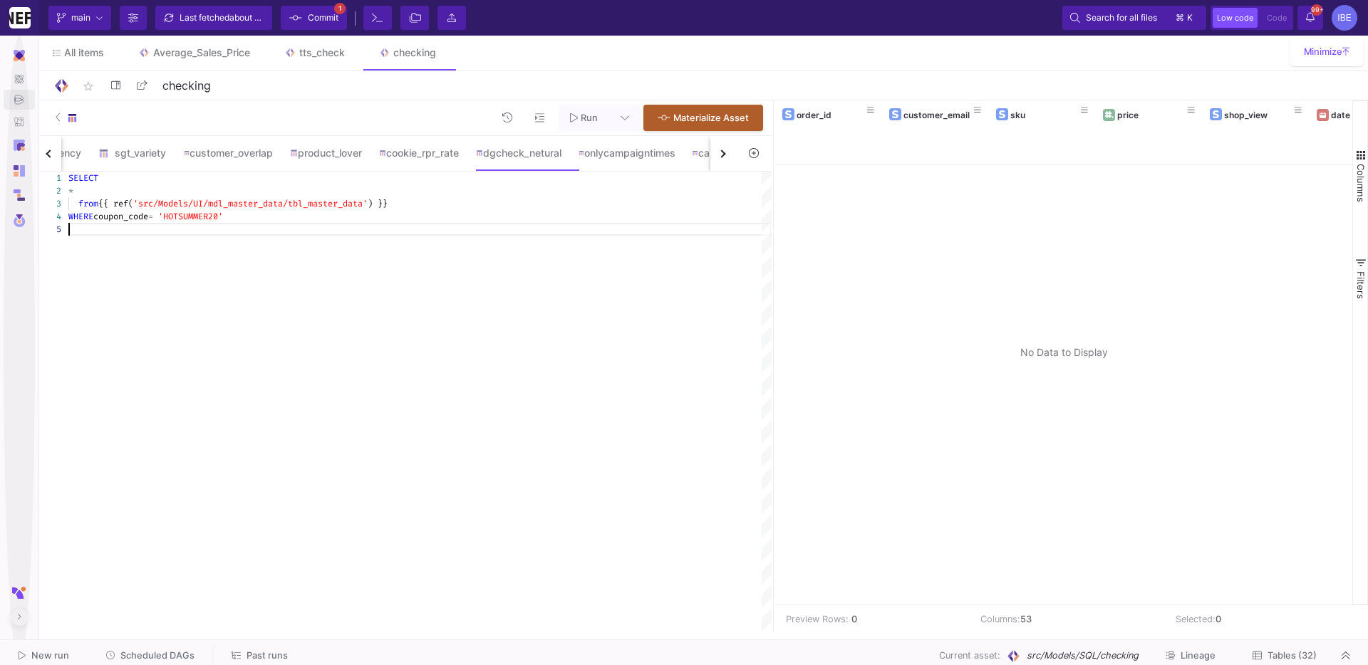
click at [341, 568] on div "SELECT * from {{ ref( 'src/Models/UI/mdl_master_data/tbl_master_data' ) }} WHER…" at bounding box center [419, 403] width 703 height 462
click at [296, 23] on fa-icon at bounding box center [295, 17] width 13 height 21
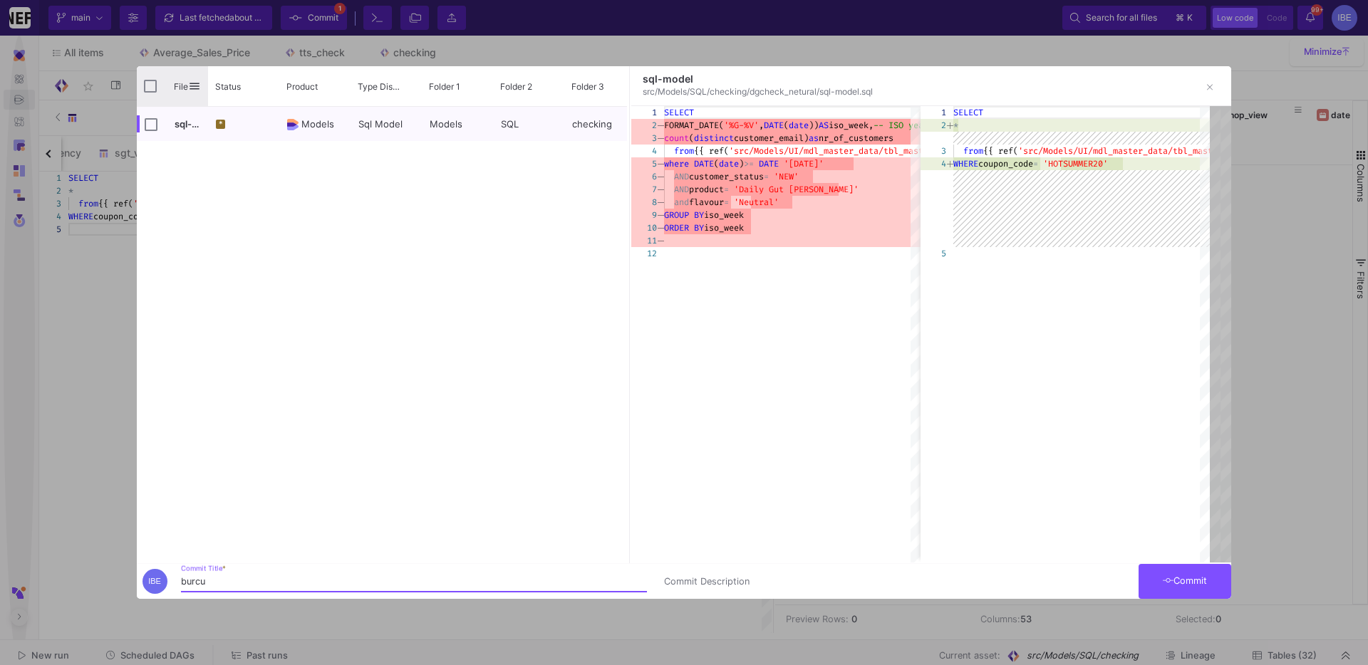
type input "burcu"
click at [149, 91] on input "Press Space to toggle all rows selection (unchecked)" at bounding box center [150, 86] width 13 height 13
checkbox input "true"
click at [1005, 568] on button "Commit" at bounding box center [1184, 581] width 93 height 35
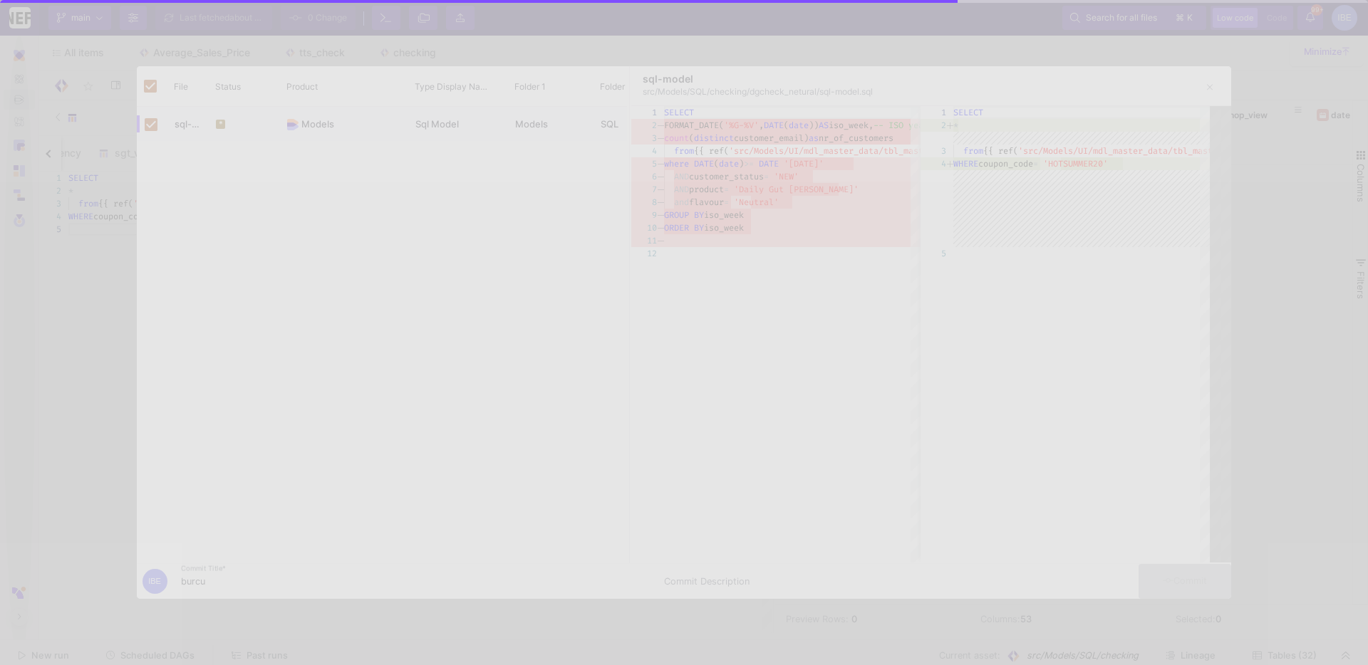
checkbox input "false"
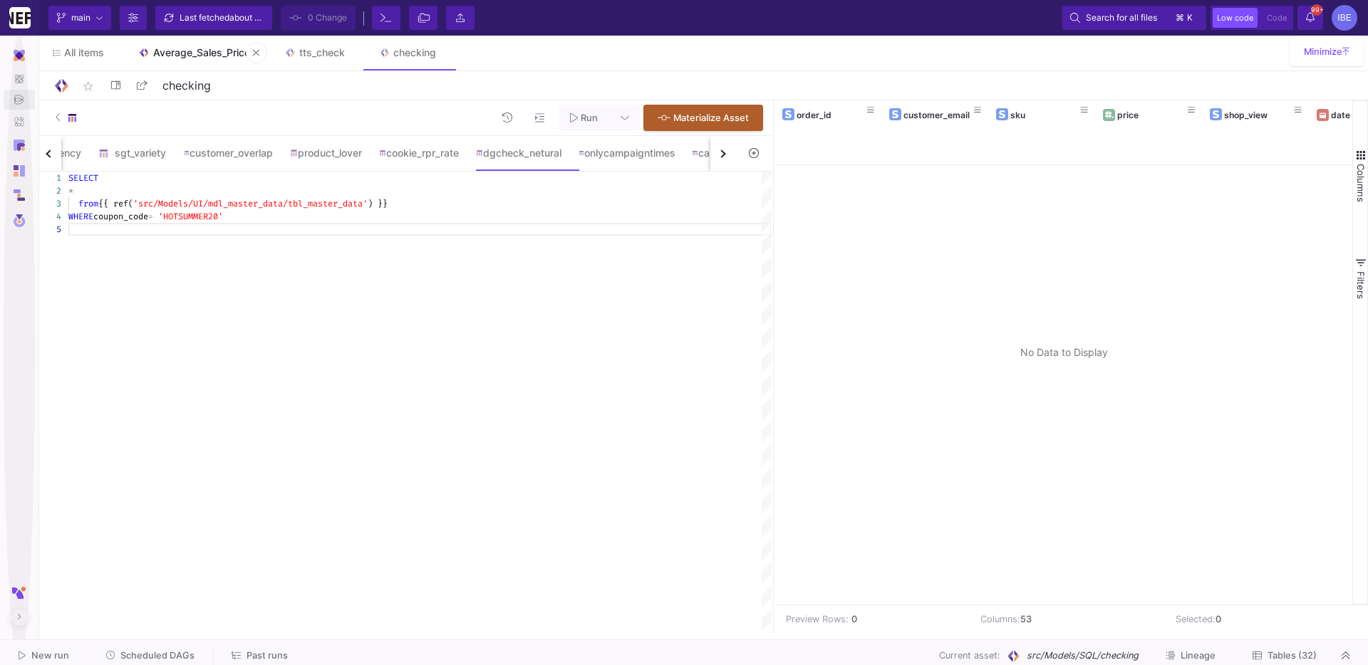
click at [195, 49] on div "Average_Sales_Price" at bounding box center [201, 52] width 97 height 11
type input "Average_Sales_Price"
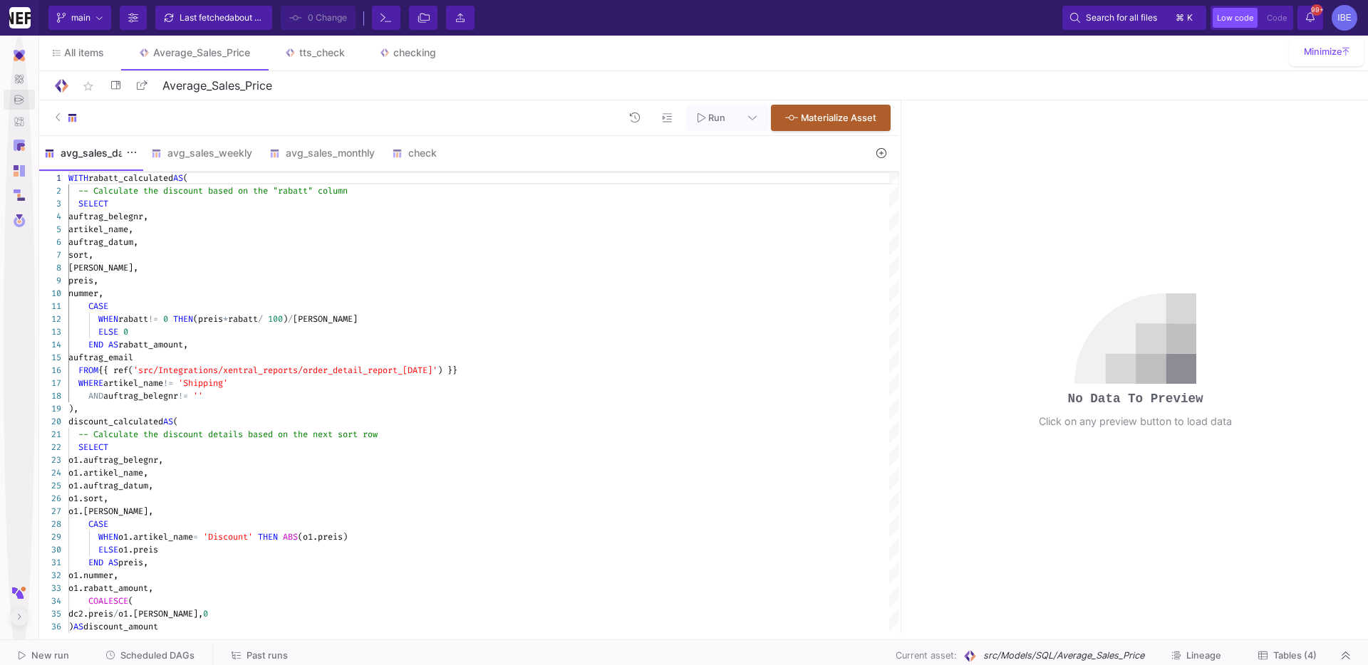
click at [90, 157] on div "avg_sales_daily" at bounding box center [89, 152] width 90 height 11
click at [224, 292] on div "nummer," at bounding box center [483, 293] width 831 height 13
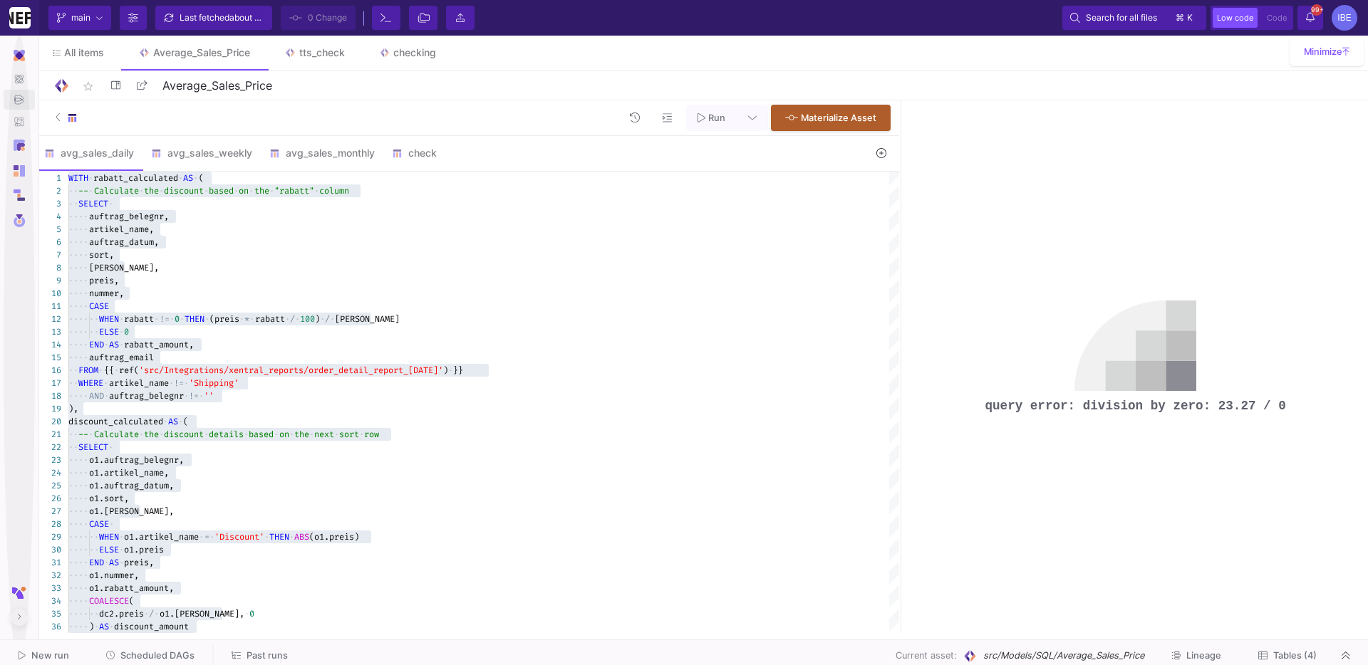
click at [1005, 398] on pre "query error: division by zero: 23.27 / 0" at bounding box center [1135, 406] width 301 height 19
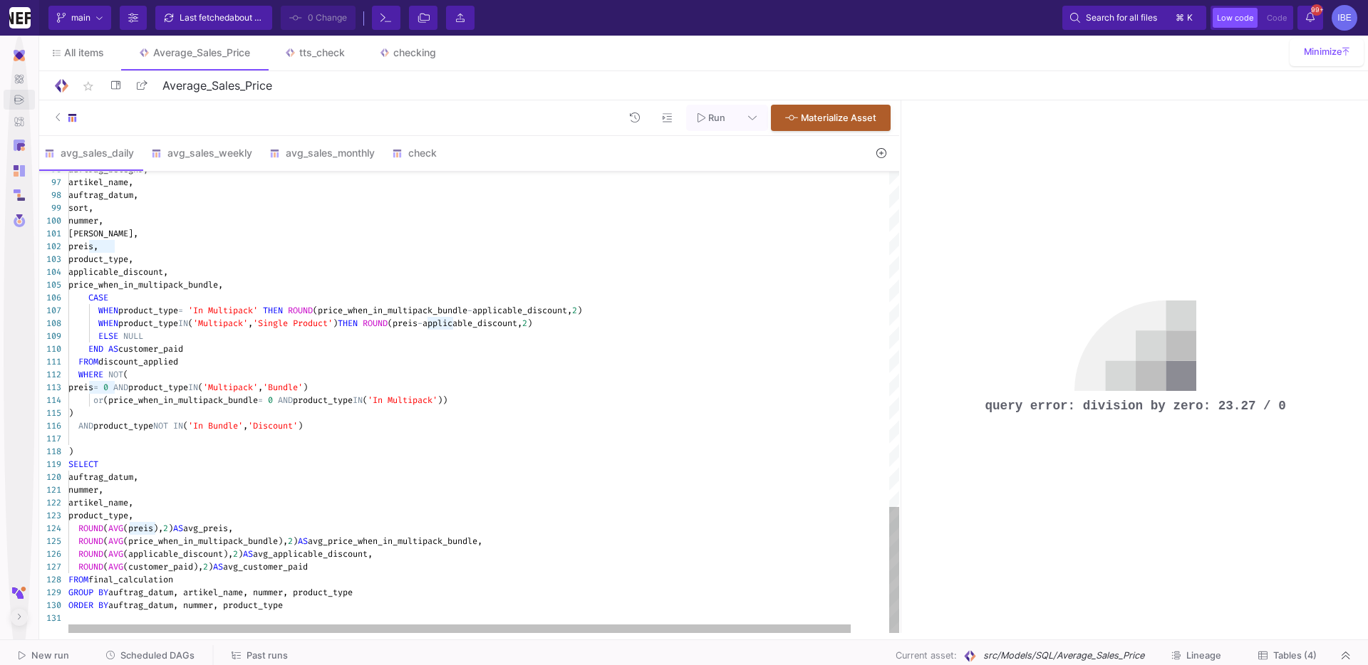
click at [487, 353] on div "END AS customer_paid" at bounding box center [503, 349] width 871 height 13
type textarea "WITH rabatt_calculated AS ( -- Calculate the discount based on the "rabatt" col…"
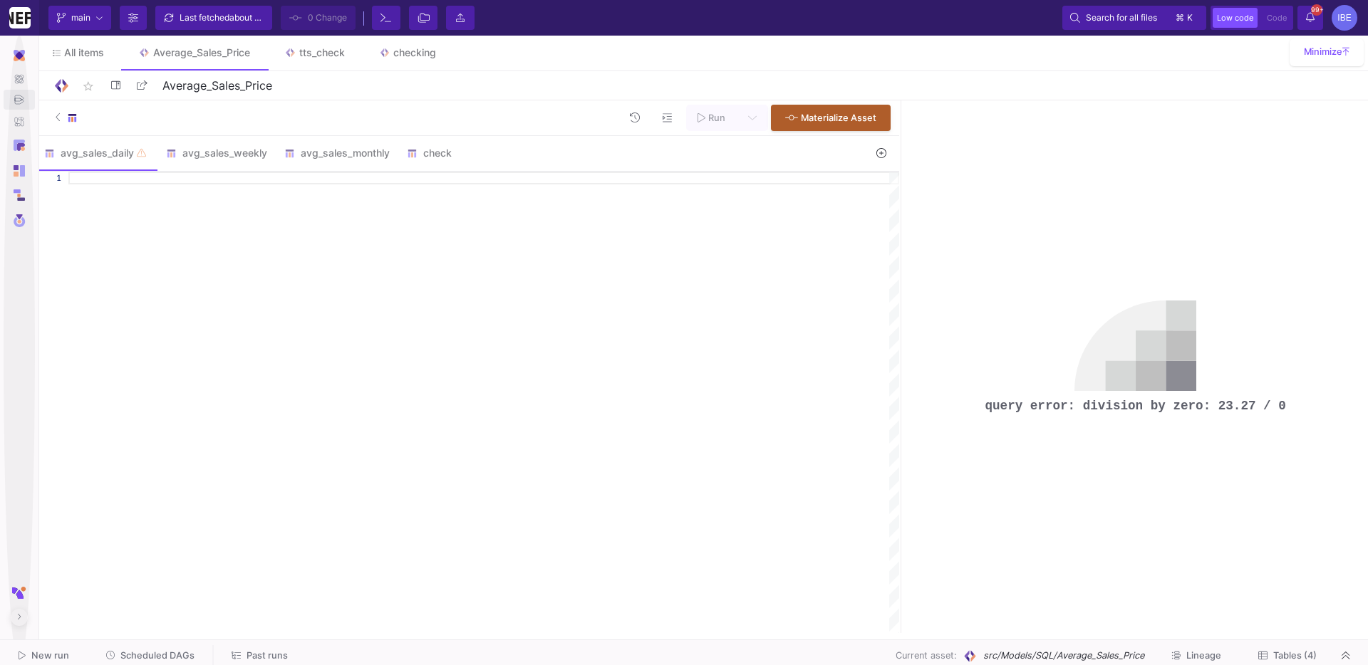
paste textarea "ROUND(AVG(customer_paid), 2) AS avg_customer_paid FROM final_calculation GROUP …"
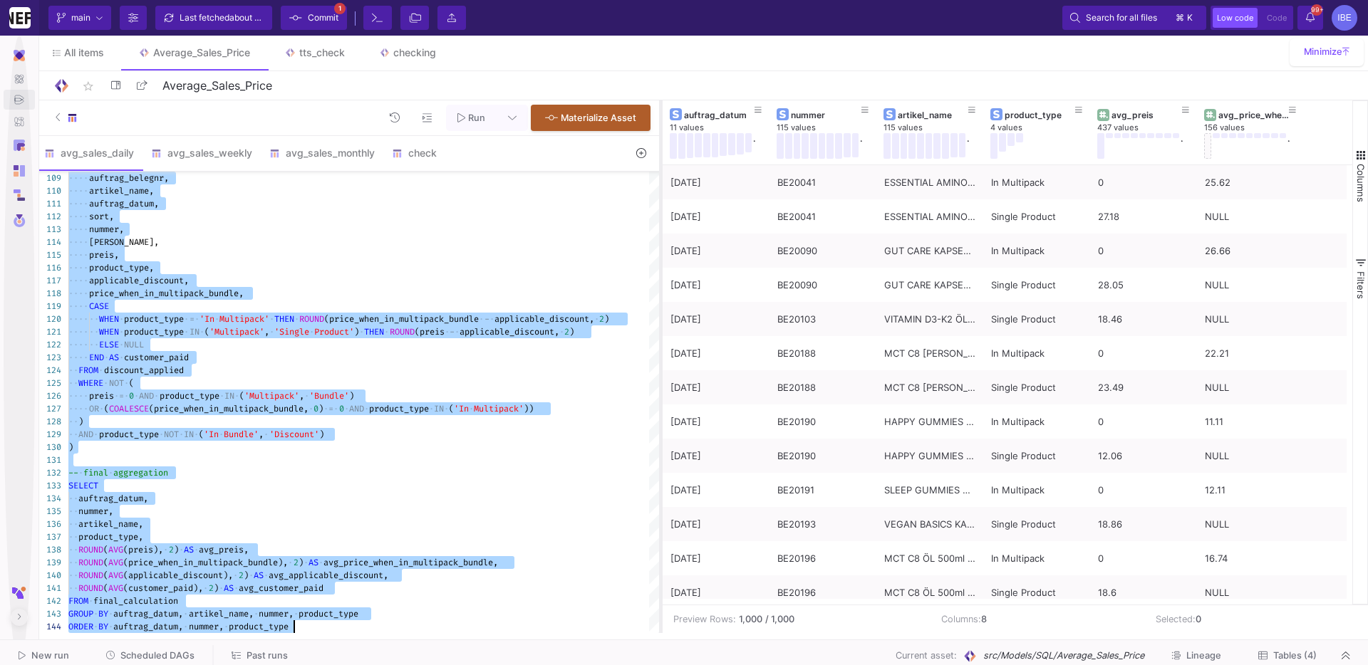
drag, startPoint x: 901, startPoint y: 212, endPoint x: 616, endPoint y: 296, distance: 296.9
click at [659, 296] on div at bounding box center [661, 366] width 4 height 533
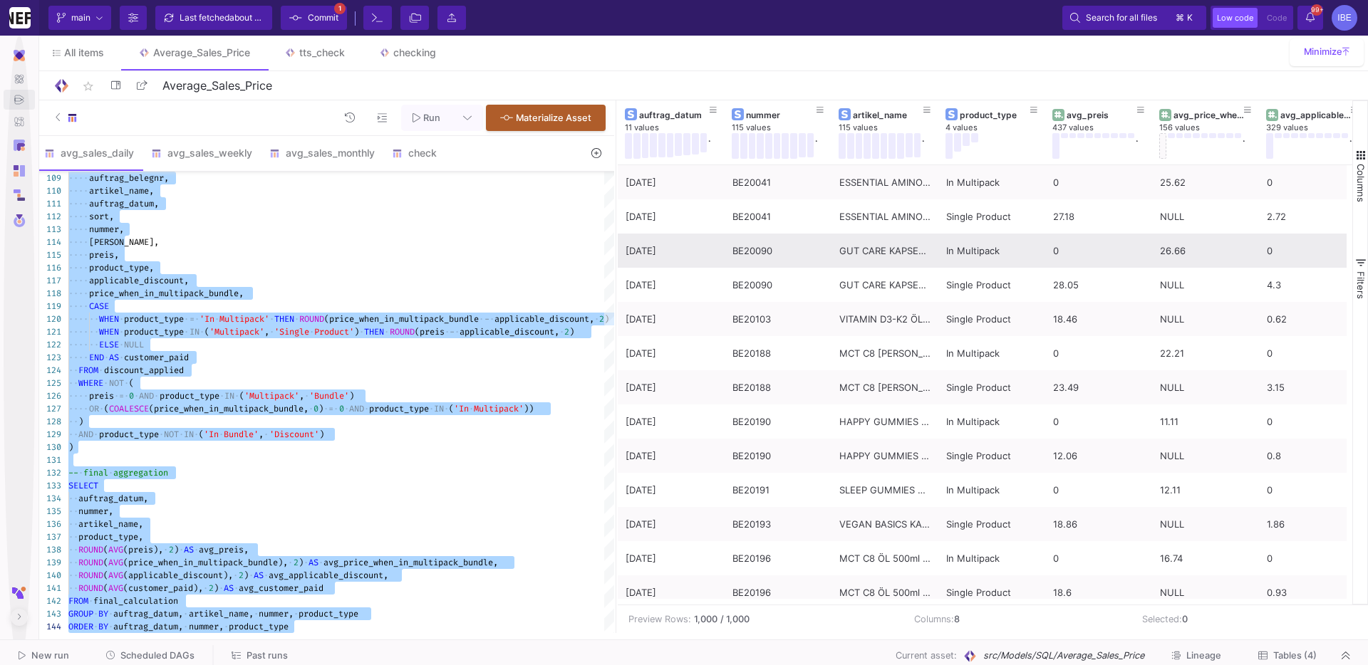
scroll to position [0, 126]
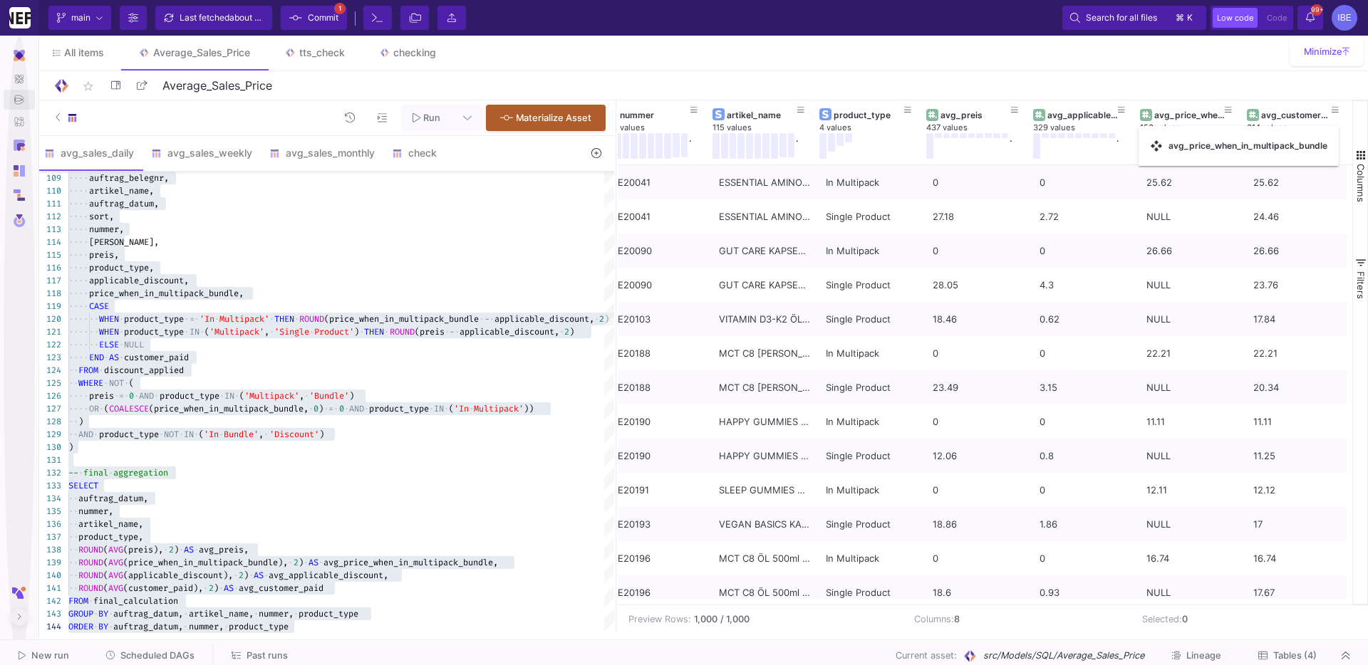
drag, startPoint x: 1128, startPoint y: 137, endPoint x: 1146, endPoint y: 135, distance: 17.9
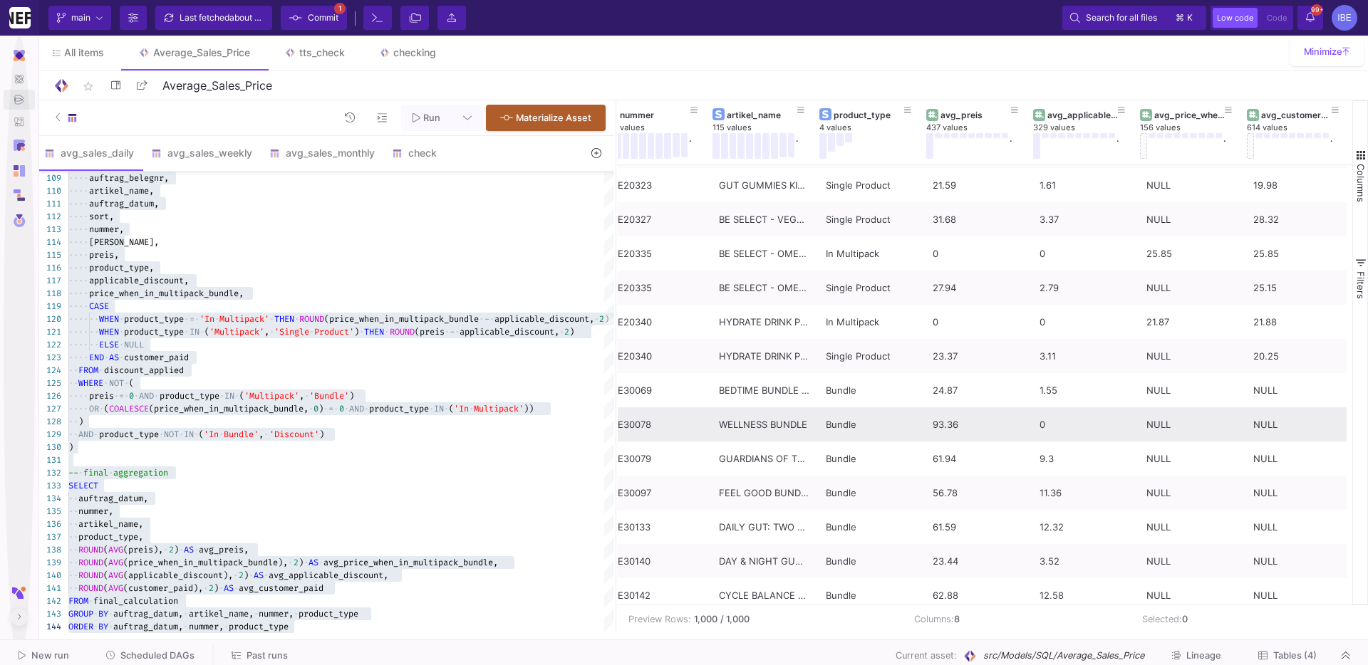
scroll to position [0, 0]
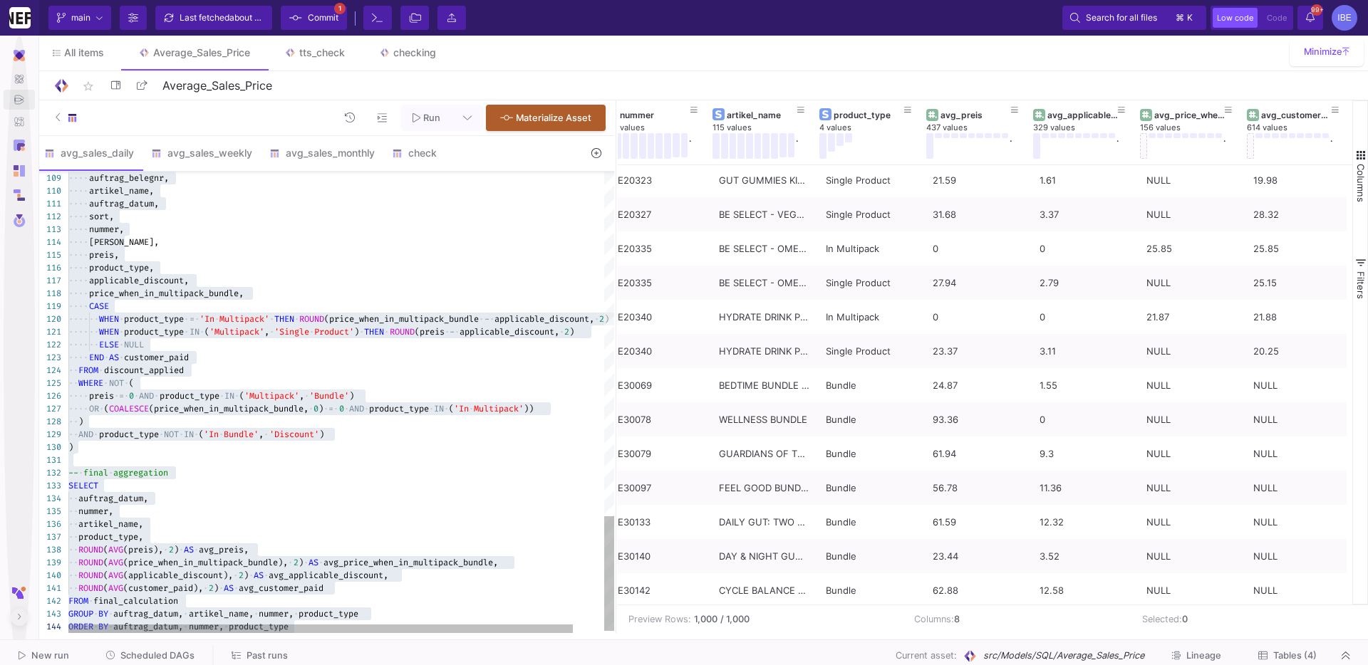
type textarea "auftrag_datum, sort, nummer, menge, preis, product_type, applicable_discount, p…"
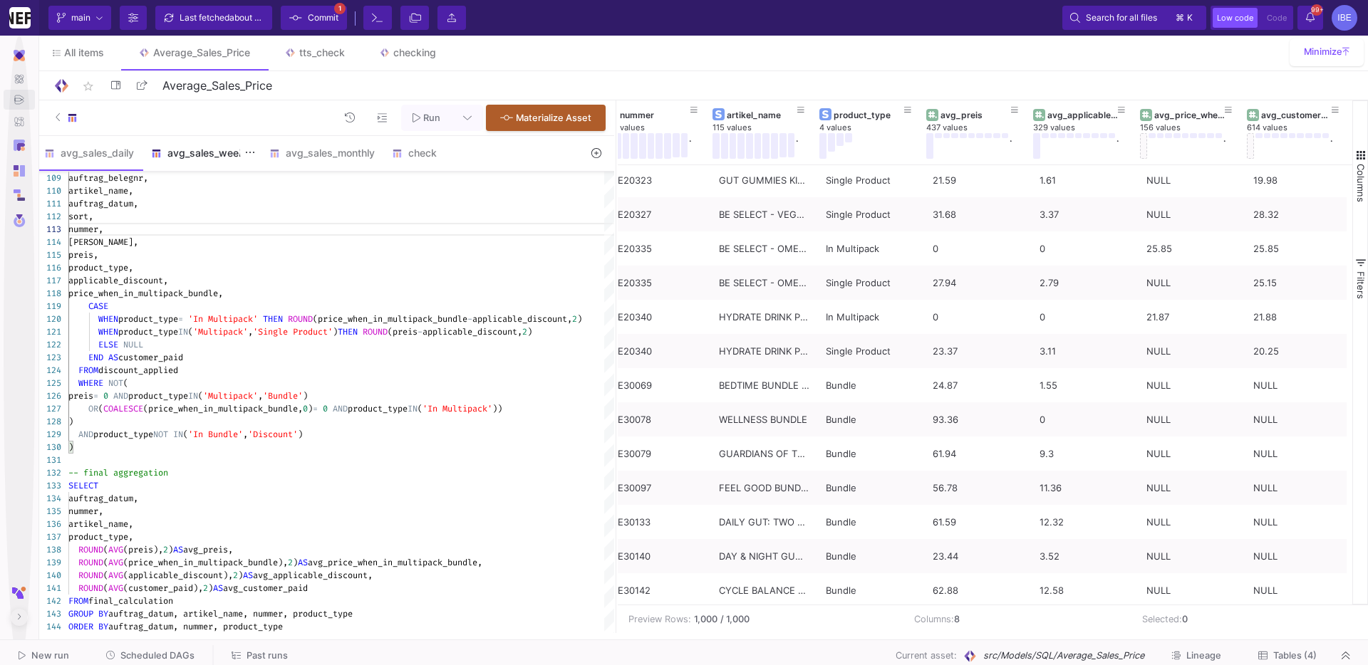
click at [202, 157] on div "avg_sales_weekly" at bounding box center [201, 152] width 101 height 11
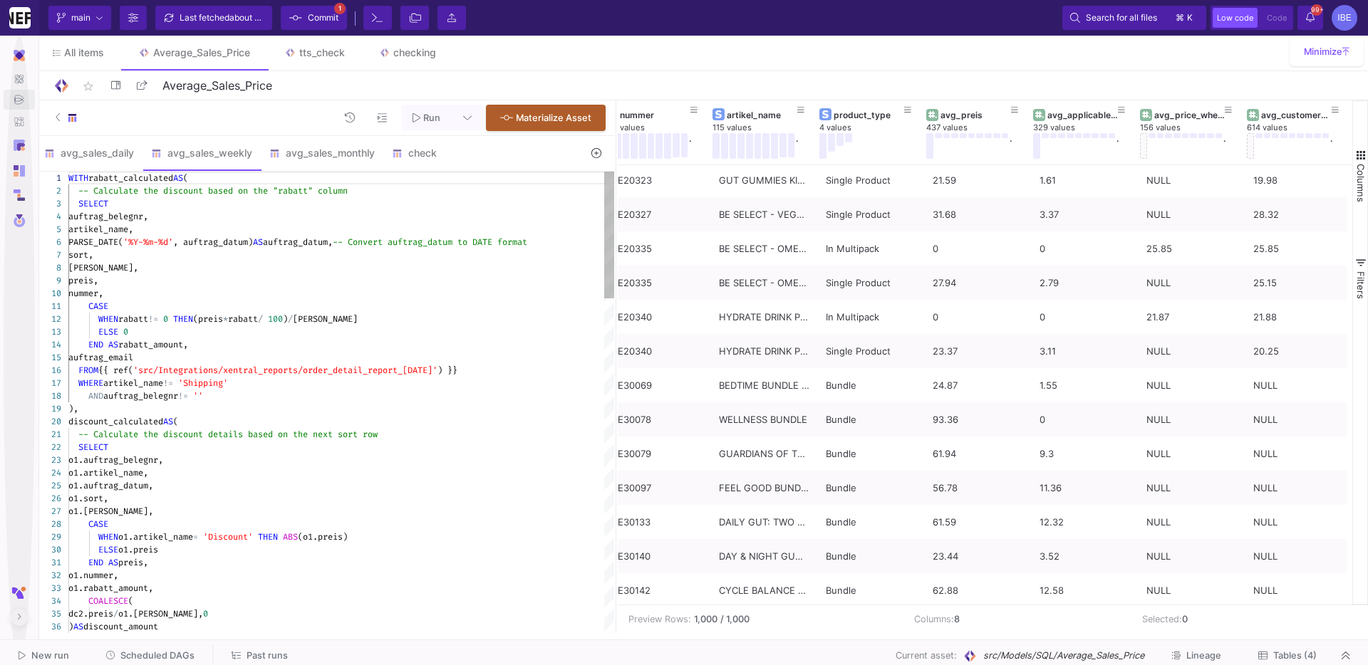
click at [318, 306] on div "CASE" at bounding box center [341, 306] width 546 height 13
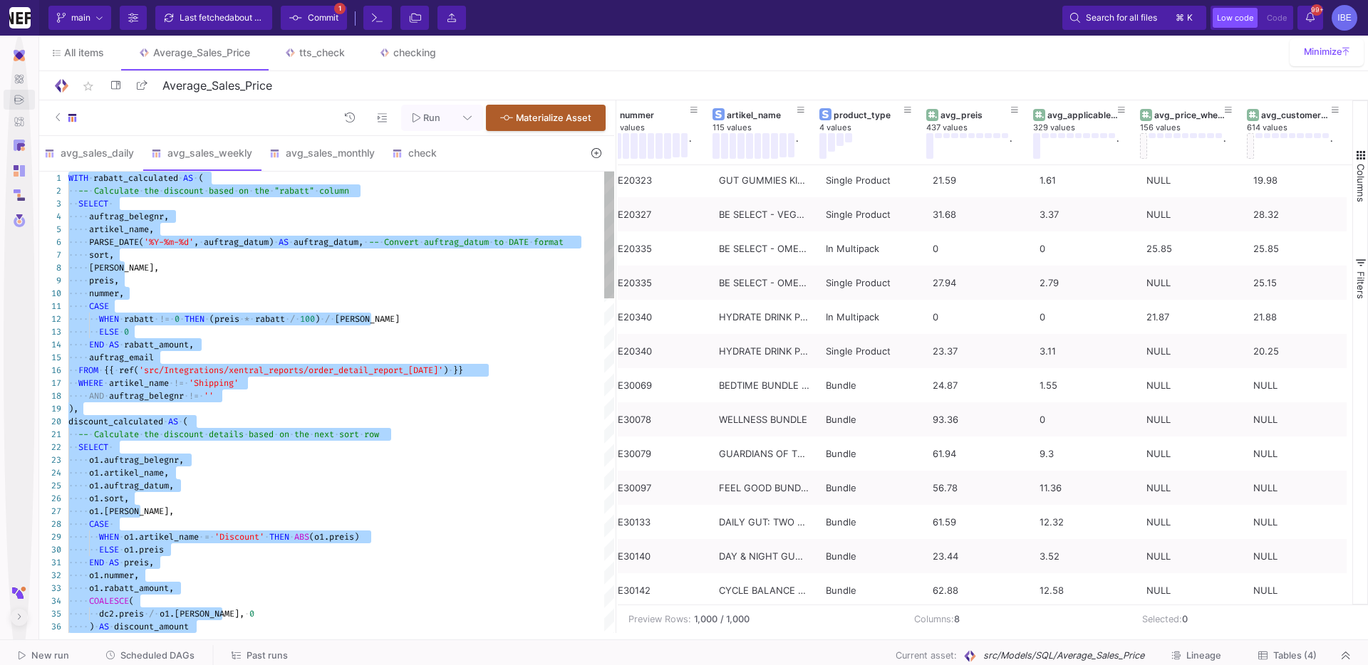
click at [308, 536] on span "ABS" at bounding box center [301, 536] width 15 height 11
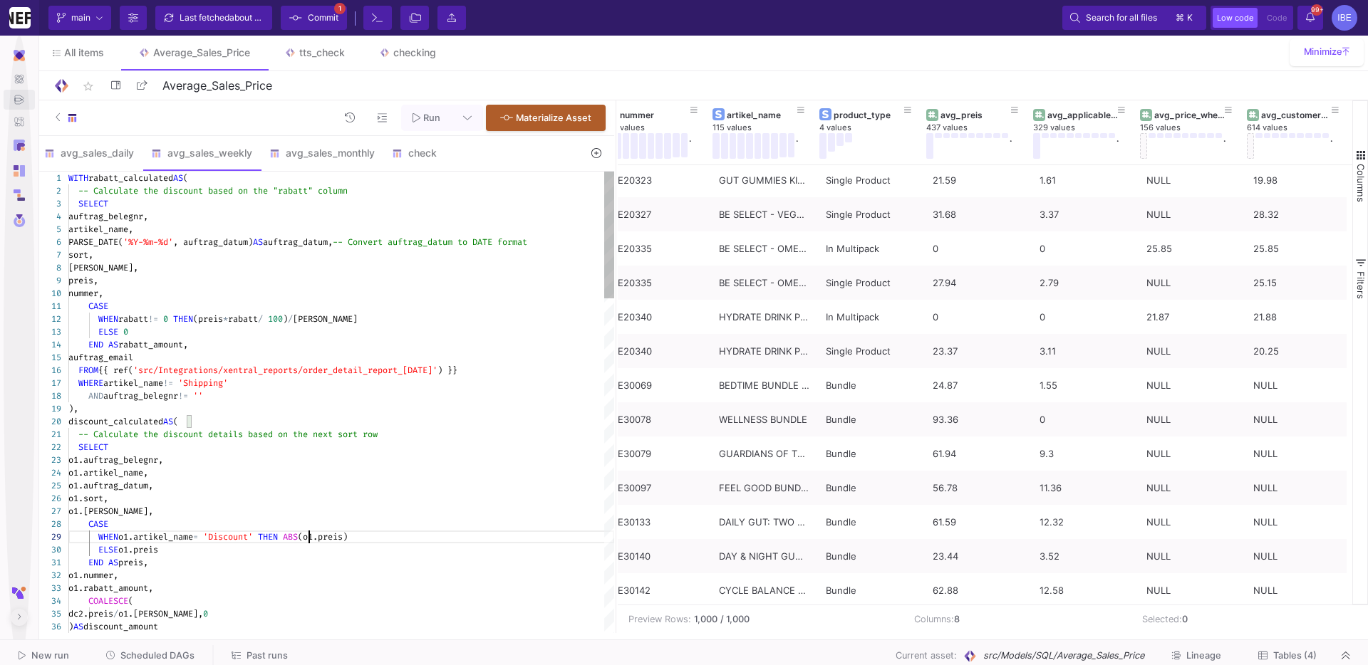
type textarea "WITH rabatt_calculated AS ( -- Calculate the discount based on the "rabatt" col…"
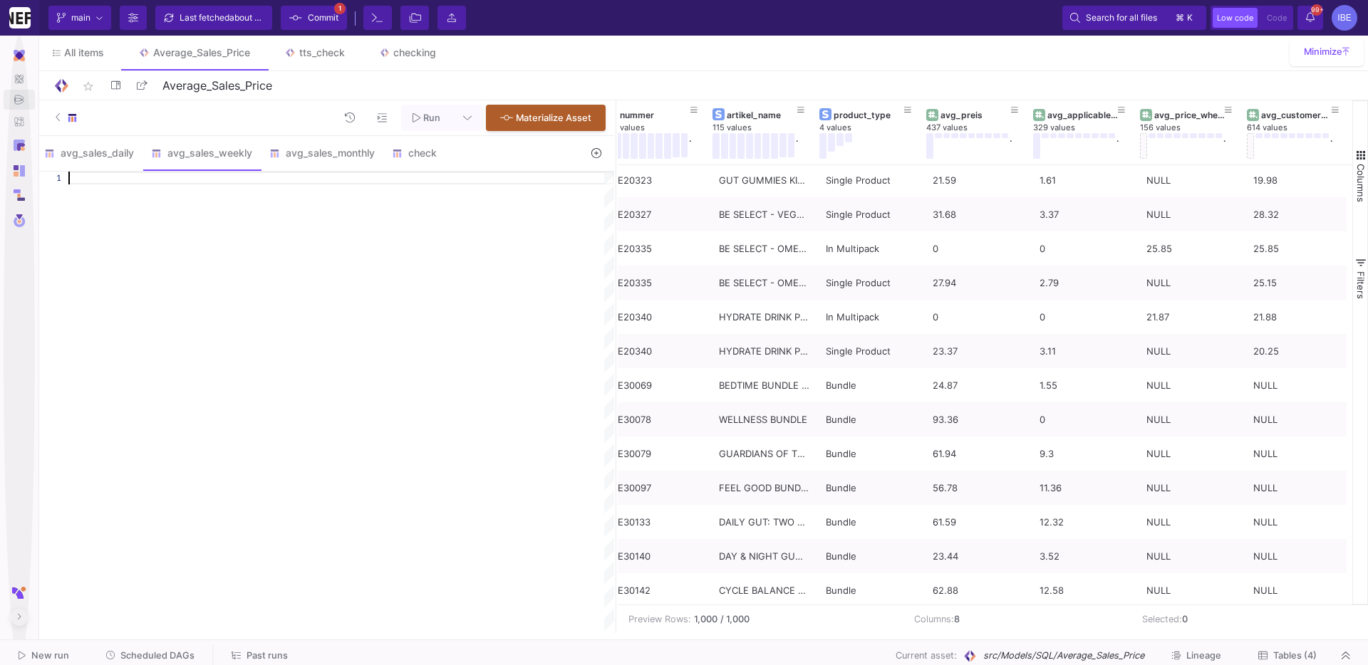
paste textarea "ROUND(AVG(applicable_discount), 2) AS avg_applicable_discount, ROUND(AVG(custom…"
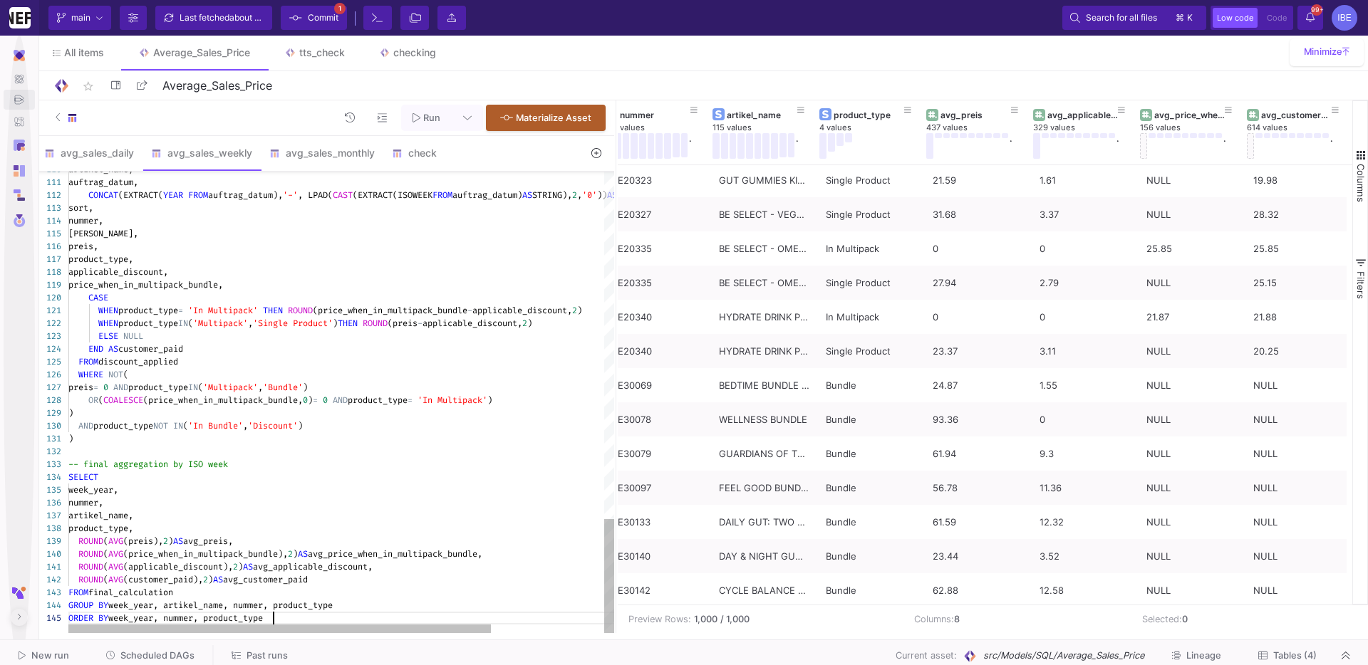
type textarea "WITH rabatt_calculated AS ( -- calculate discount per unit based on "rabatt" co…"
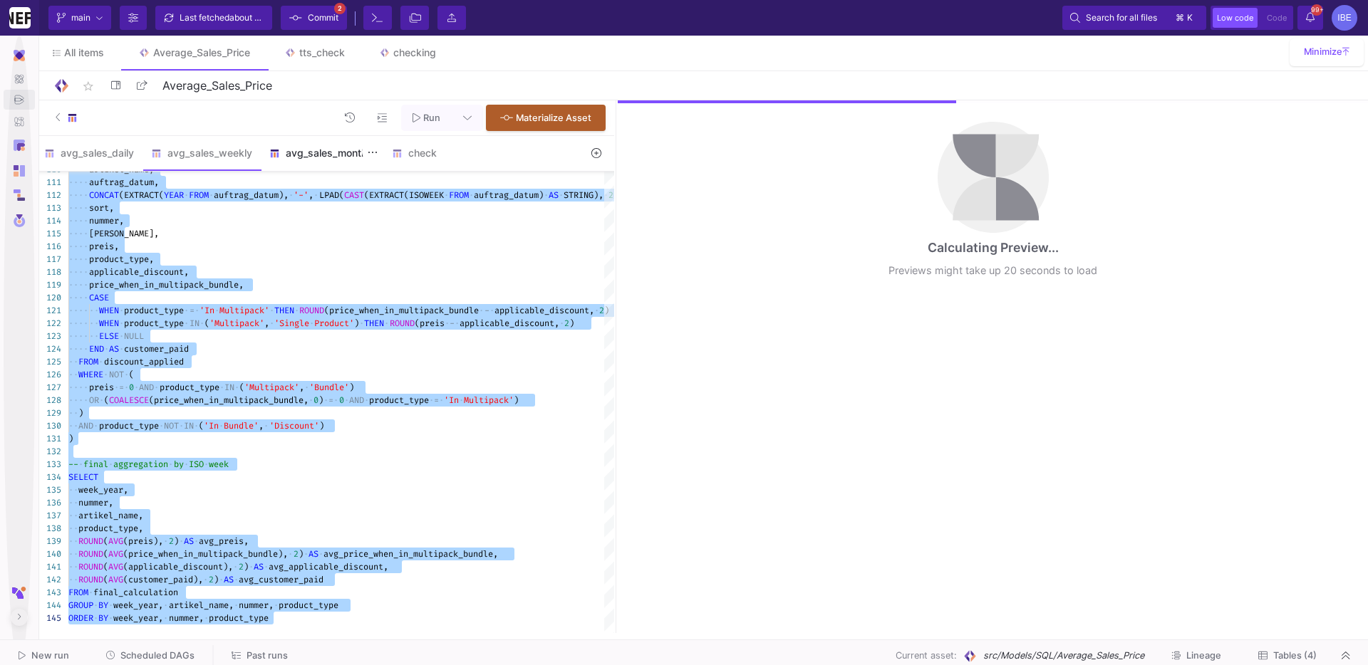
click at [318, 160] on div "avg_sales_monthly" at bounding box center [322, 153] width 123 height 34
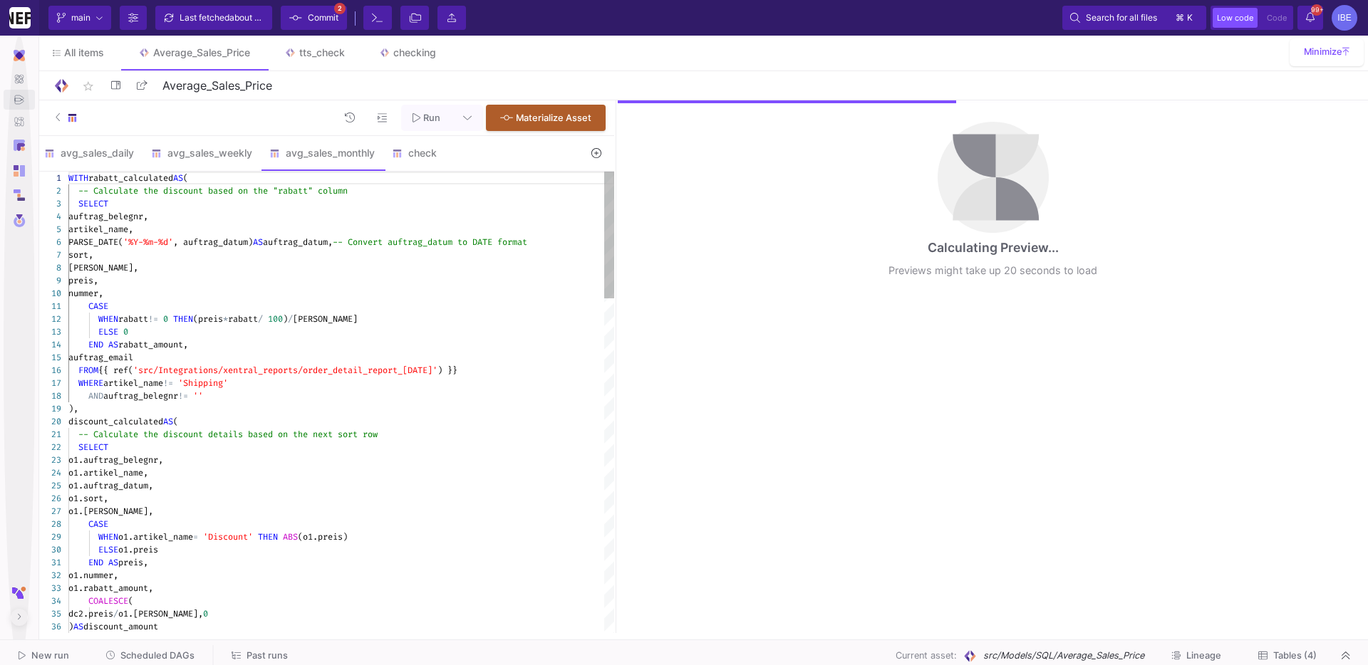
click at [383, 234] on div "artikel_name," at bounding box center [341, 229] width 546 height 13
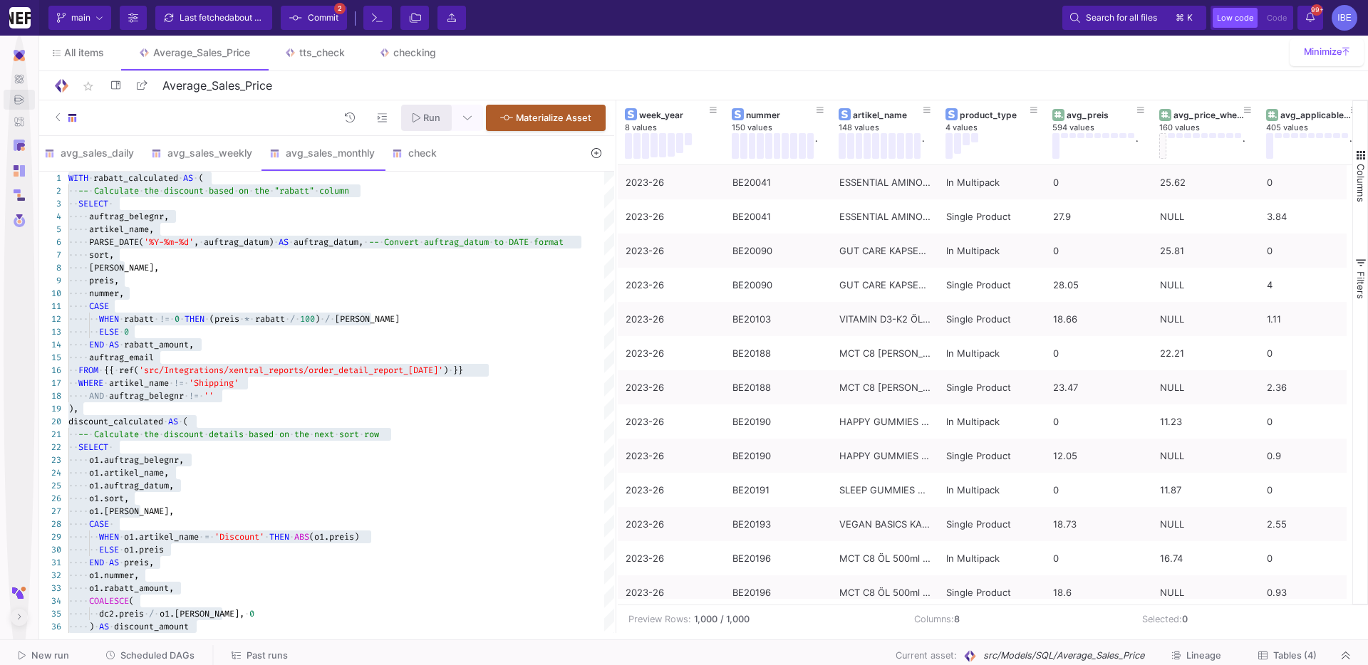
click at [419, 125] on button "Run" at bounding box center [426, 118] width 51 height 26
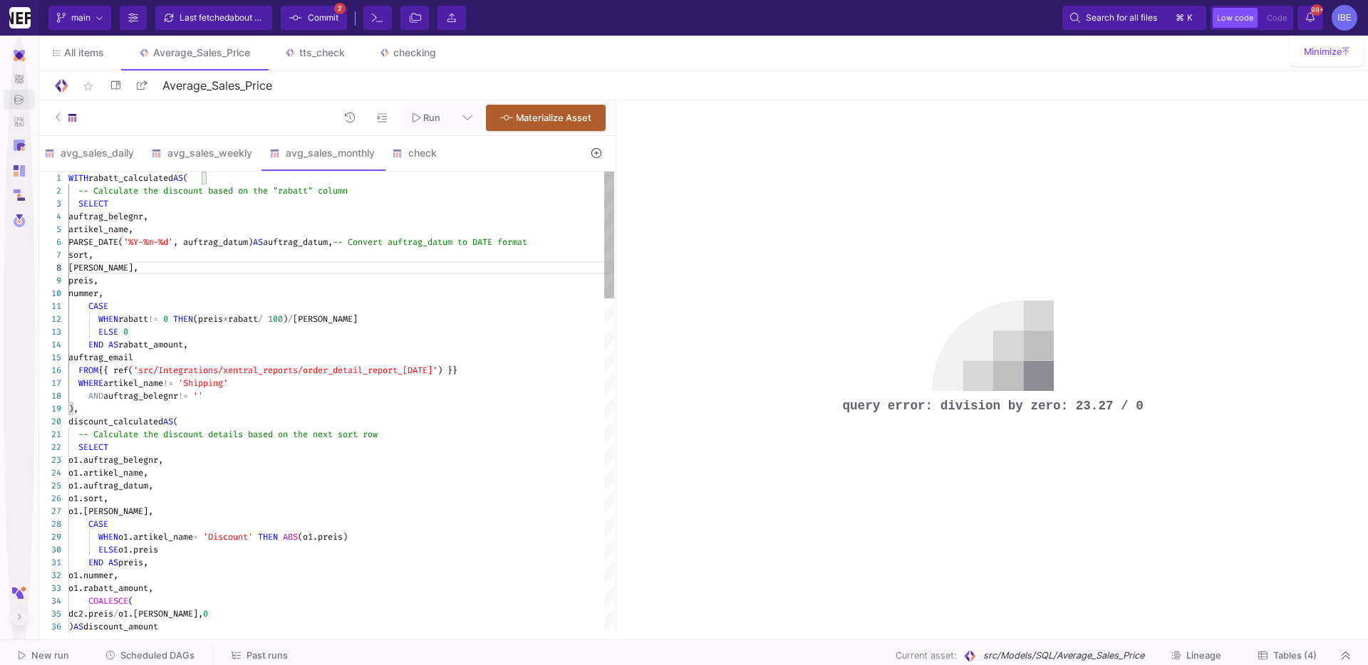
type textarea "WITH rabatt_calculated AS ( -- Calculate the discount based on the "rabatt" col…"
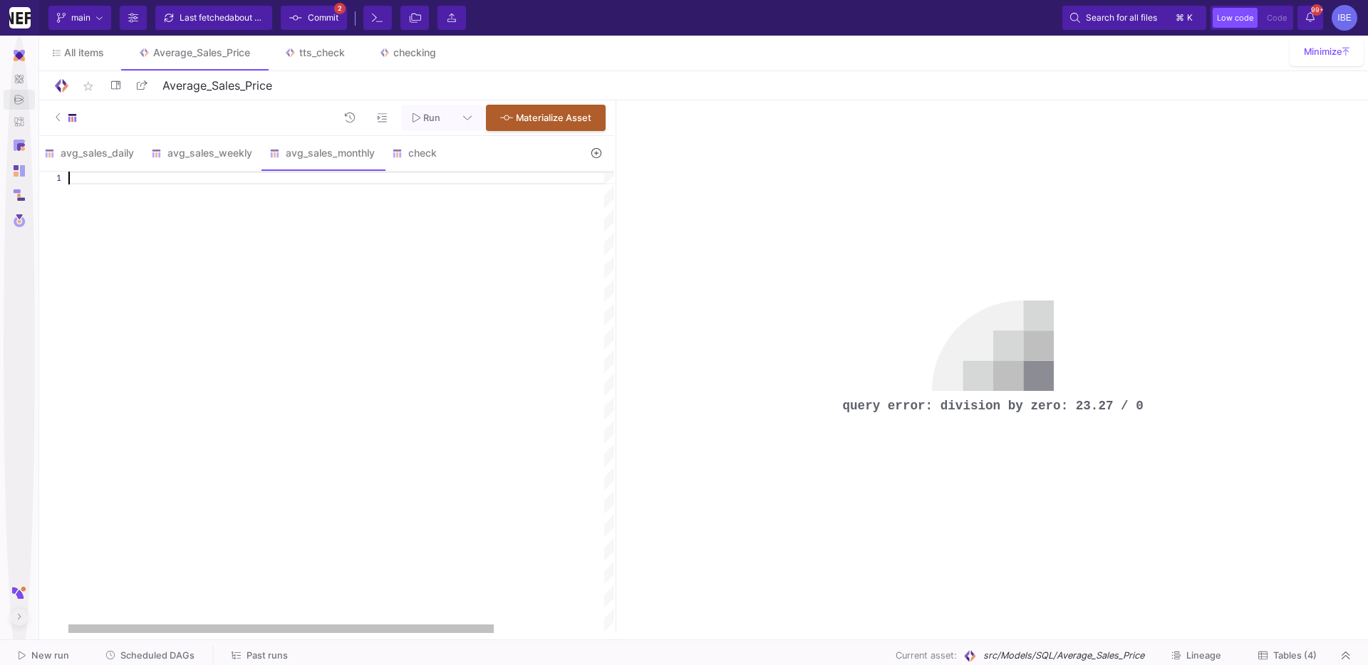
paste textarea "ROUND(AVG(applicable_discount), 2) AS avg_applicable_discount, ROUND(AVG(custom…"
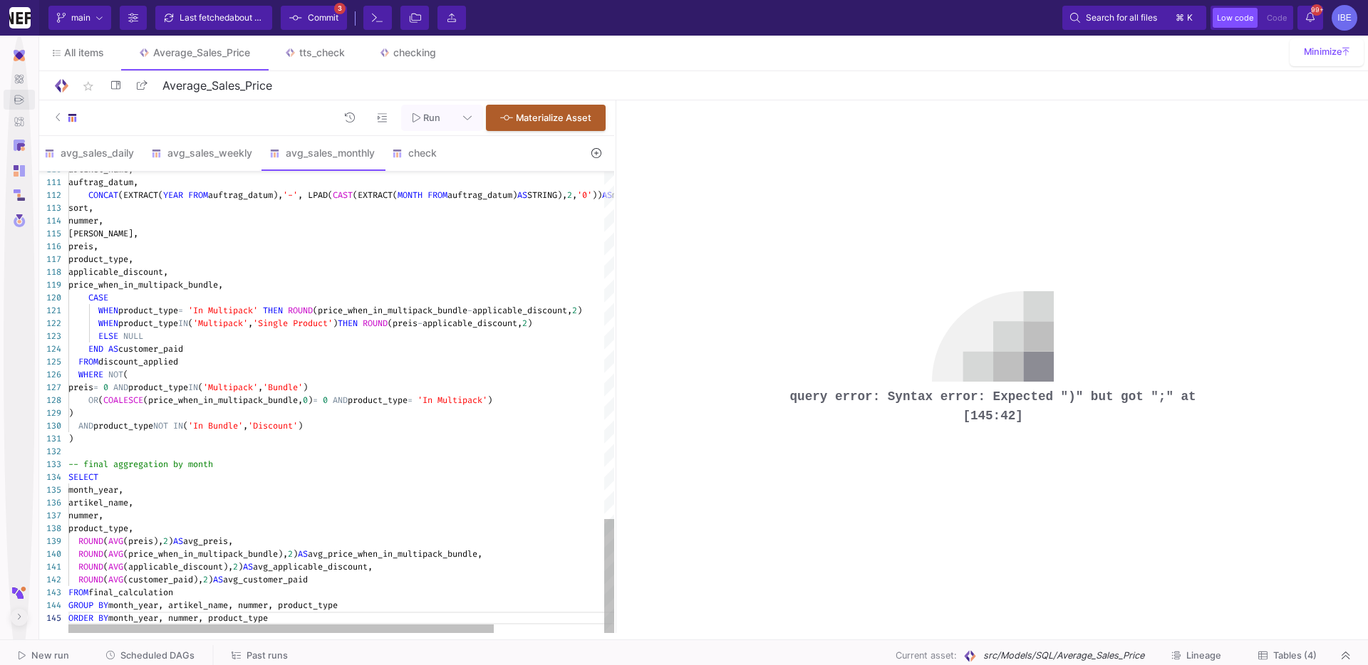
click at [376, 374] on div "WHERE NOT (" at bounding box center [411, 374] width 687 height 13
type textarea "WITH rabatt_calculated AS ( -- calculate discount per unit based on "rabatt" co…"
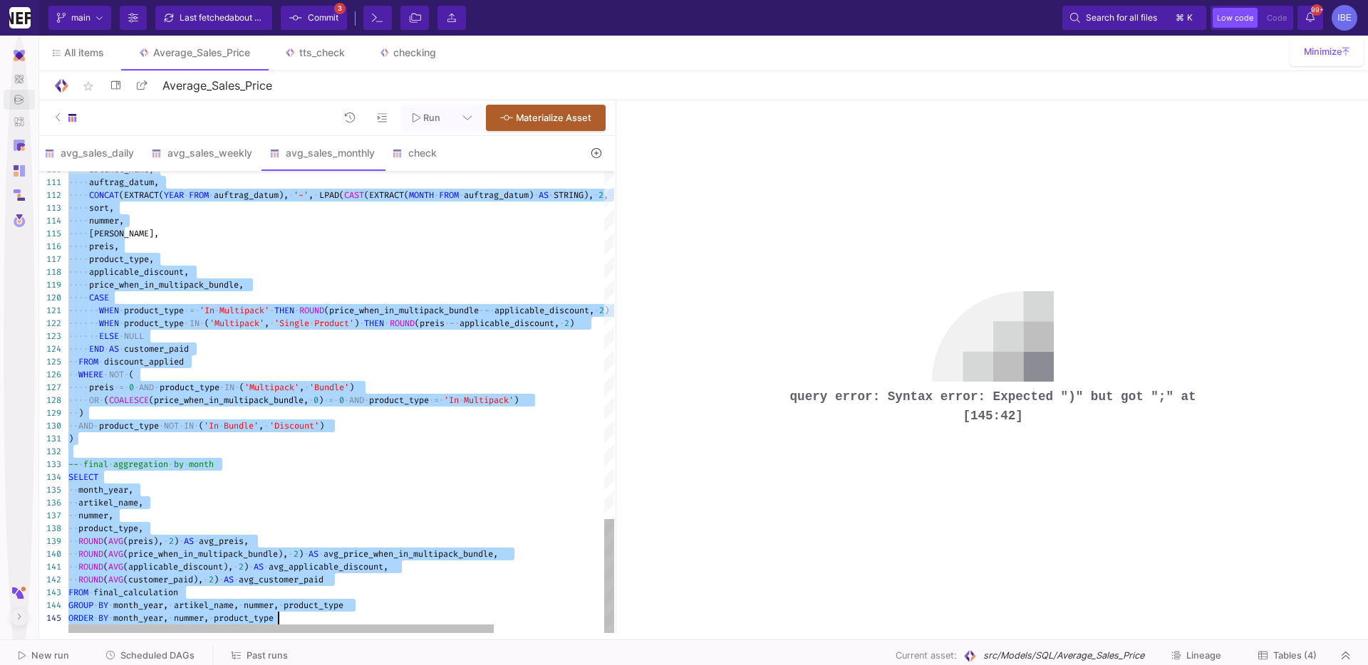
scroll to position [12, 0]
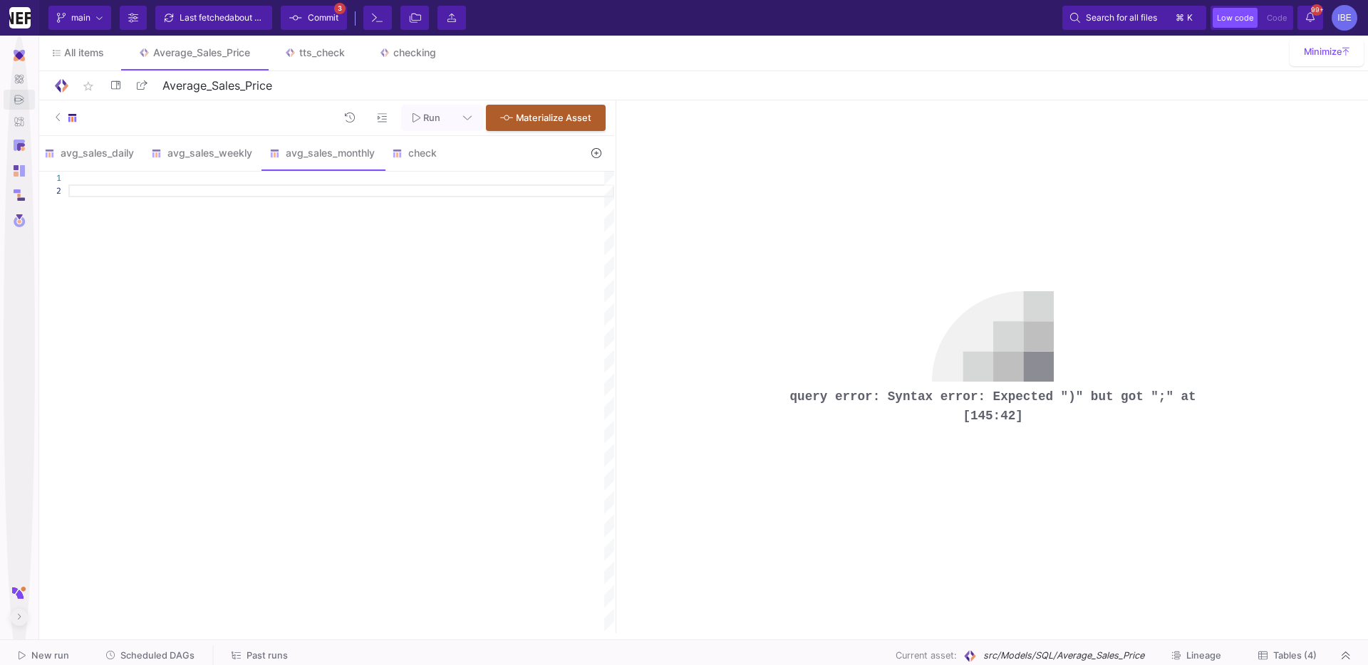
type textarea "WITH rabatt_calculated AS ( -- calculate discount per unit based on "rabatt" co…"
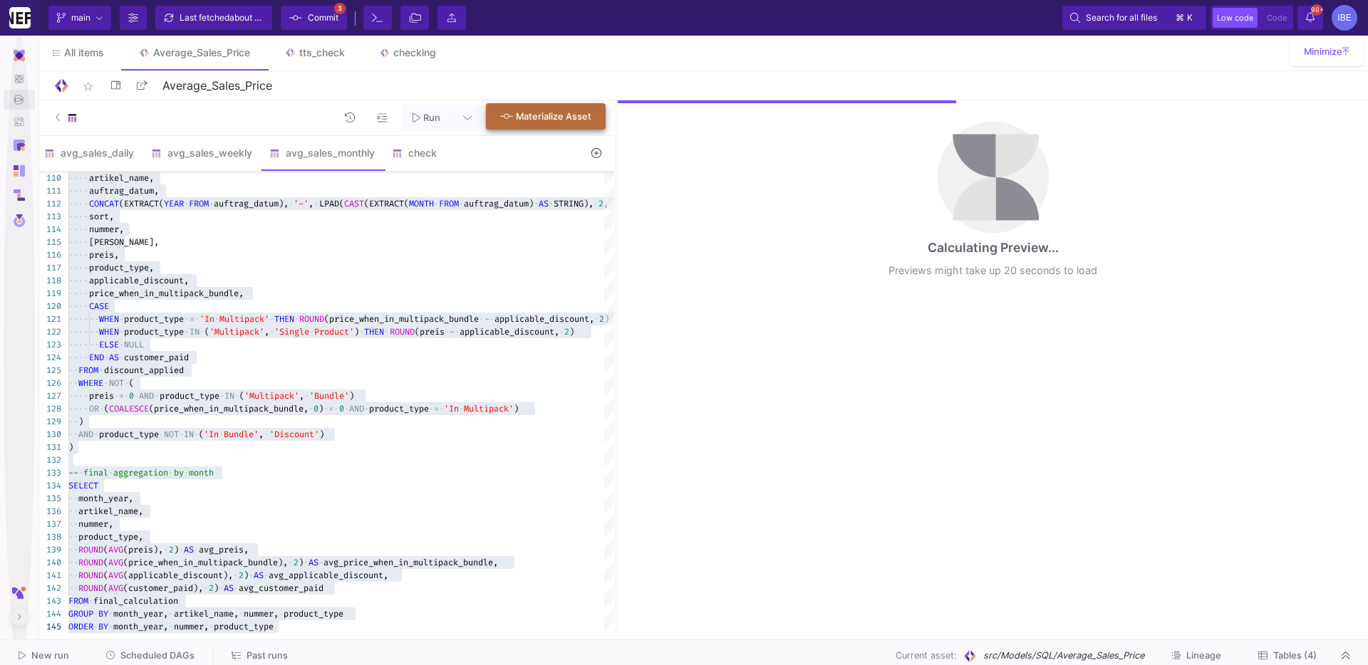
click at [526, 110] on span "Materialize Asset" at bounding box center [545, 115] width 91 height 11
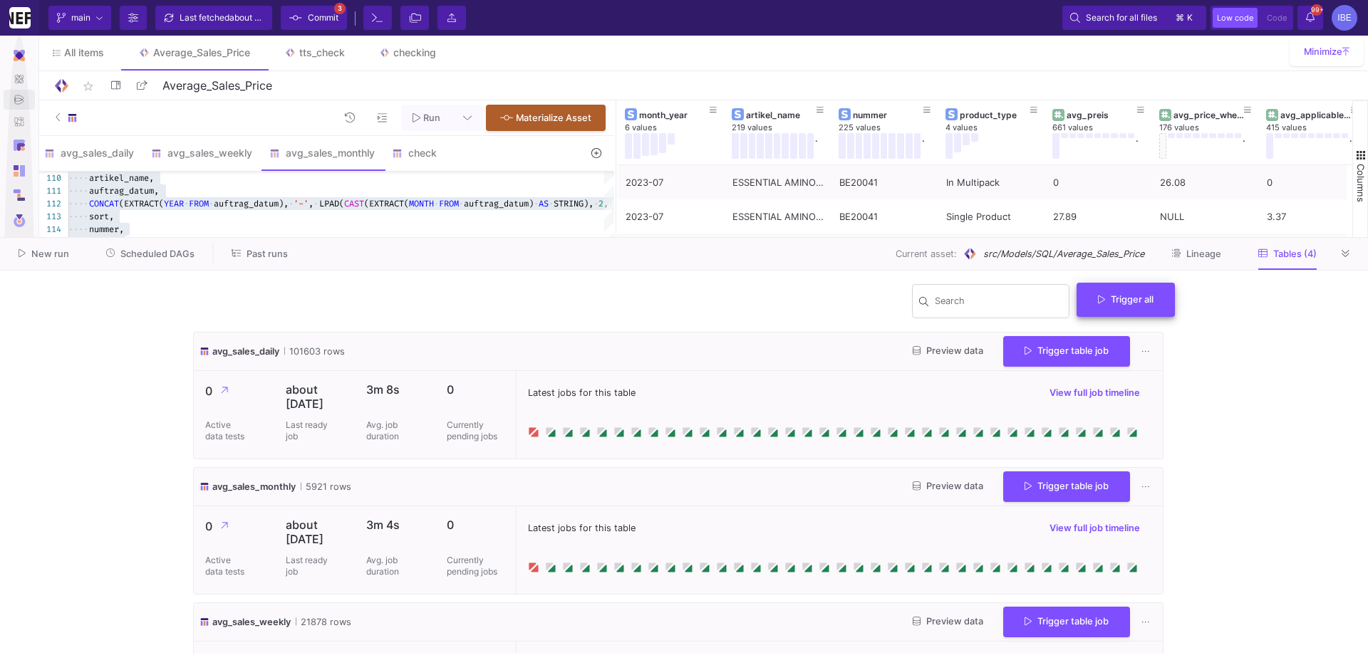
click at [1005, 303] on span "Trigger all" at bounding box center [1126, 299] width 56 height 11
click at [1005, 333] on button "Full import" at bounding box center [1132, 334] width 116 height 34
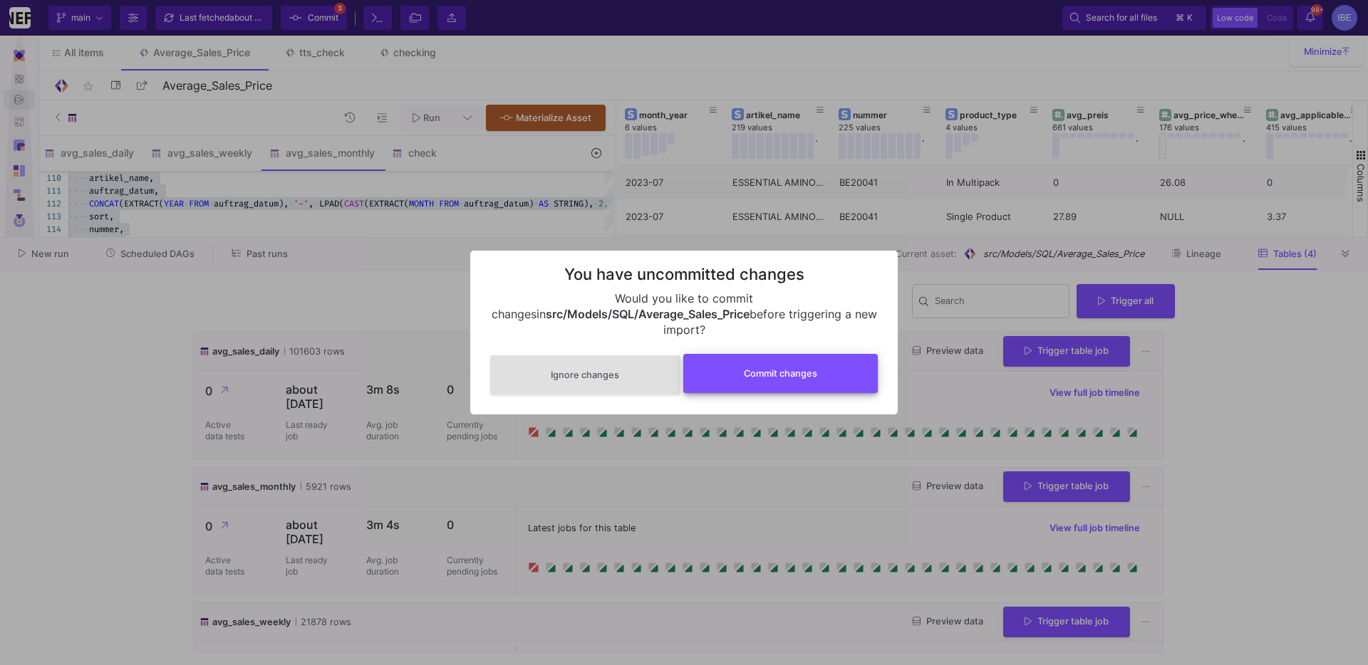
click at [789, 381] on button "Commit changes" at bounding box center [780, 373] width 195 height 39
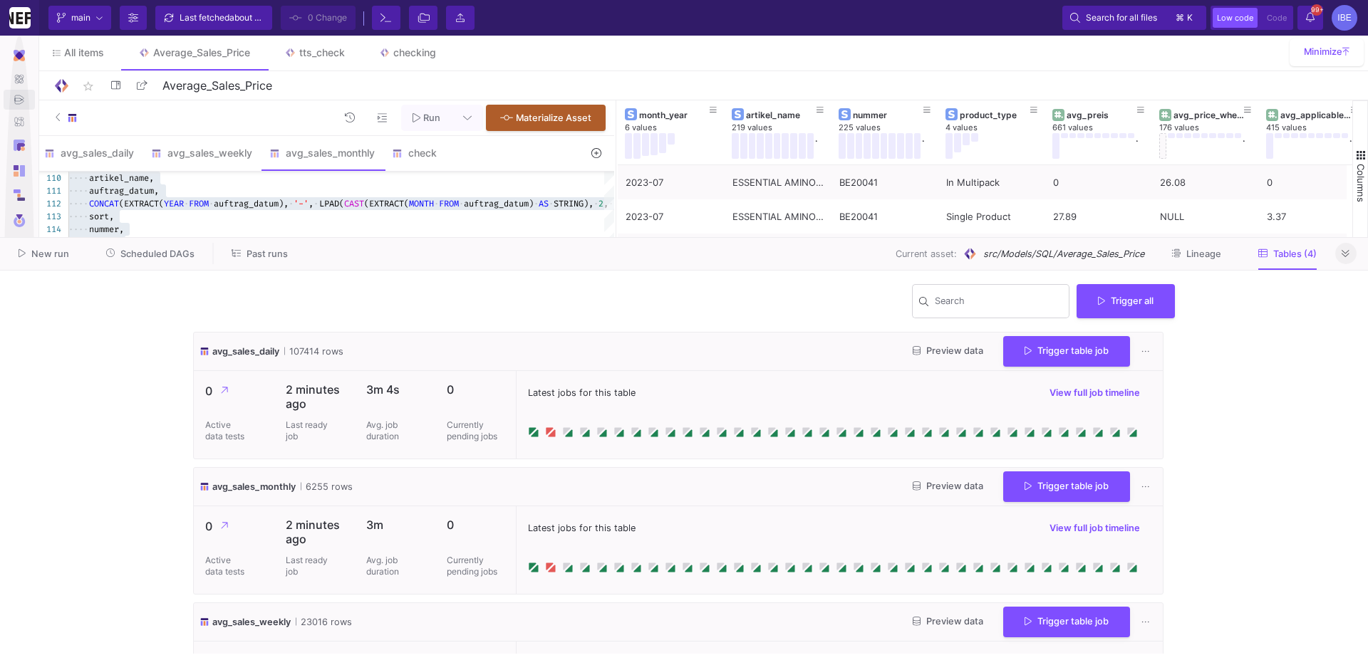
click at [1005, 253] on icon at bounding box center [1346, 253] width 8 height 7
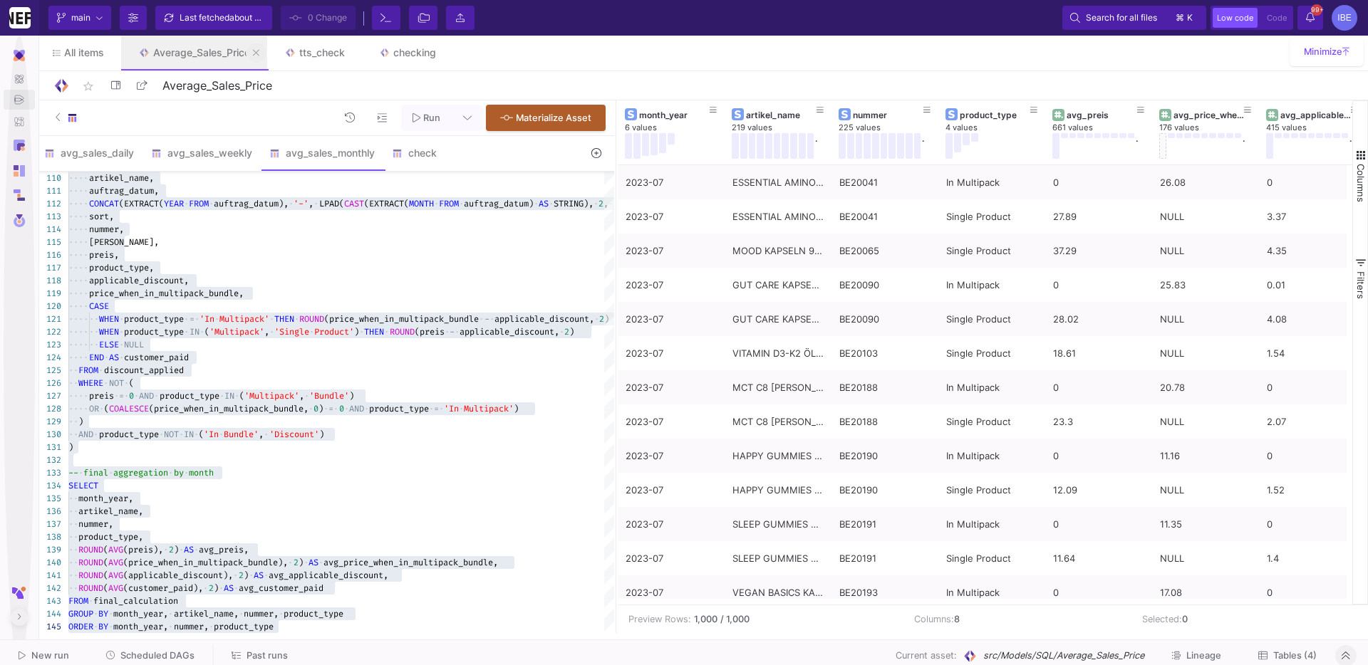
click at [264, 59] on button at bounding box center [256, 52] width 21 height 21
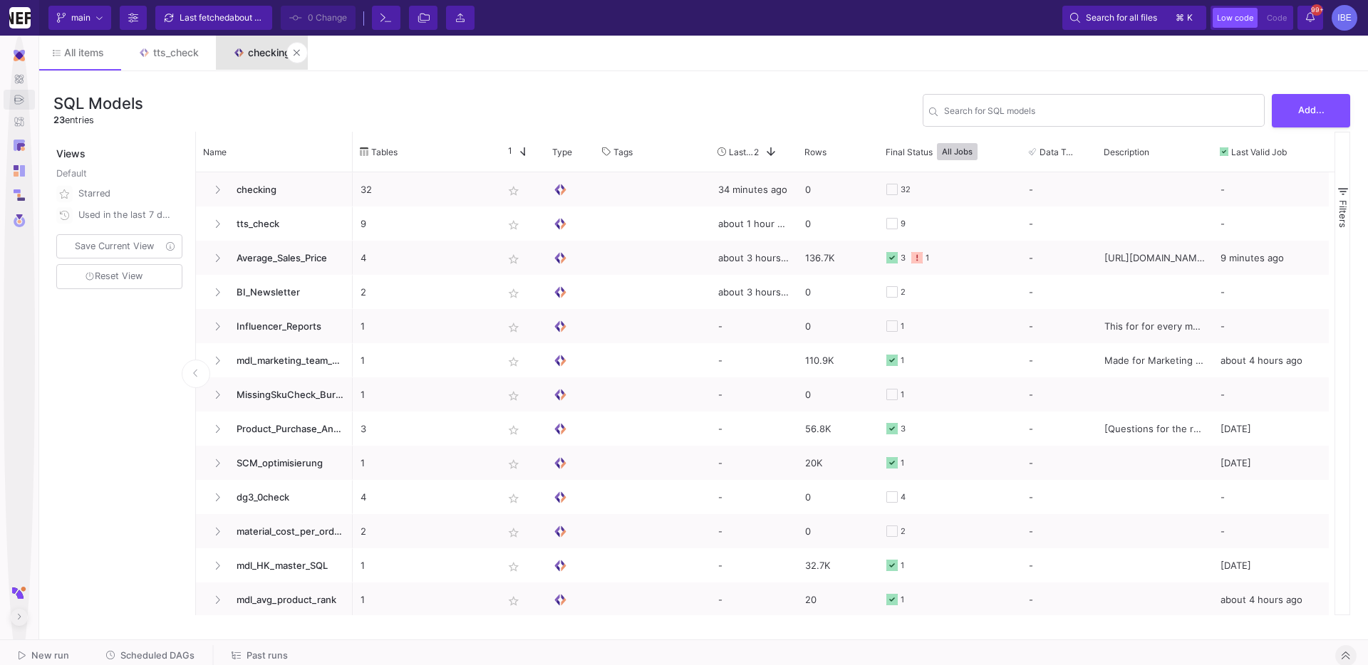
click at [218, 51] on link "checking" at bounding box center [262, 53] width 92 height 34
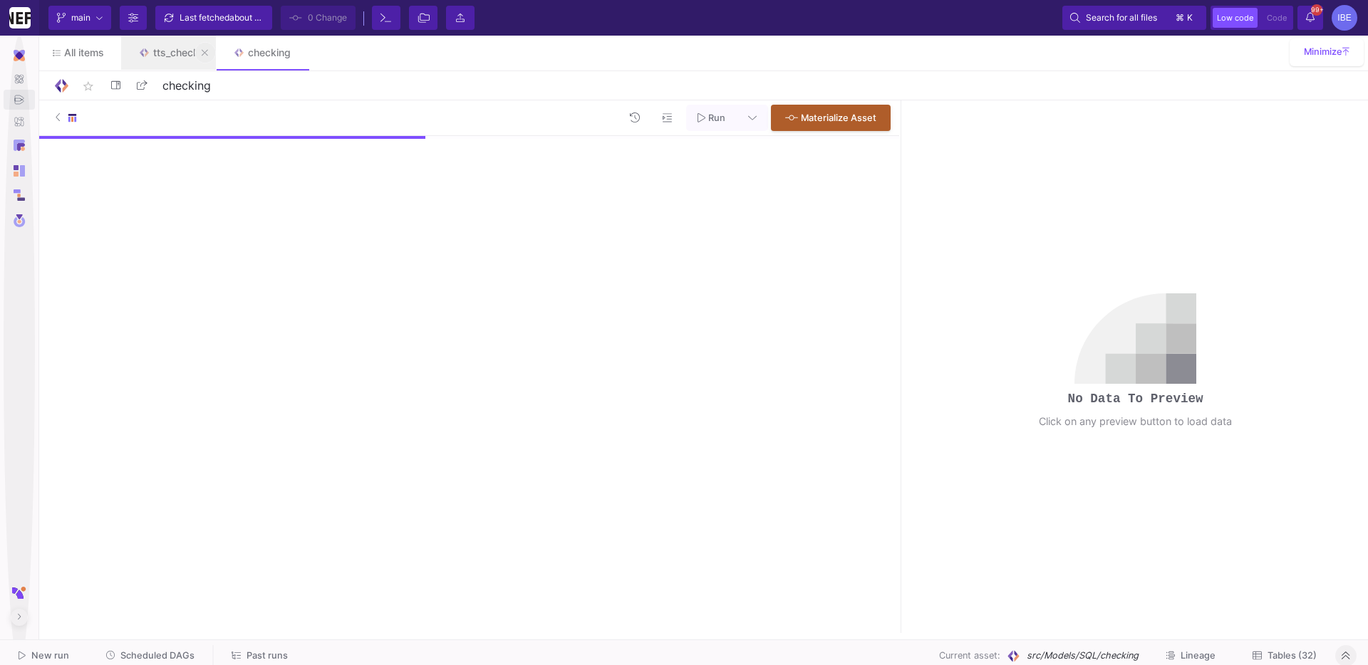
click at [206, 52] on icon at bounding box center [205, 52] width 6 height 6
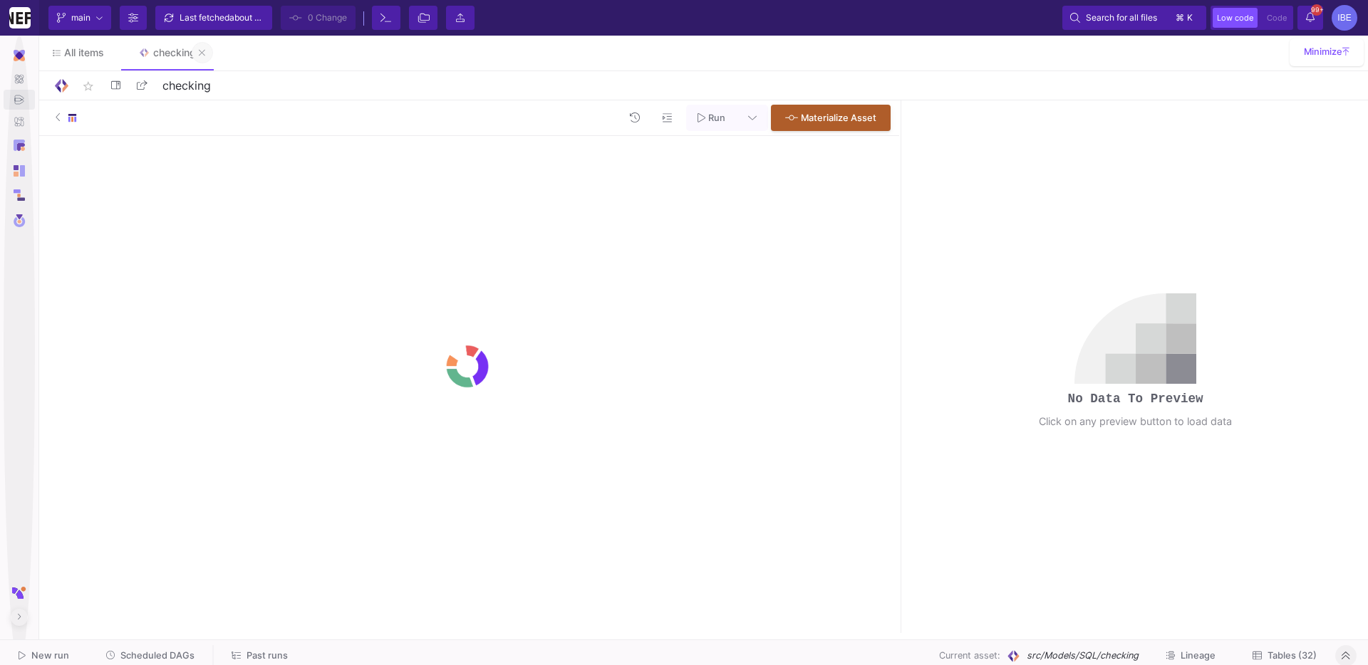
click at [205, 51] on icon at bounding box center [202, 53] width 6 height 10
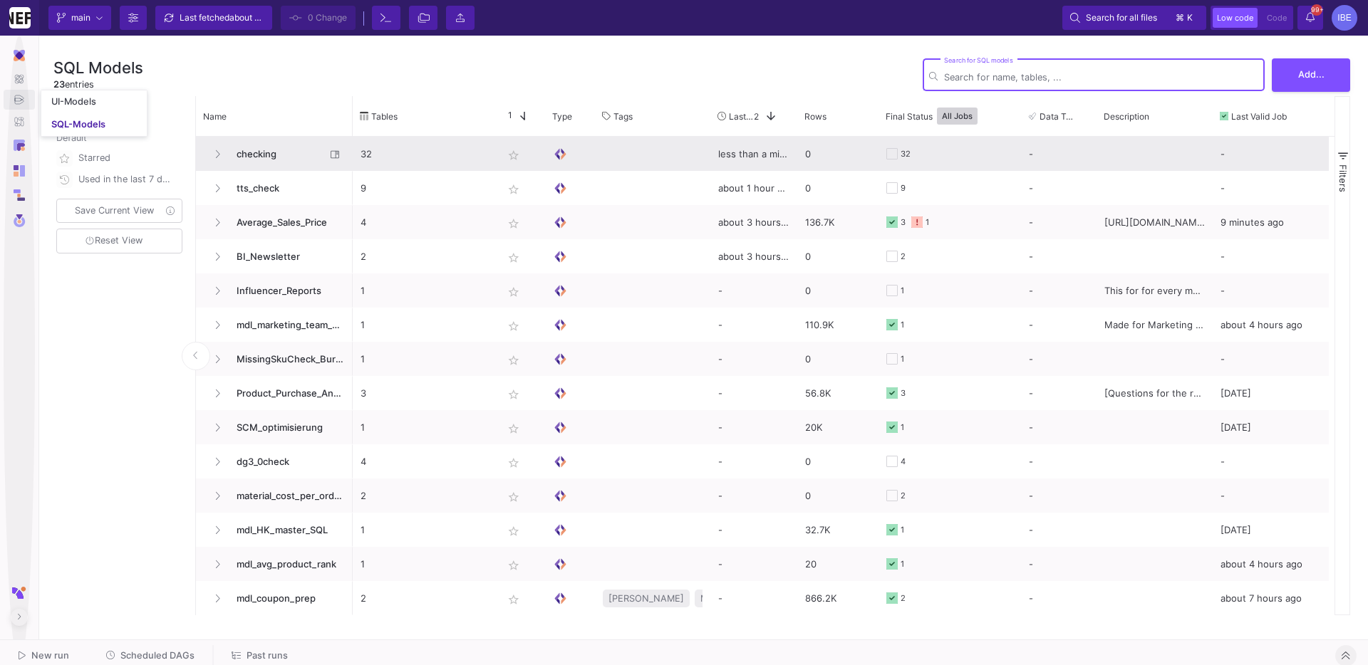
click at [252, 150] on span "checking" at bounding box center [277, 154] width 98 height 33
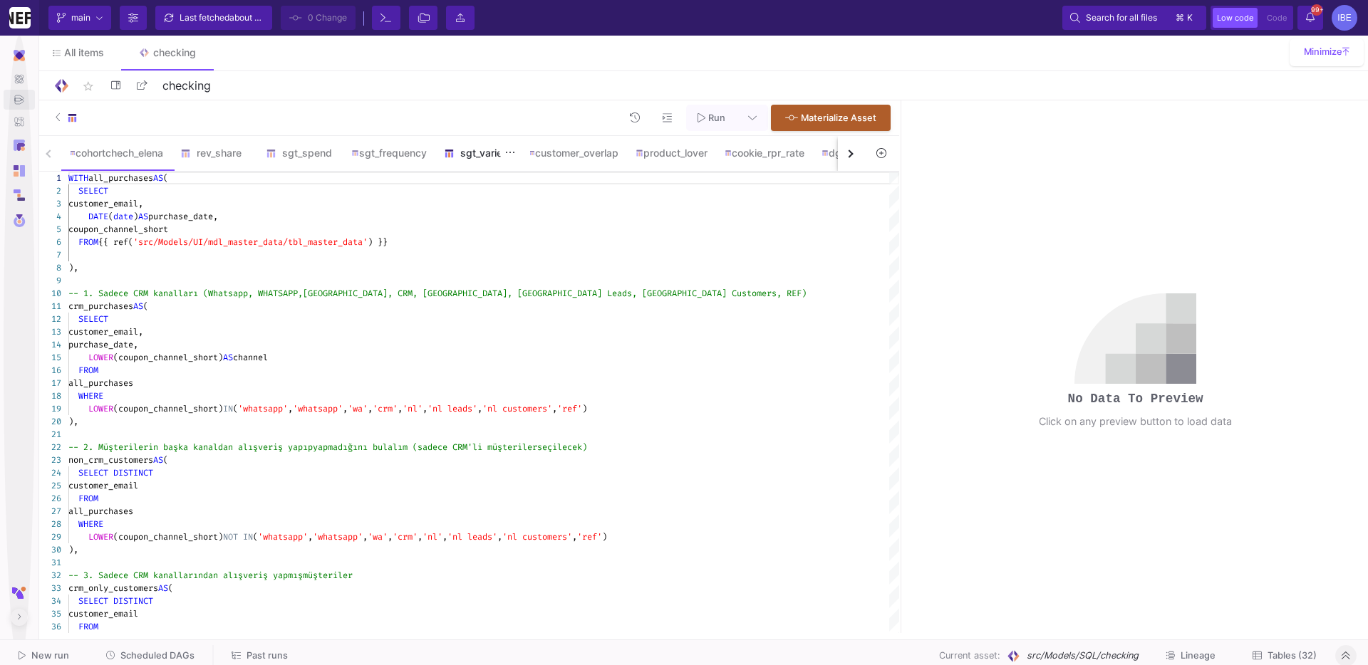
click at [477, 149] on div "sgt_variety" at bounding box center [478, 152] width 68 height 11
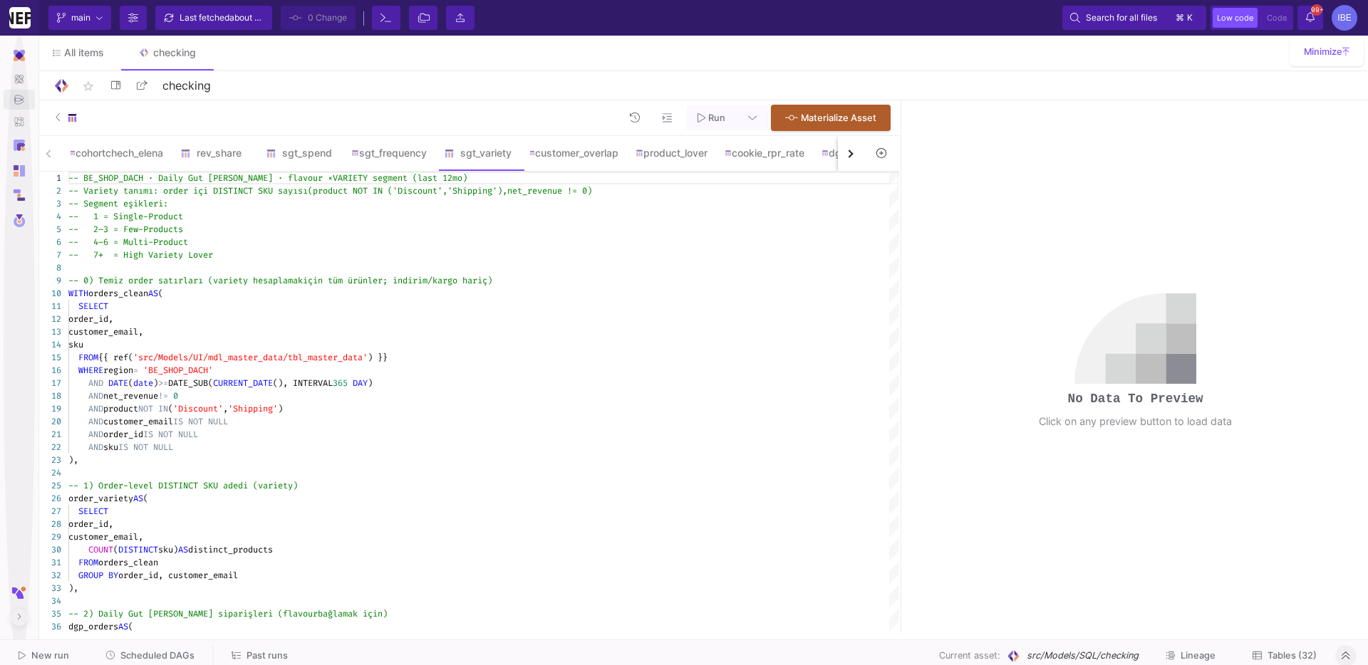
click at [847, 147] on button "button" at bounding box center [851, 153] width 26 height 35
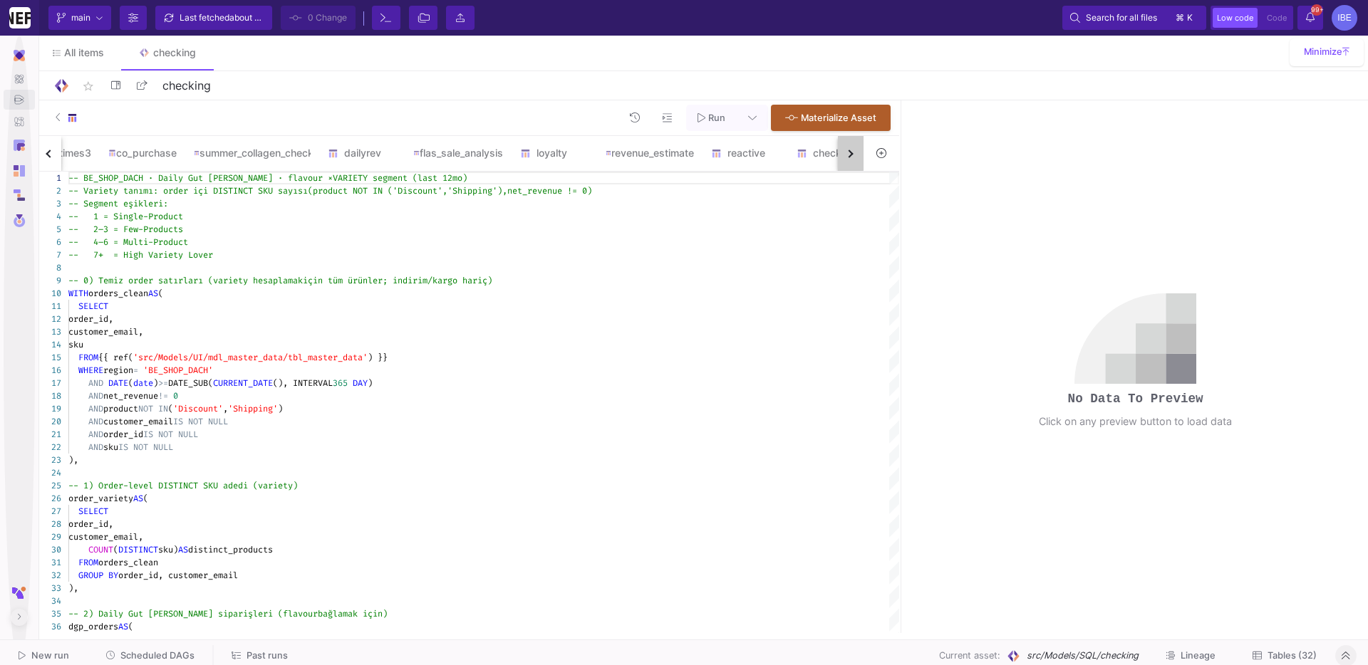
click at [847, 147] on button "button" at bounding box center [851, 153] width 26 height 35
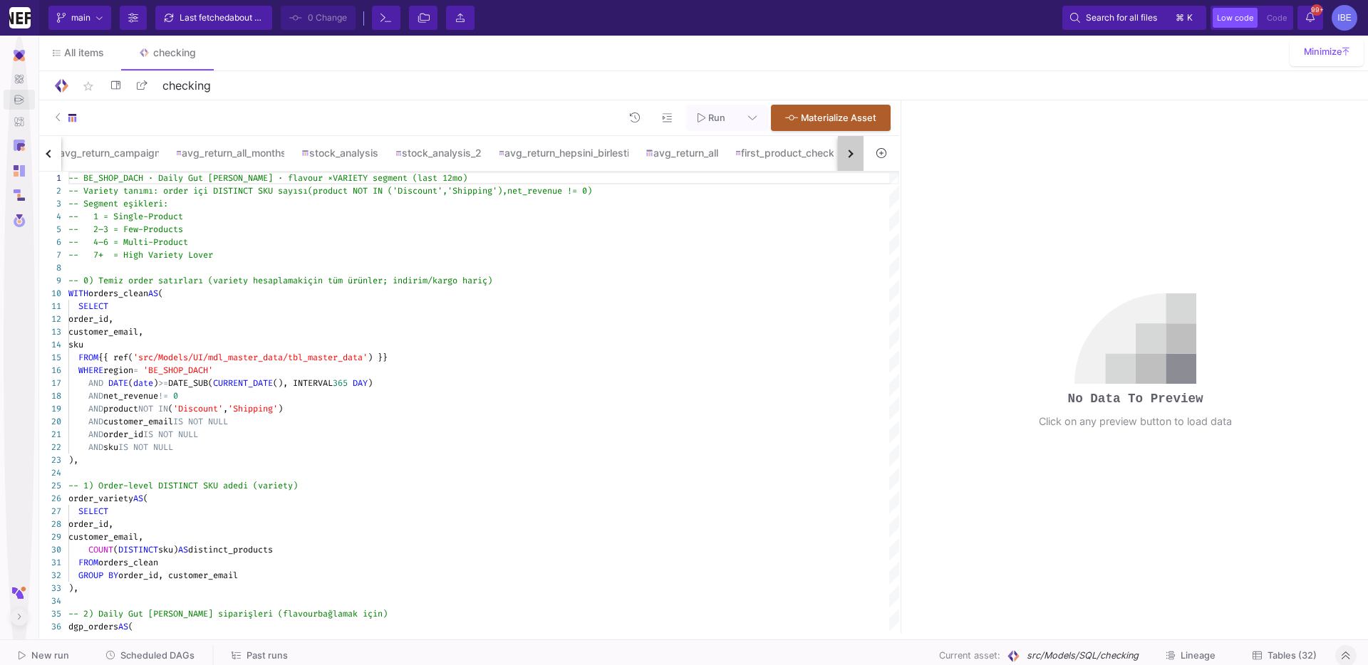
click at [847, 147] on div "cohortchech_elena rev_share sgt_spend sgt_frequency sgt_variety customer_overla…" at bounding box center [450, 154] width 828 height 36
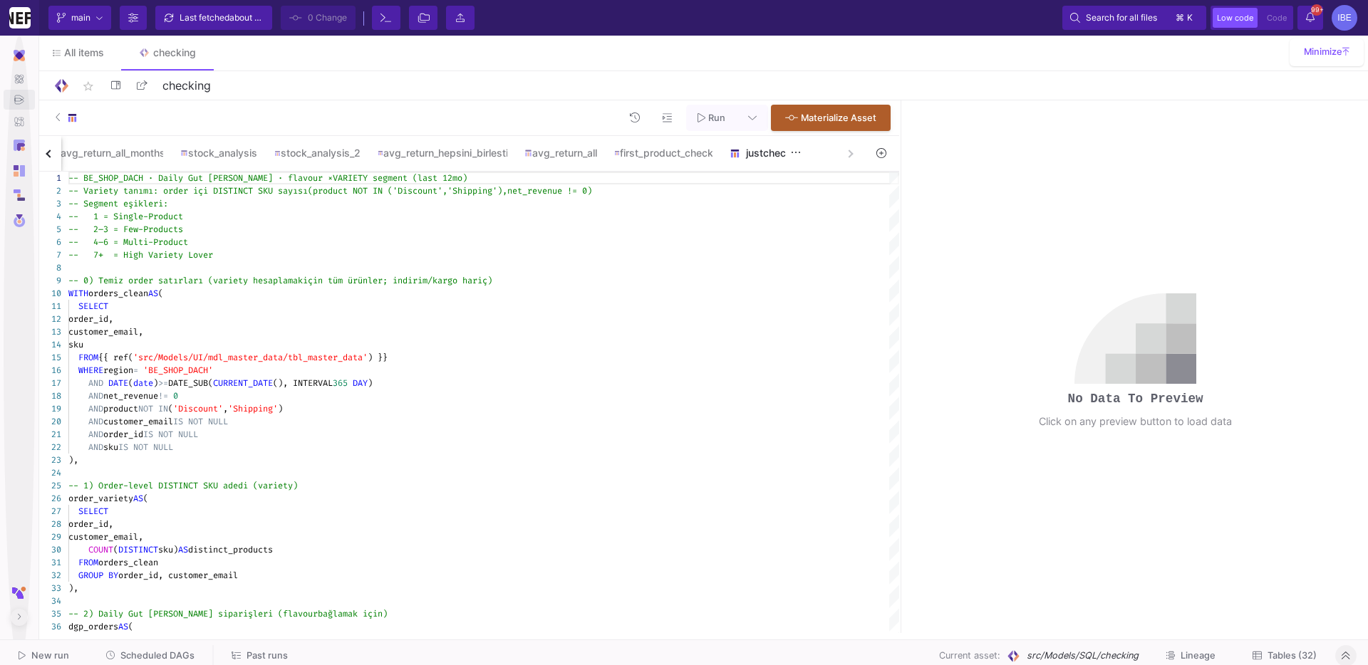
click at [787, 152] on div "justcheck" at bounding box center [764, 152] width 68 height 11
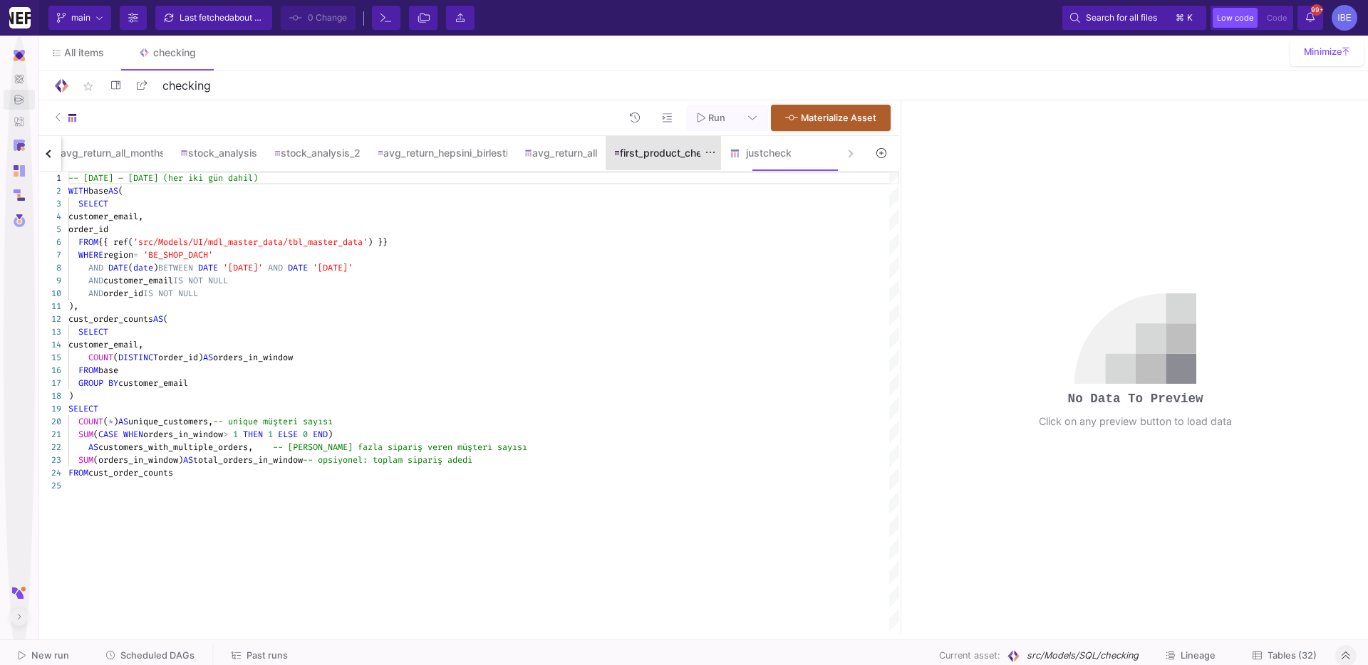
click at [700, 152] on div "first_product_check" at bounding box center [663, 152] width 98 height 11
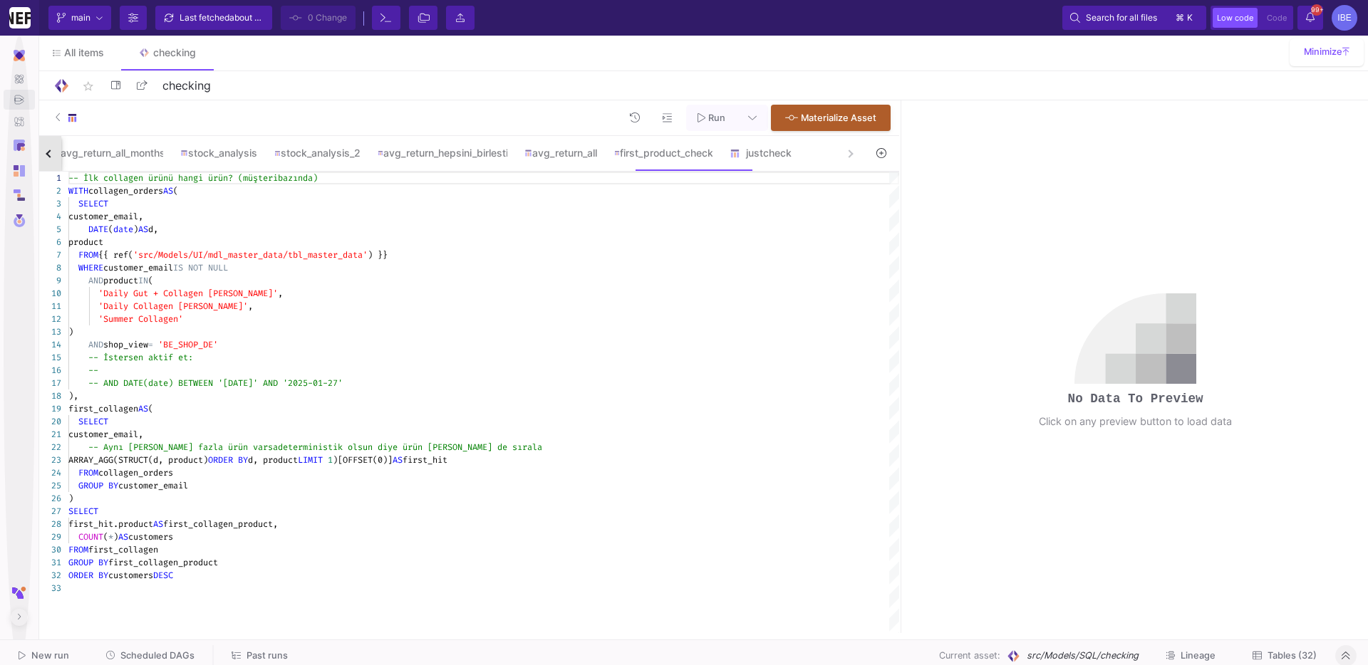
click at [48, 150] on div "button" at bounding box center [50, 154] width 8 height 8
click at [53, 154] on div "button" at bounding box center [50, 154] width 8 height 8
click at [228, 146] on div "check" at bounding box center [191, 153] width 85 height 34
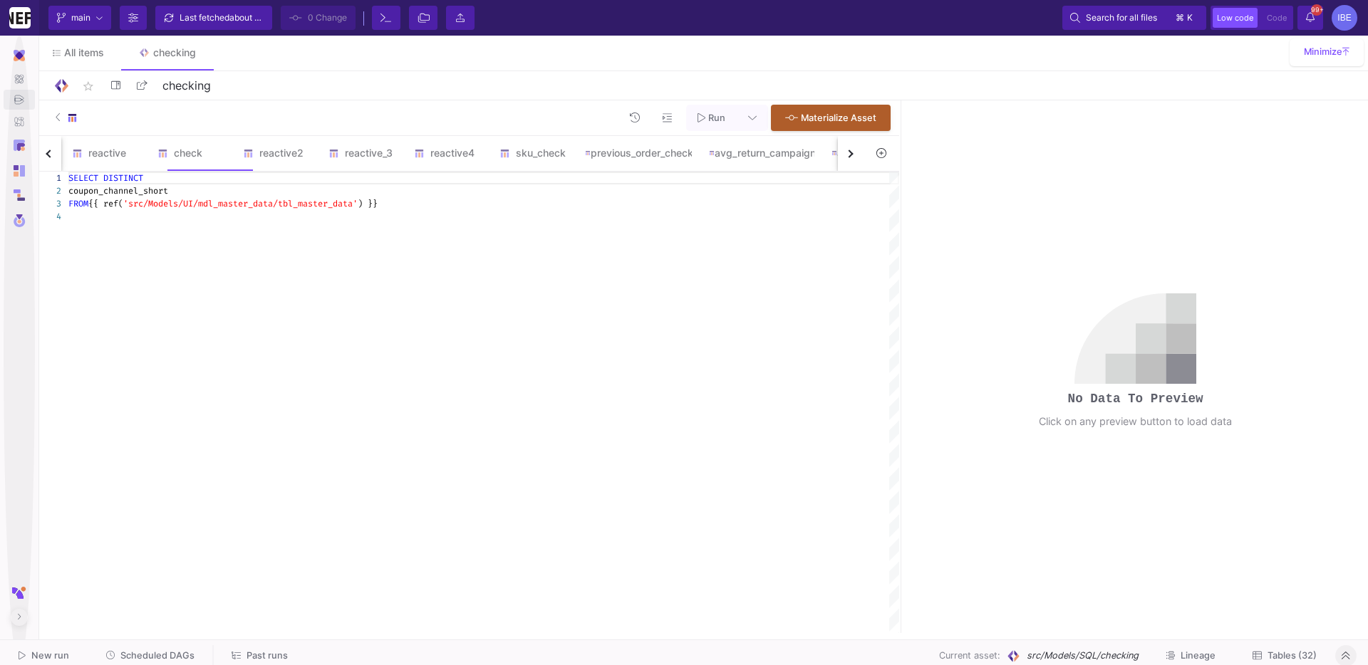
click at [135, 193] on div "1 2 3 4 SELECT DISTINCT coupon_channel_short FROM {{ ref( 'src/Models/UI/mdl_ma…" at bounding box center [467, 403] width 863 height 462
click at [135, 193] on span "coupon_channel_short" at bounding box center [118, 190] width 100 height 11
click at [142, 178] on span "DISTINCT" at bounding box center [123, 177] width 40 height 11
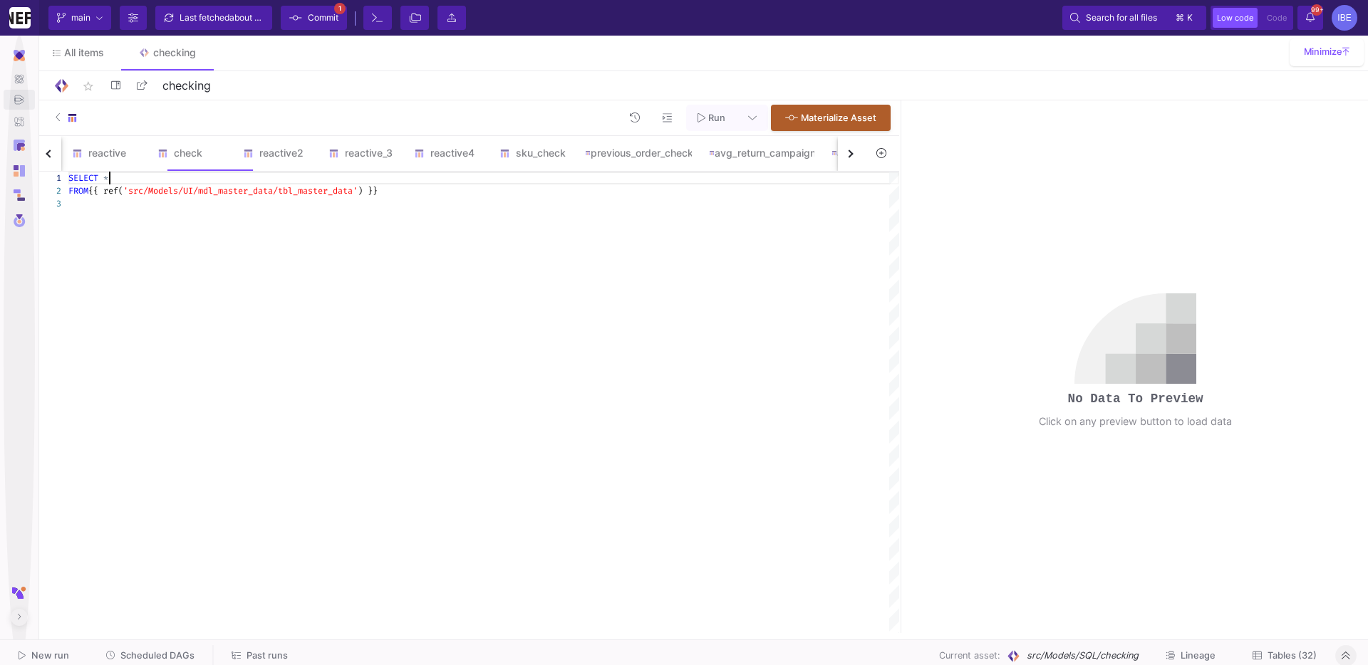
scroll to position [0, 40]
click at [450, 182] on div "SELECT *" at bounding box center [483, 178] width 831 height 13
click at [449, 191] on div "FROM {{ ref( 'src/Models/UI/mdl_master_data/tbl_master_data' ) }}" at bounding box center [483, 191] width 831 height 13
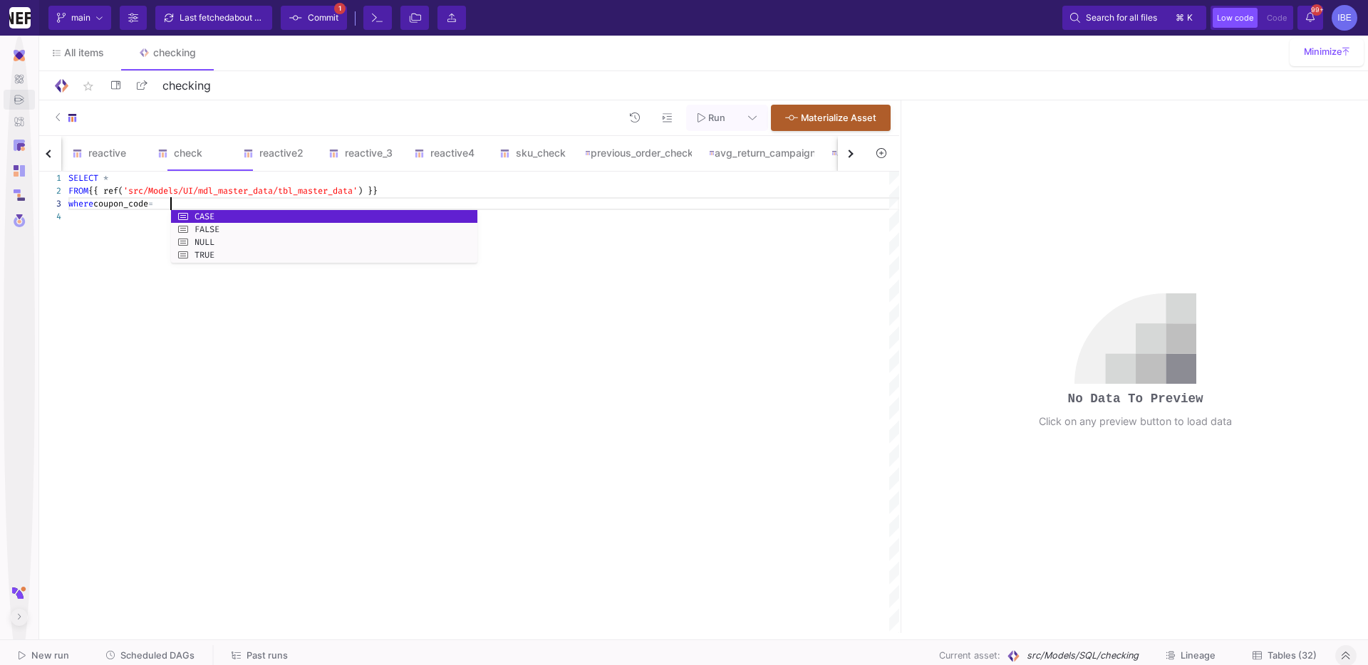
scroll to position [25, 108]
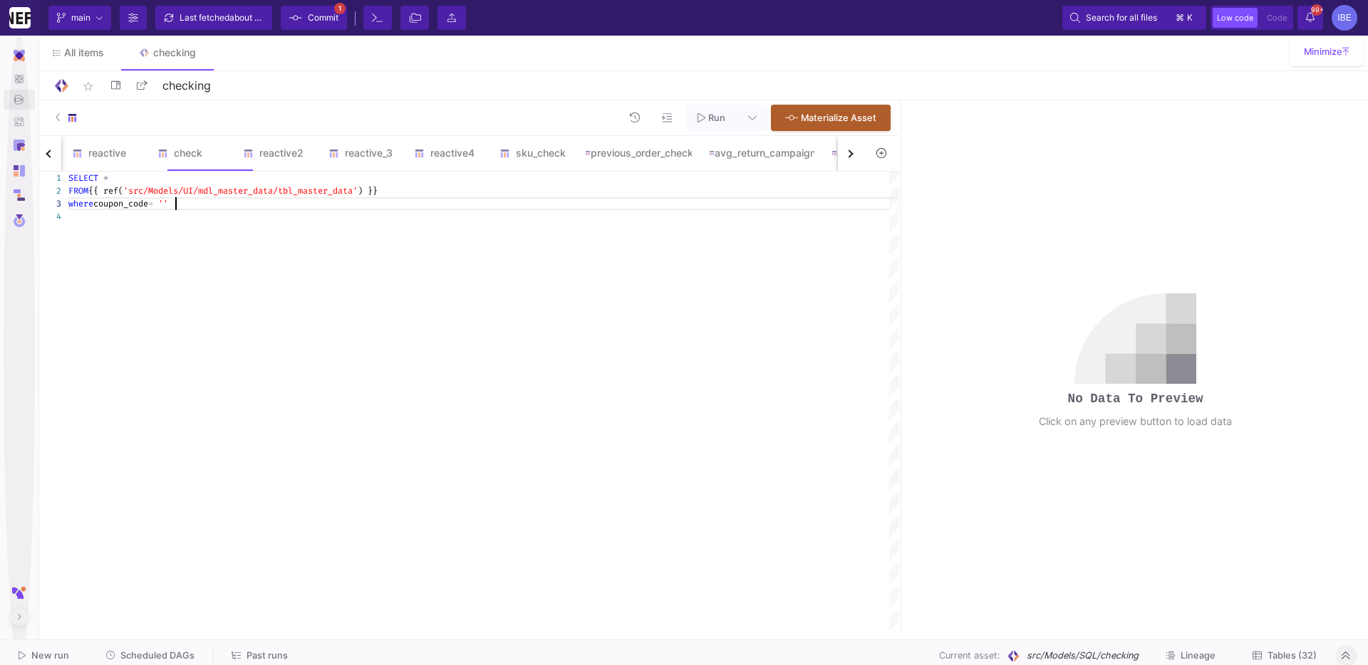
paste textarea "21BE2025"
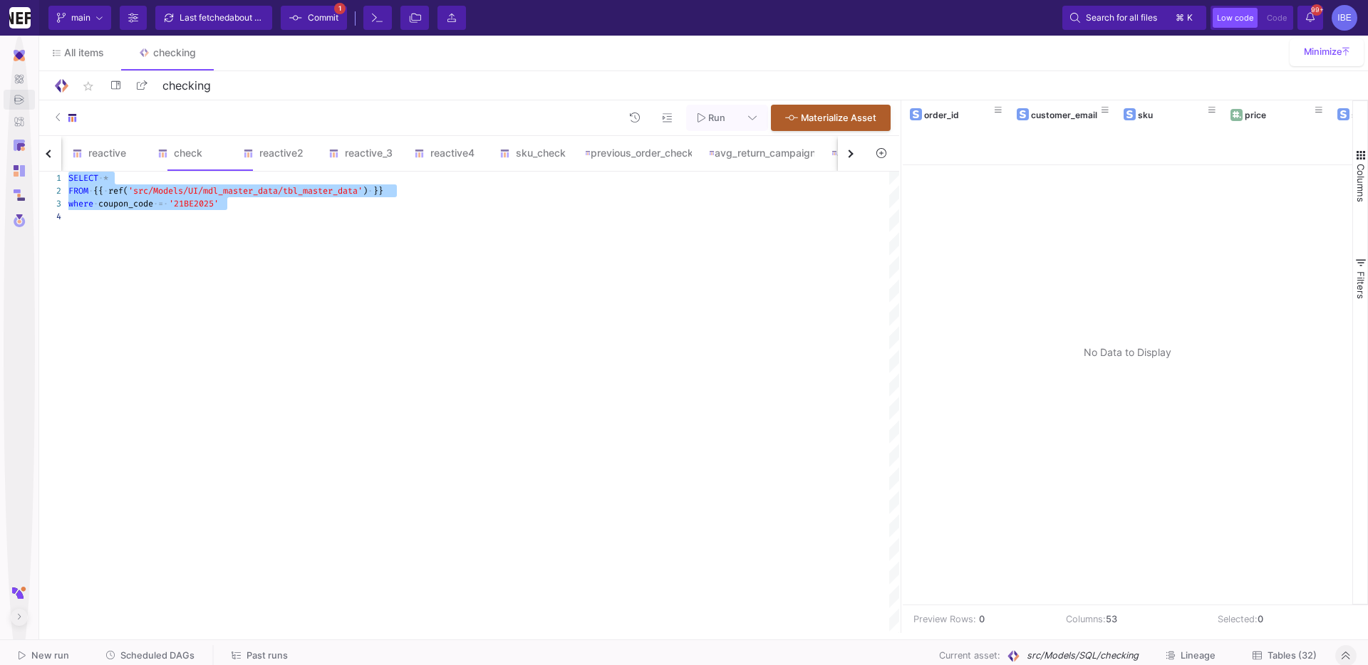
type textarea "SELECT * FROM {{ ref('src/Models/UI/mdl_master_data/tbl_master_data') }} where …"
click at [327, 25] on span "Commit" at bounding box center [323, 17] width 31 height 21
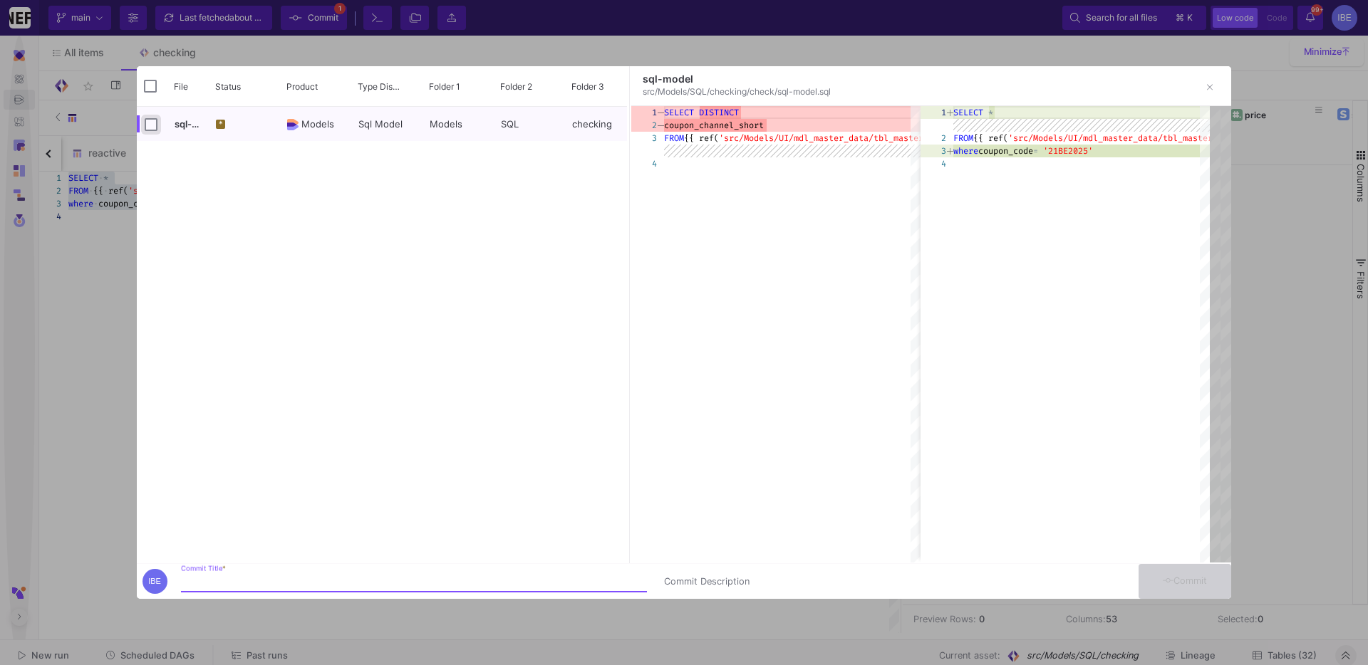
click at [152, 125] on input "Press Space to toggle row selection (unchecked)" at bounding box center [151, 124] width 13 height 13
checkbox input "true"
click at [363, 568] on div "Commit Title *" at bounding box center [414, 579] width 466 height 26
type input "burcu"
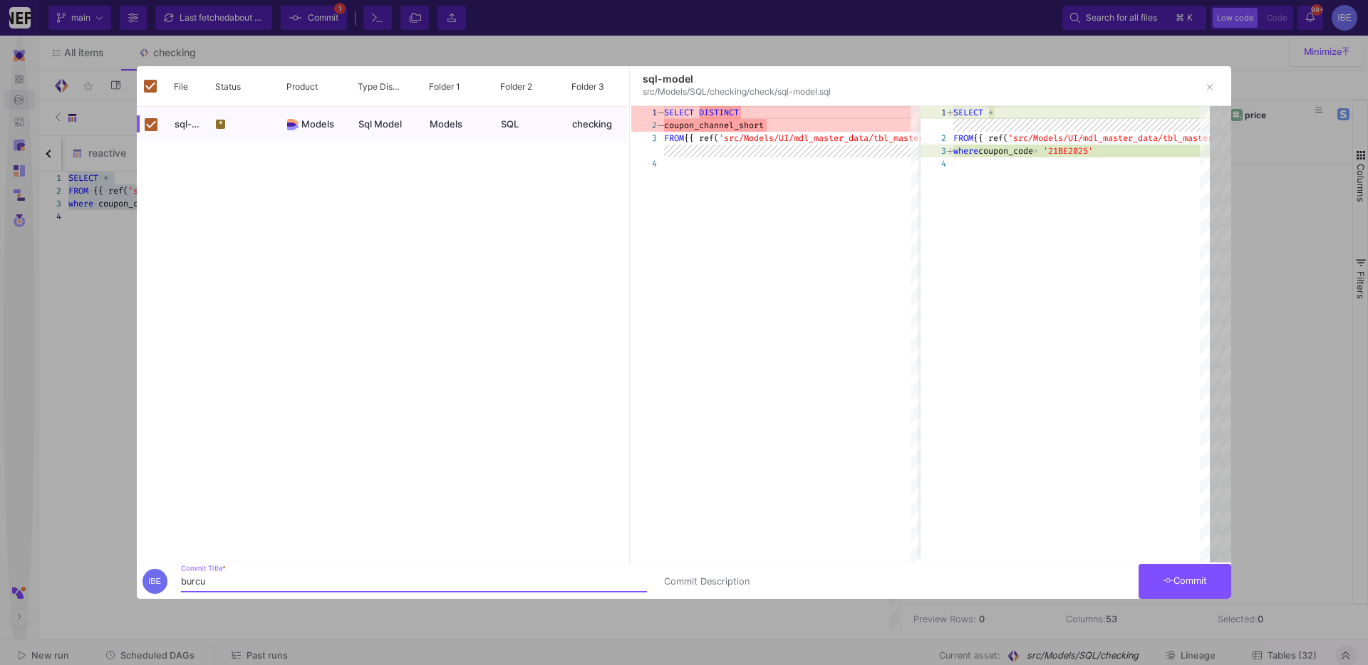
click at [1005, 568] on icon at bounding box center [1168, 580] width 11 height 9
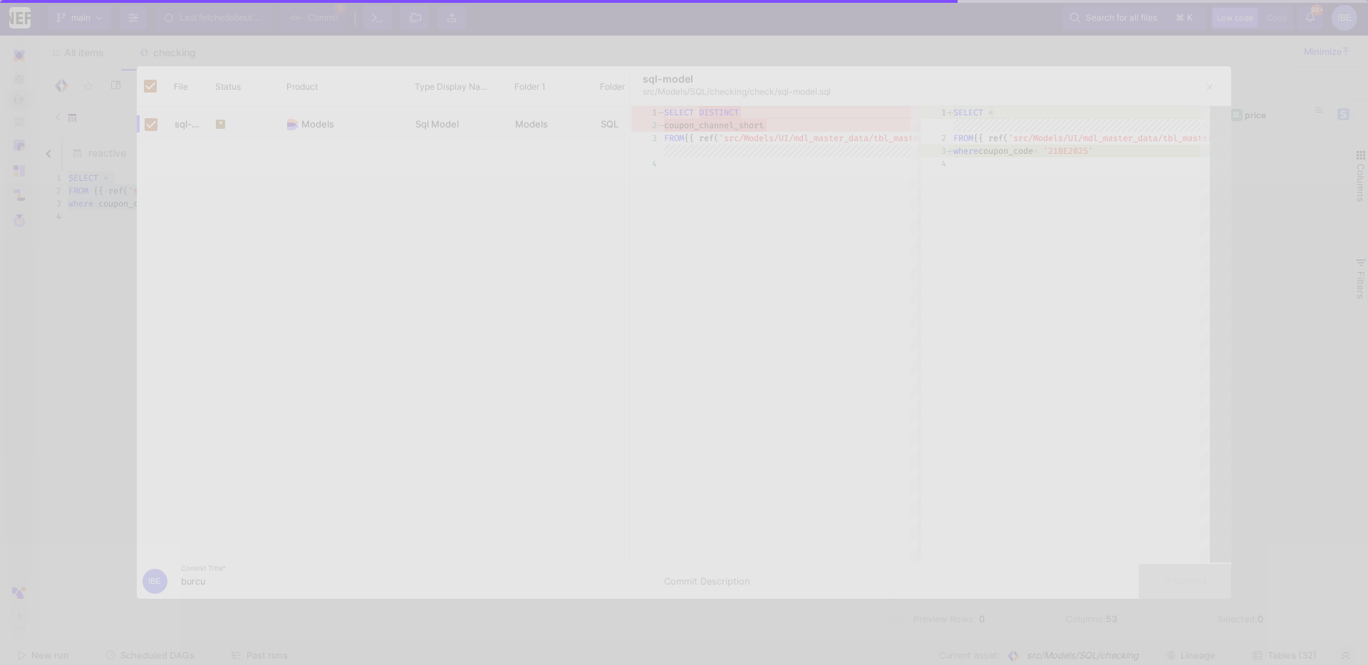
checkbox input "false"
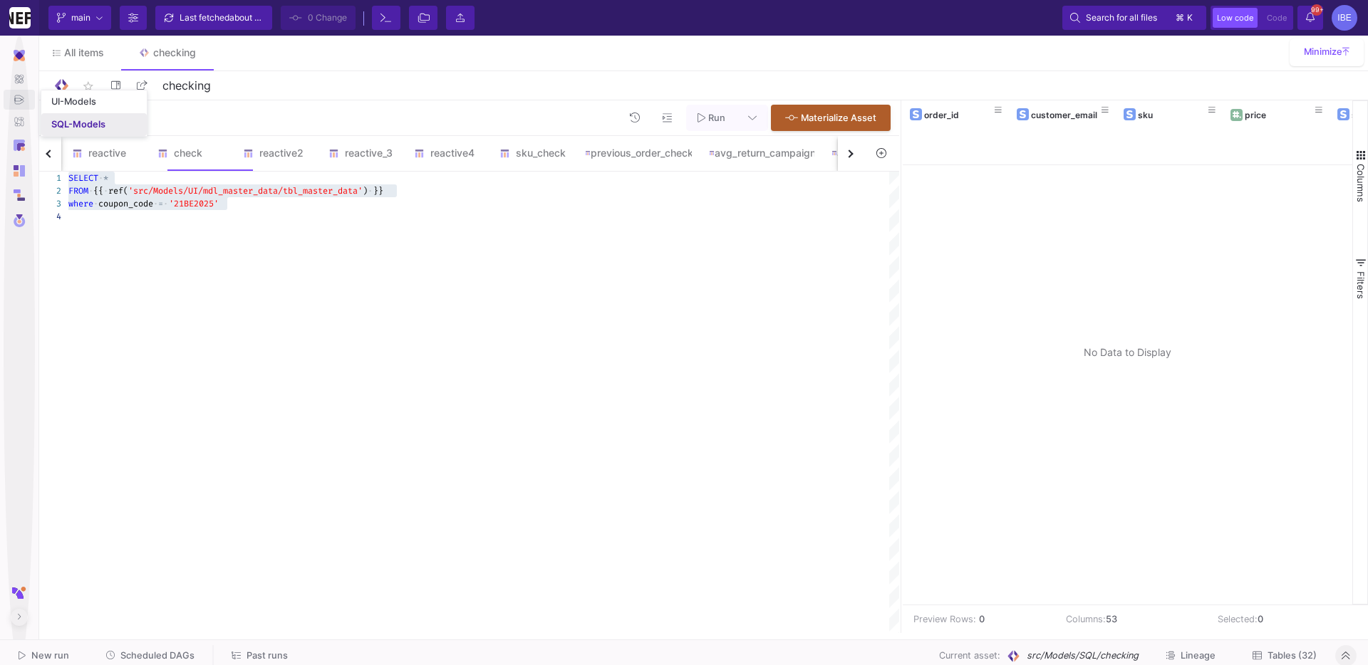
click at [72, 116] on link "SQL-Models" at bounding box center [93, 124] width 105 height 23
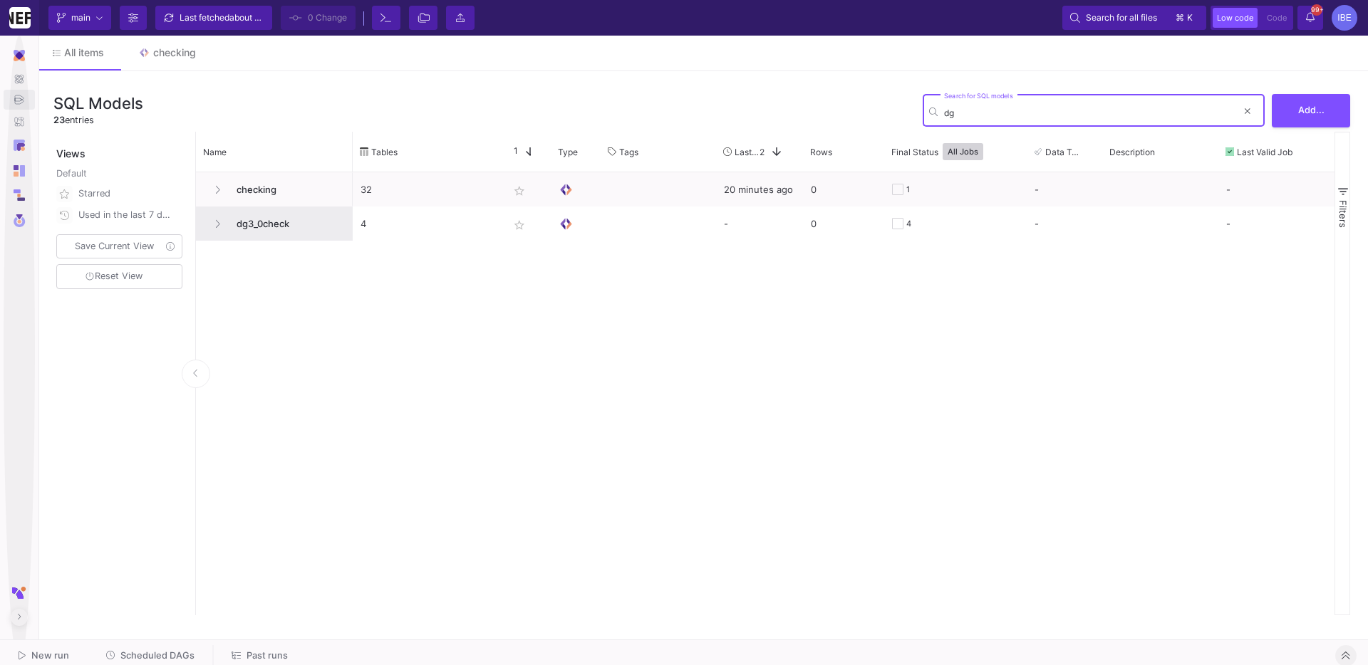
type input "dg"
click at [261, 227] on span "dg3_0check" at bounding box center [286, 223] width 117 height 33
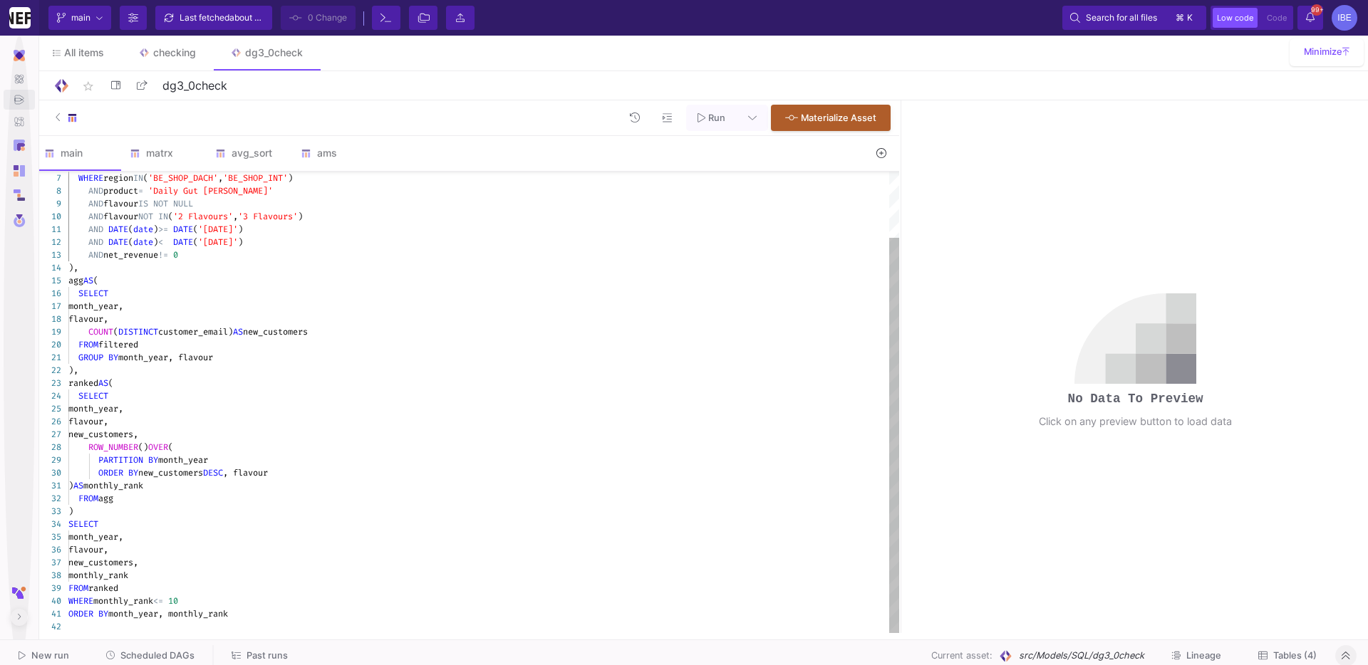
click at [259, 319] on div "flavour," at bounding box center [483, 319] width 831 height 13
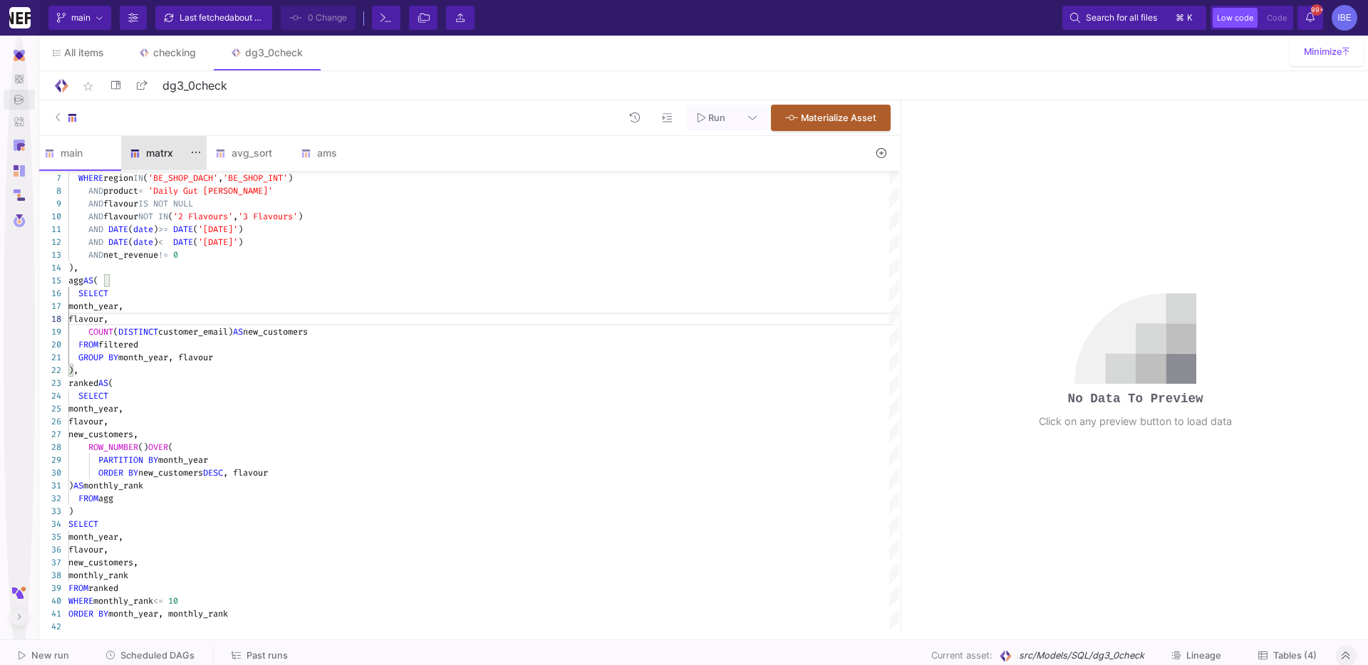
click at [169, 159] on div "matrx" at bounding box center [163, 153] width 85 height 34
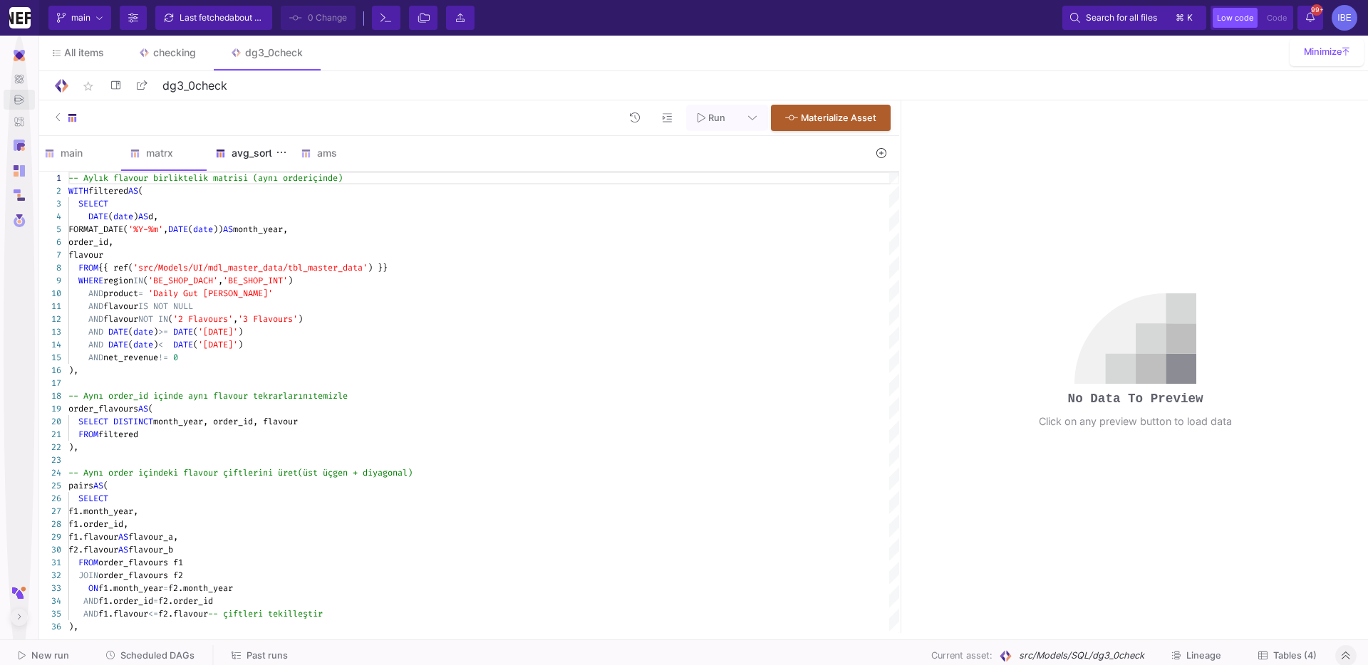
click at [249, 157] on div "avg_sort" at bounding box center [249, 152] width 68 height 11
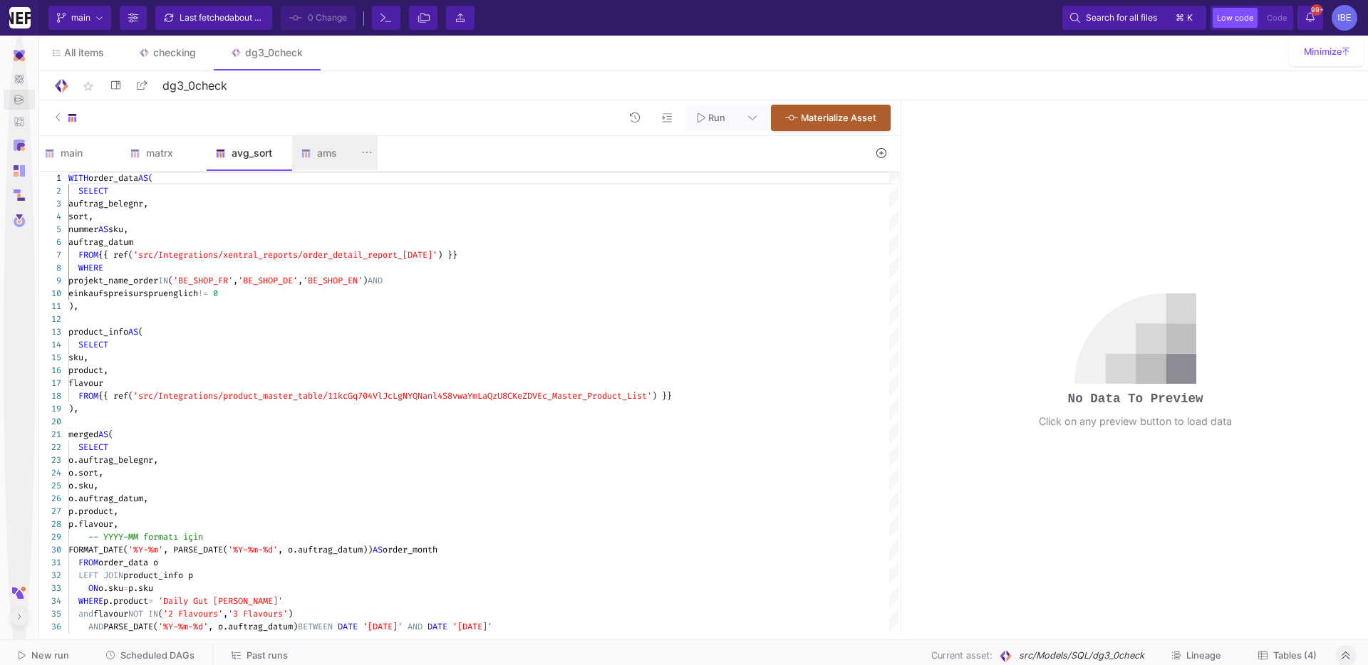
click at [301, 151] on img at bounding box center [306, 153] width 11 height 11
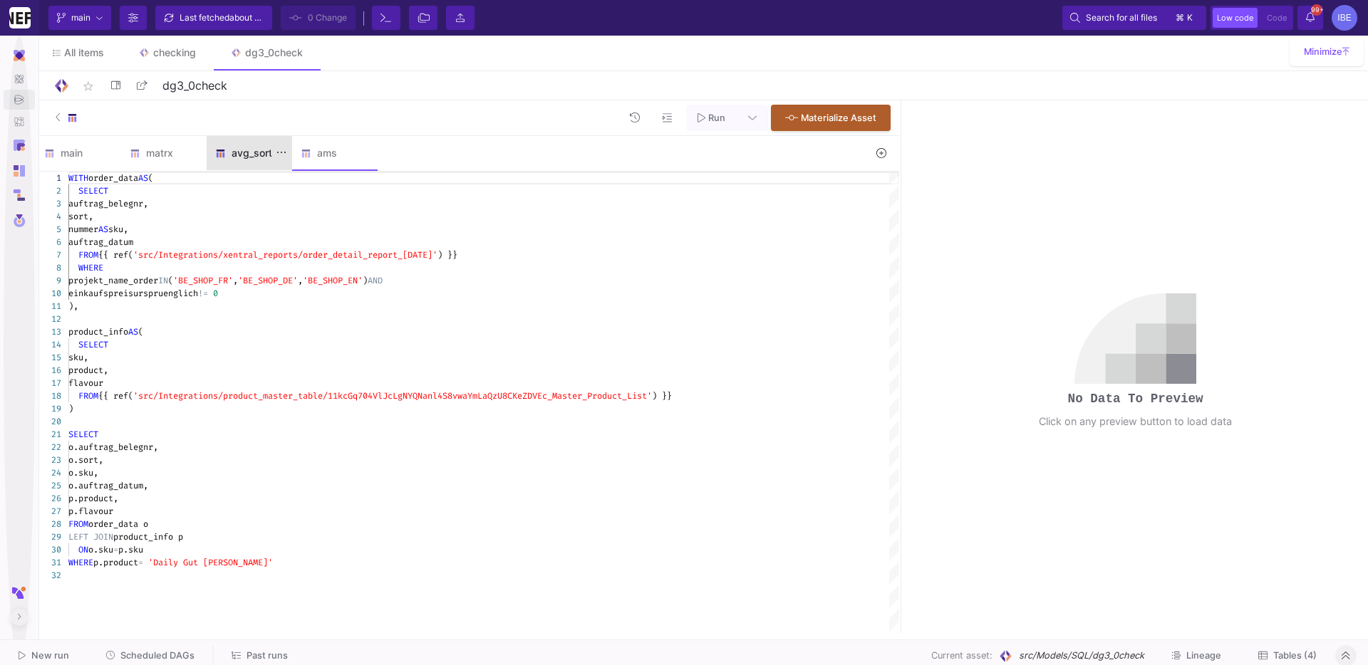
click at [226, 159] on div "avg_sort" at bounding box center [249, 153] width 85 height 34
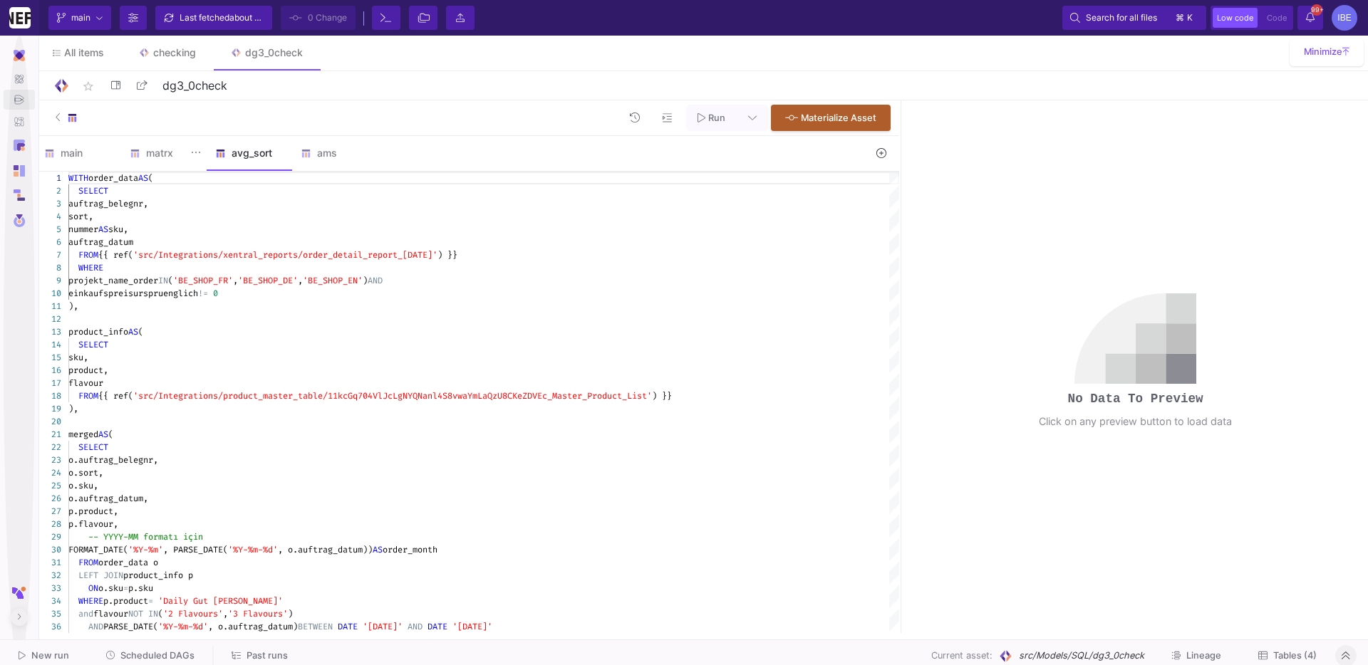
click at [138, 148] on img at bounding box center [135, 153] width 11 height 11
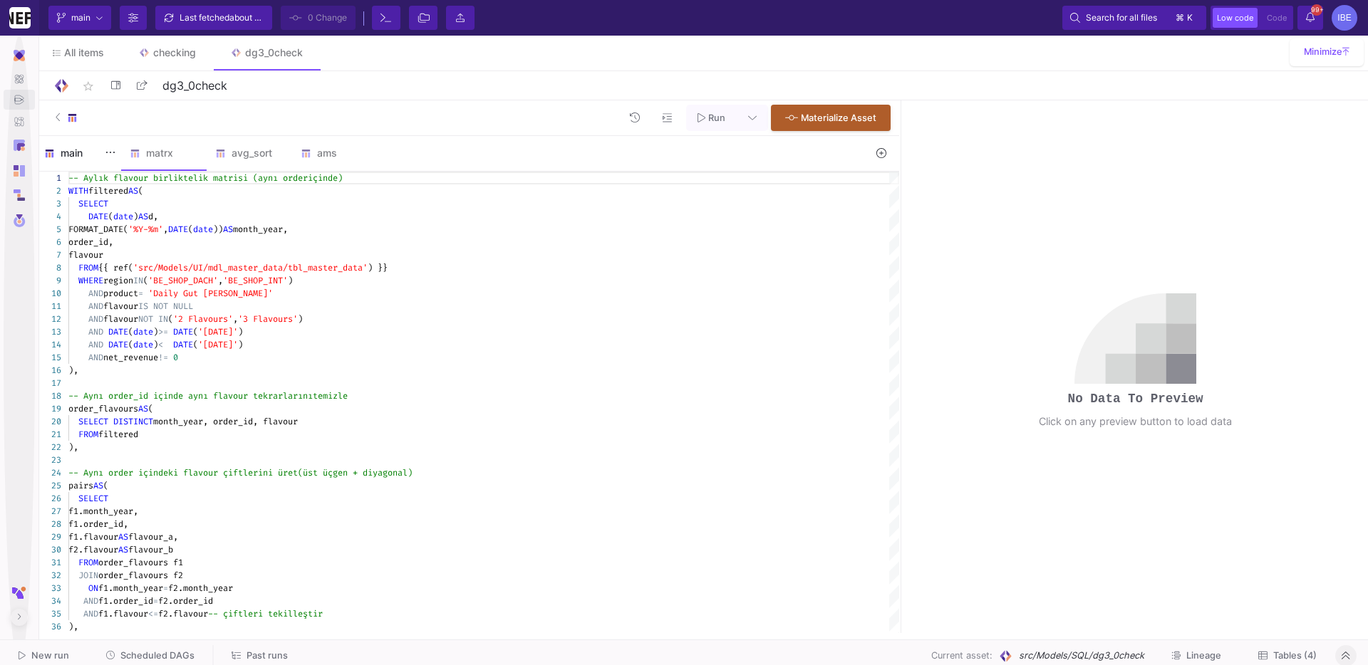
click at [56, 146] on div "main" at bounding box center [78, 153] width 85 height 34
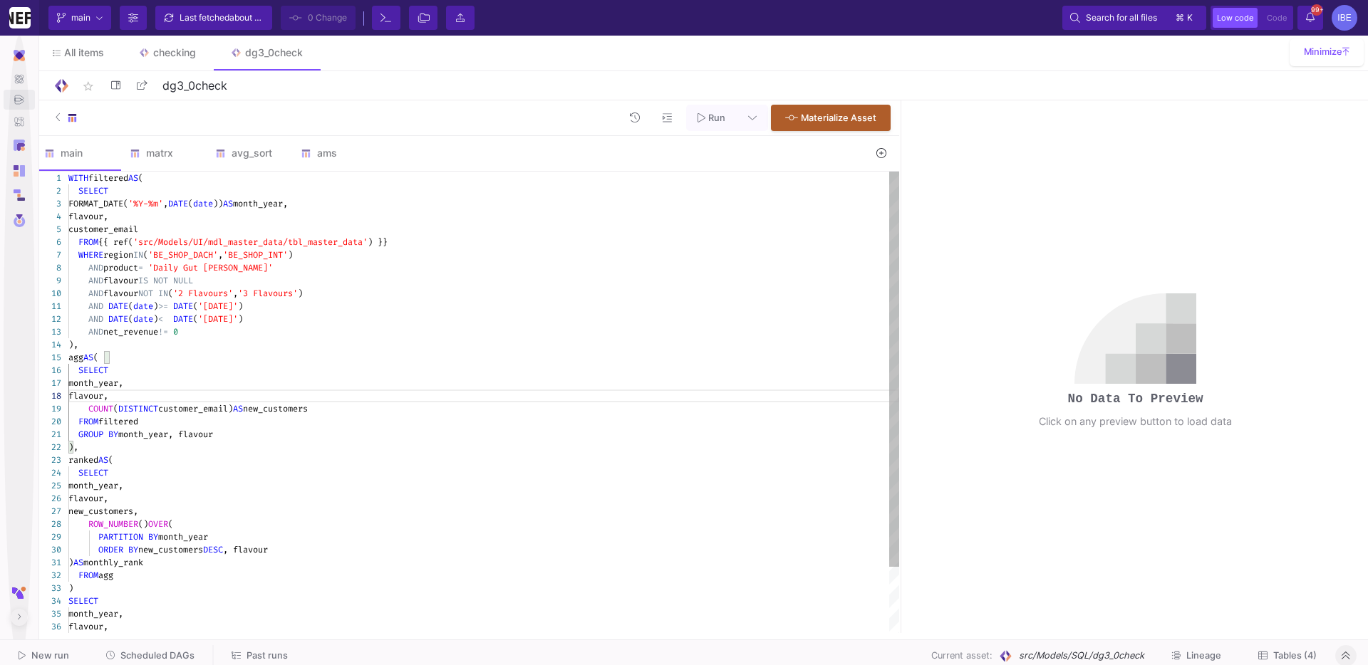
type textarea "WITH filtered AS ( SELECT FORMAT_DATE('%Y-%m', DATE(date)) AS month_year, flavo…"
click at [368, 244] on span "'src/Models/UI/mdl_master_data/tbl_master_data'" at bounding box center [250, 242] width 234 height 11
click at [294, 249] on div "7 8 9 10 11 12 13 14 15 16 17 18 19 20 21 22 23 24 25 26 27 28 29 30 31 32 33 3…" at bounding box center [467, 403] width 863 height 462
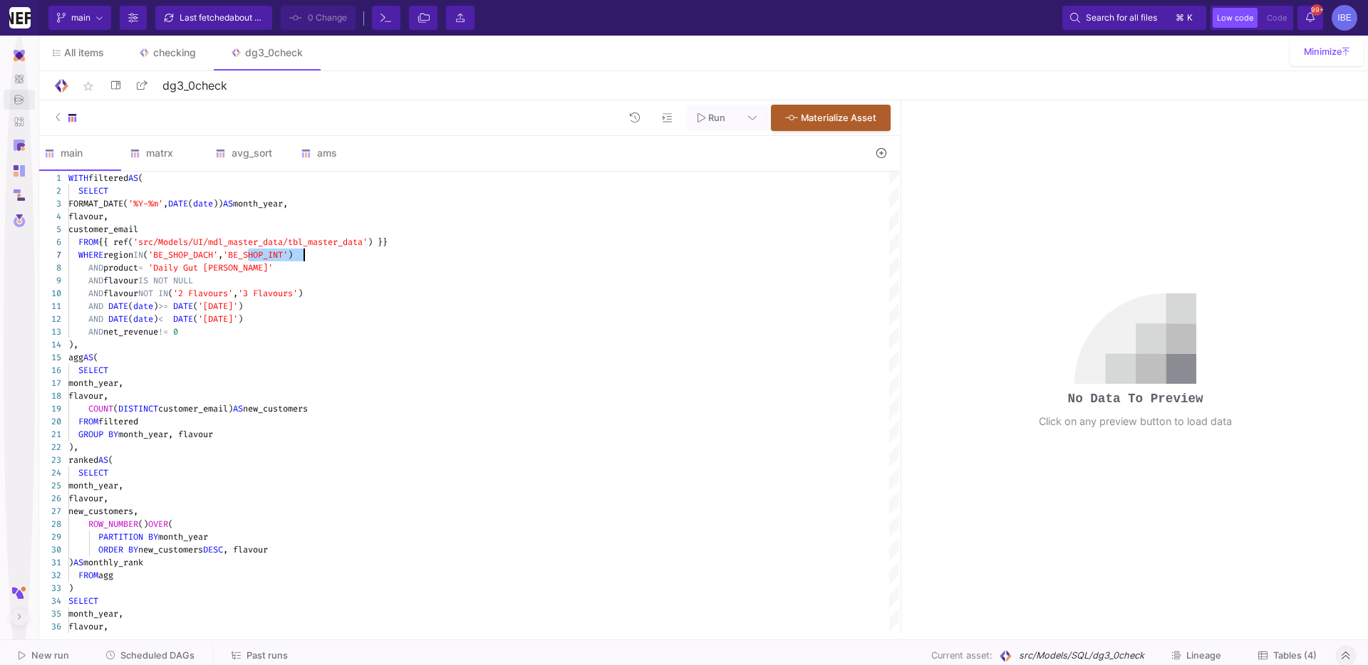
click at [890, 154] on button at bounding box center [881, 153] width 33 height 22
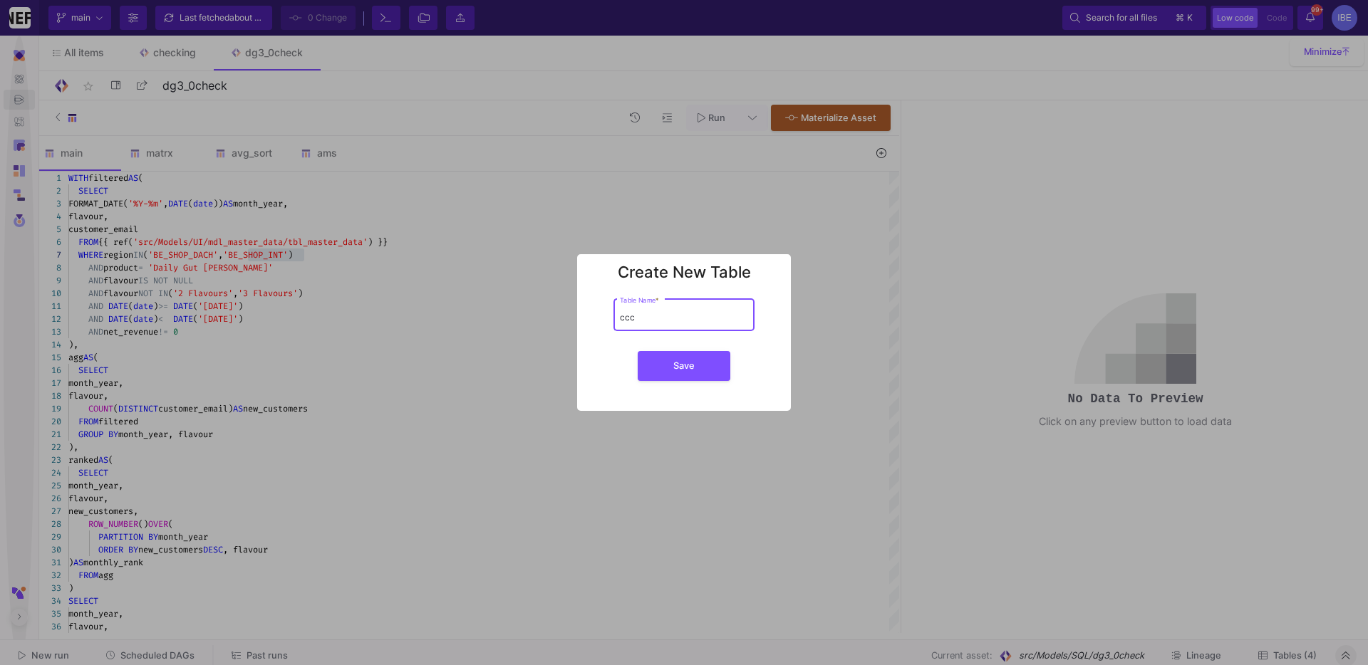
type input "ccc"
click at [638, 351] on button "Save" at bounding box center [684, 366] width 93 height 30
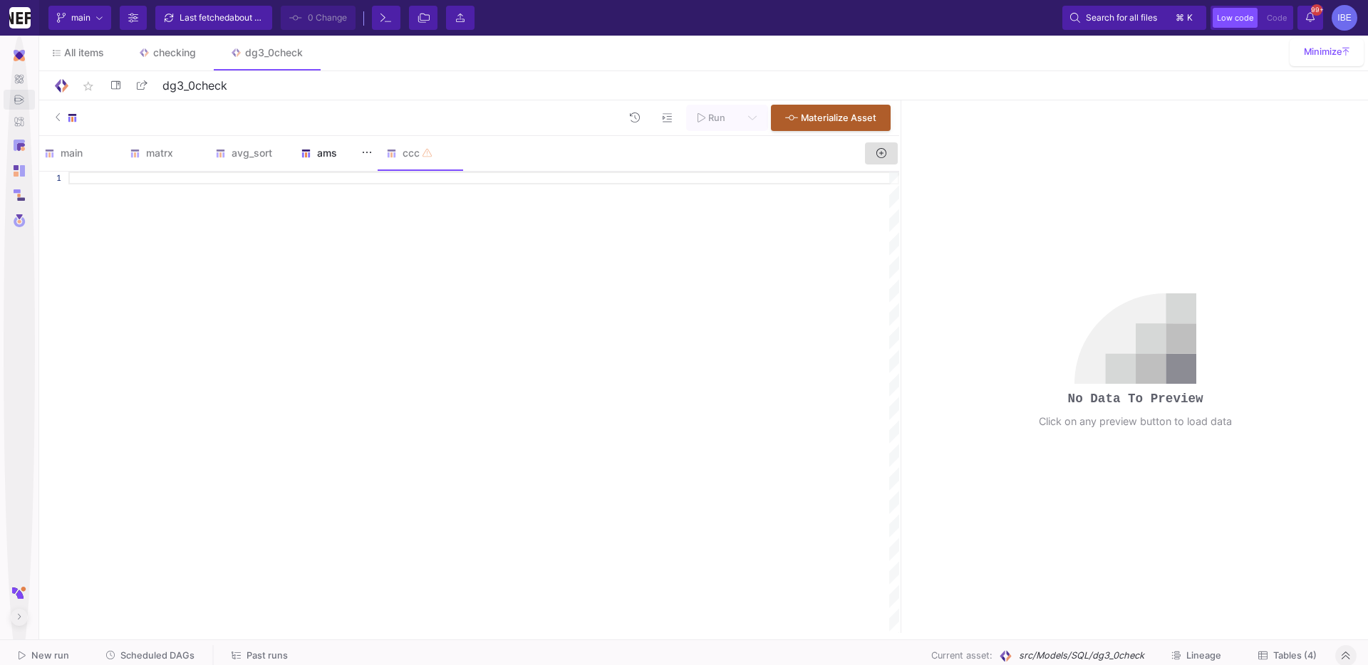
click at [316, 158] on div "ams" at bounding box center [335, 152] width 68 height 11
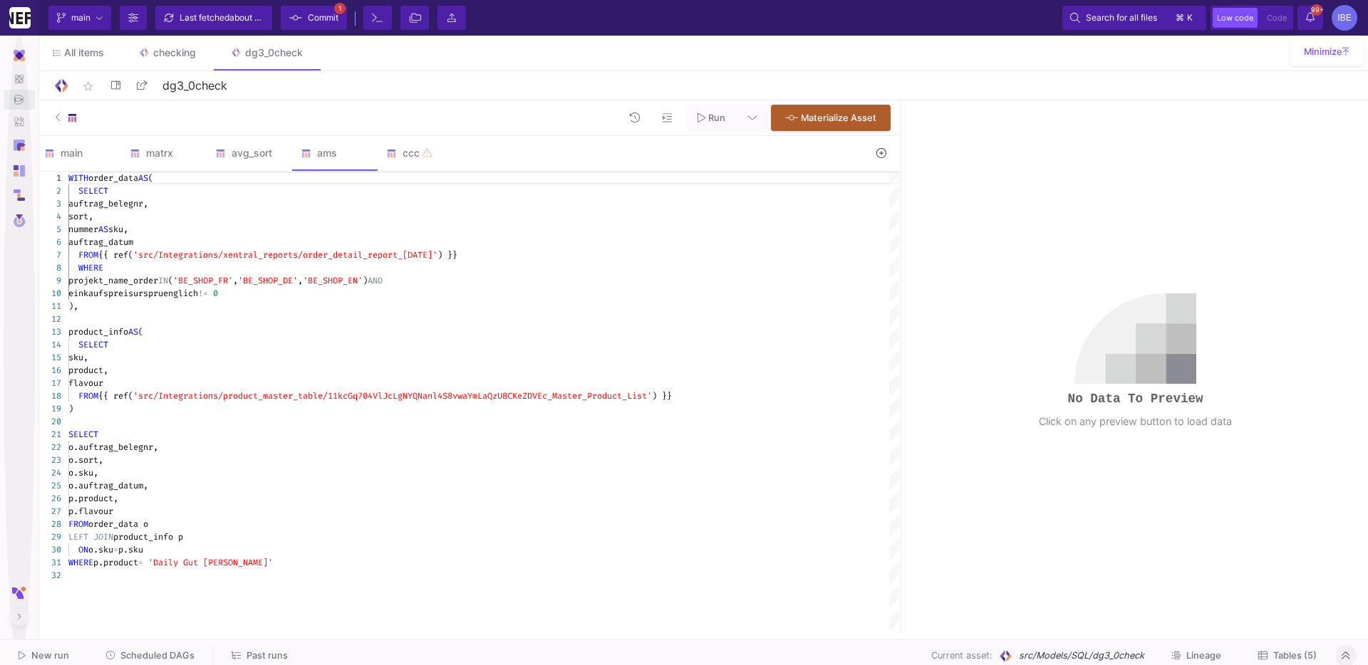
click at [347, 257] on span "'src/Integrations/xentral_reports/order_detail_rep" at bounding box center [257, 254] width 249 height 11
click at [130, 151] on img at bounding box center [135, 153] width 11 height 11
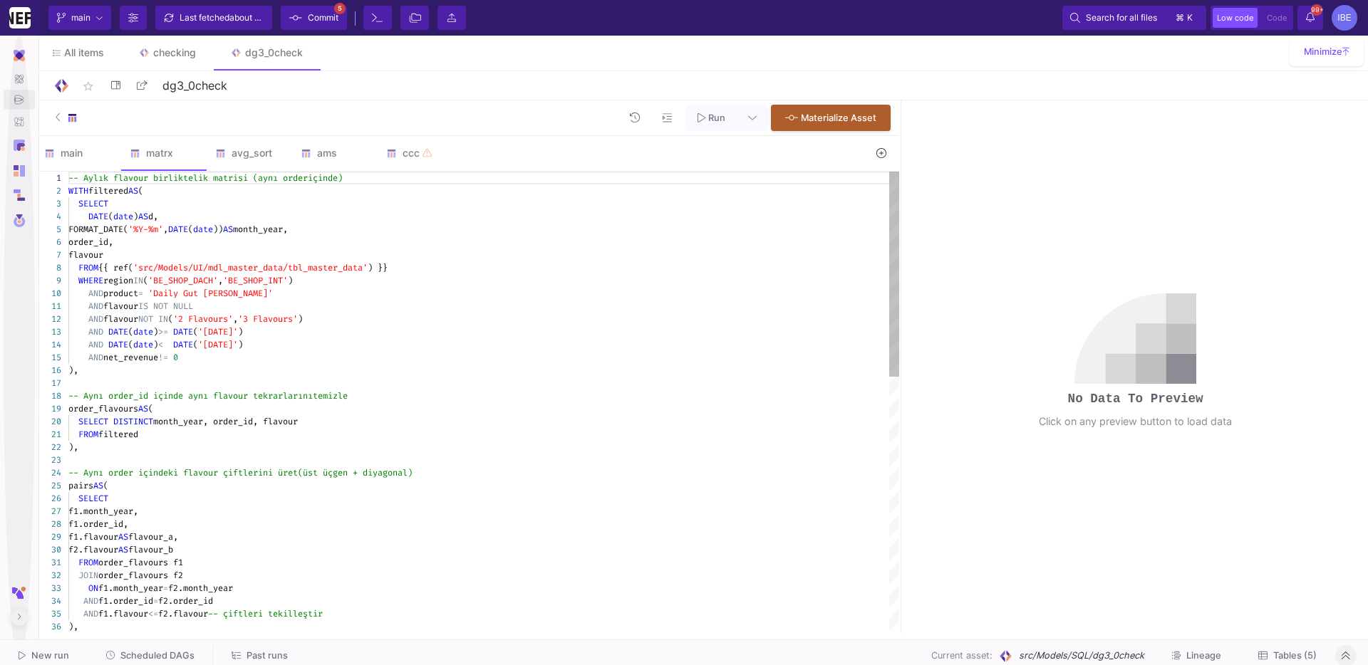
click at [331, 270] on span "'src/Models/UI/mdl_master_data/tbl_master_data'" at bounding box center [250, 267] width 234 height 11
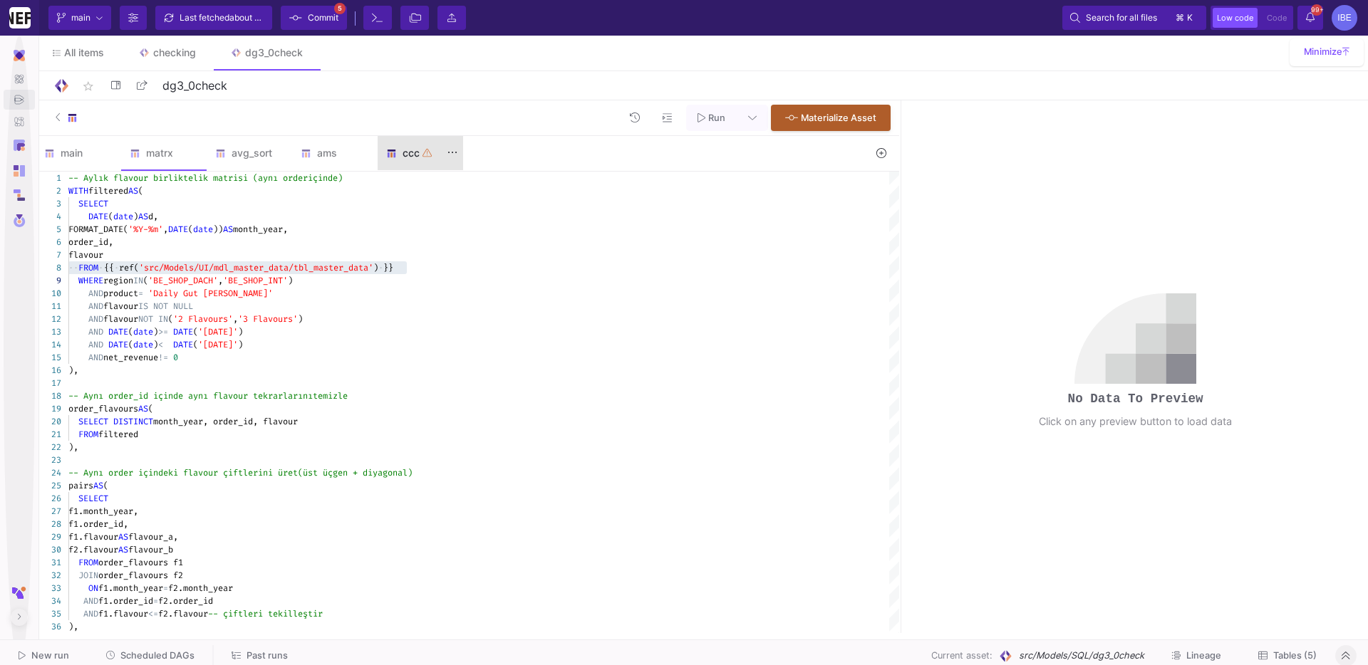
click at [425, 145] on div "ccc" at bounding box center [420, 153] width 85 height 34
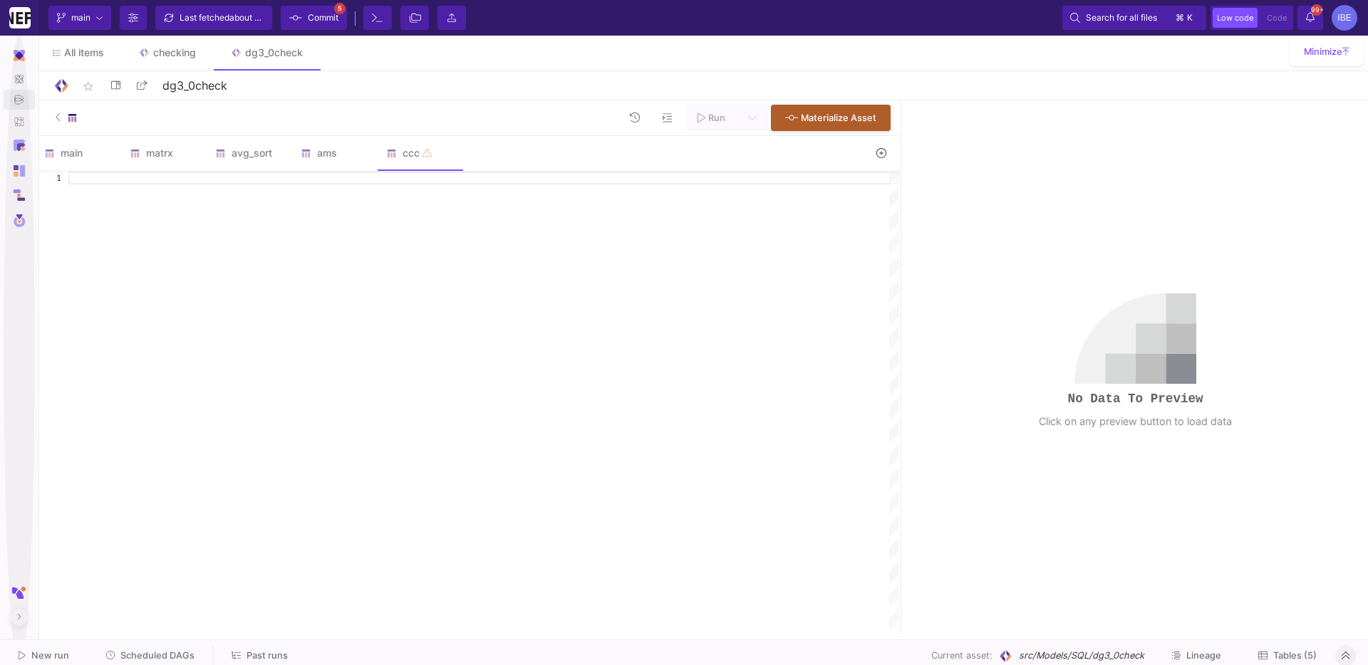
click at [407, 185] on div at bounding box center [483, 403] width 831 height 462
paste textarea "FROM {{ ref('src/Models/UI/mdl_master_data/tbl_master_data') }}"
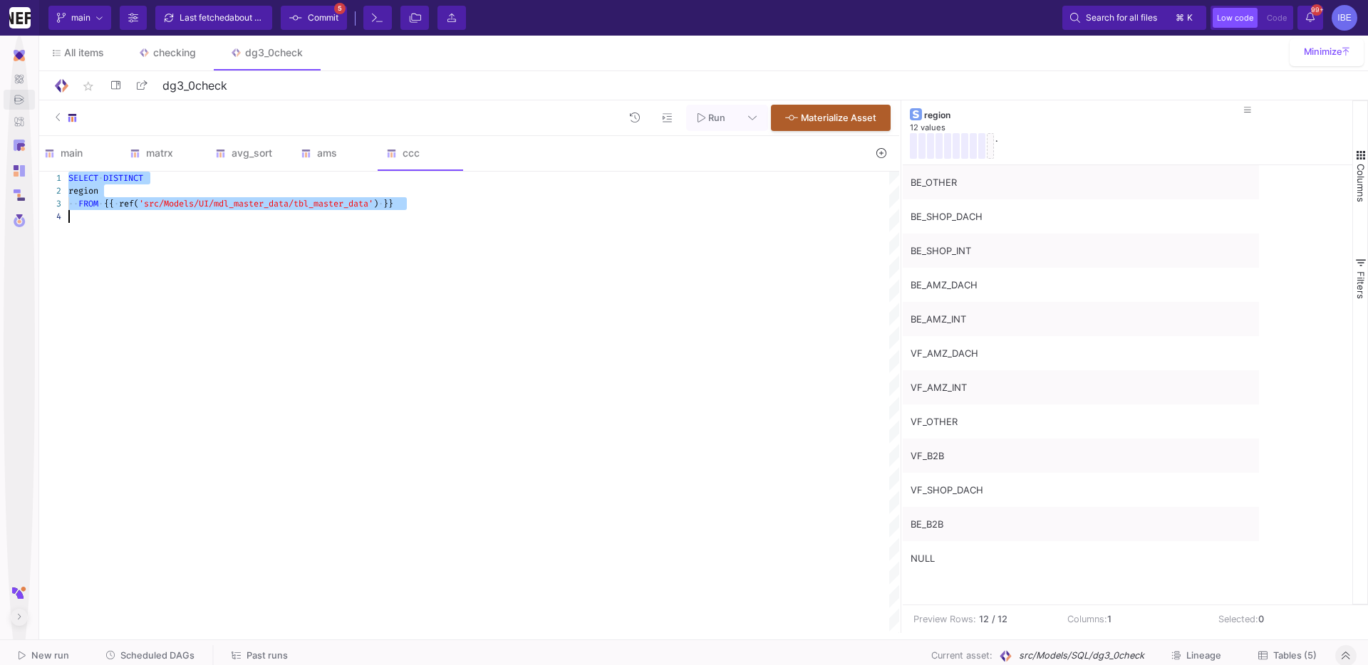
type textarea "SELECT DISTINCT region FROM {{ ref('src/Models/UI/mdl_master_data/tbl_master_da…"
